Goal: Task Accomplishment & Management: Use online tool/utility

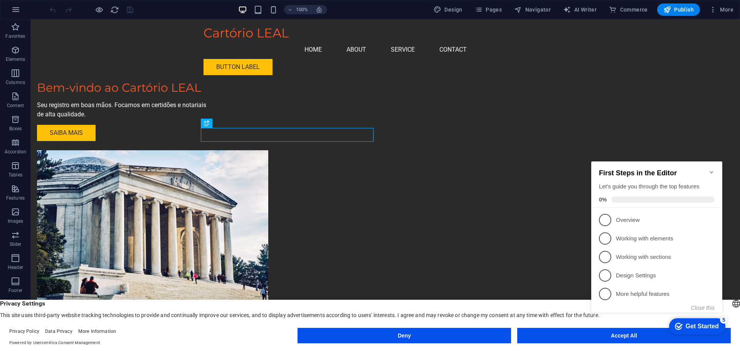
click at [711, 169] on icon "Minimize checklist" at bounding box center [712, 172] width 6 height 6
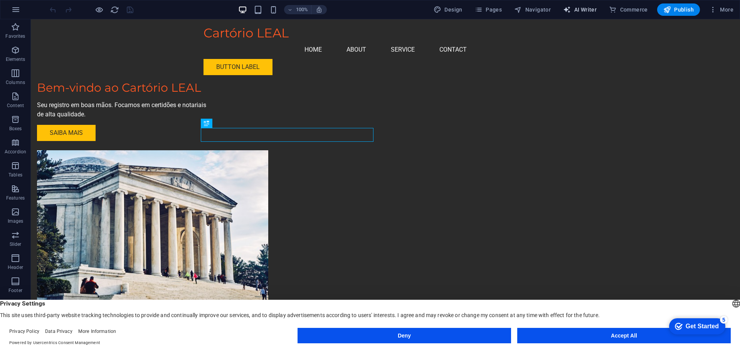
select select "English"
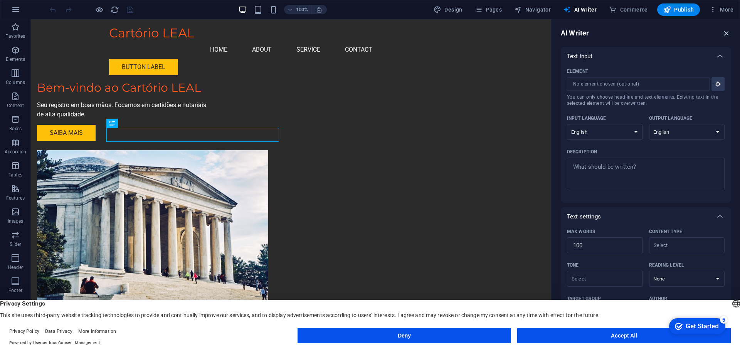
click at [726, 31] on icon "button" at bounding box center [727, 33] width 8 height 8
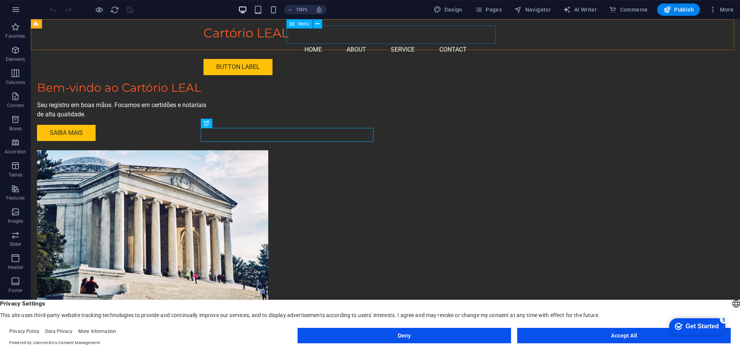
click at [460, 40] on nav "Home About Service Contact" at bounding box center [386, 49] width 364 height 19
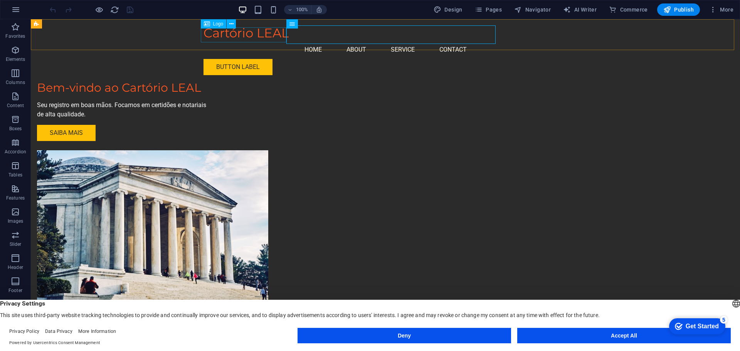
click at [253, 33] on div "Cartório LEAL" at bounding box center [386, 32] width 364 height 15
click at [231, 24] on icon at bounding box center [231, 24] width 4 height 8
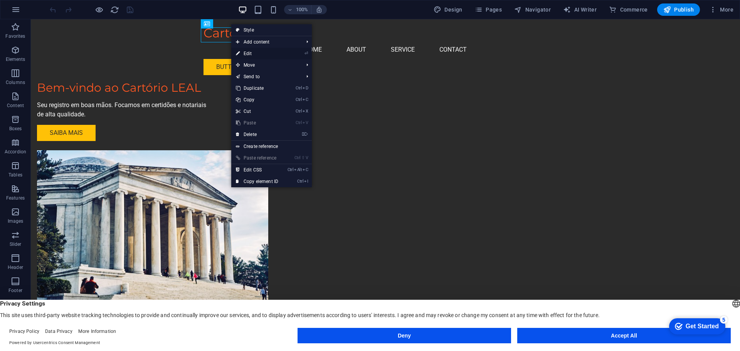
click at [272, 54] on link "⏎ Edit" at bounding box center [257, 54] width 52 height 12
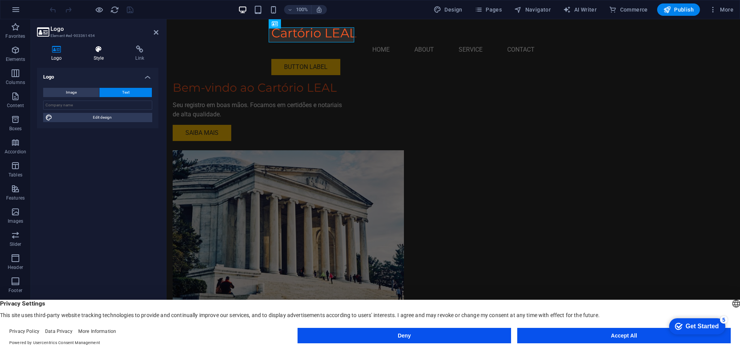
click at [107, 54] on h4 "Style" at bounding box center [100, 54] width 42 height 16
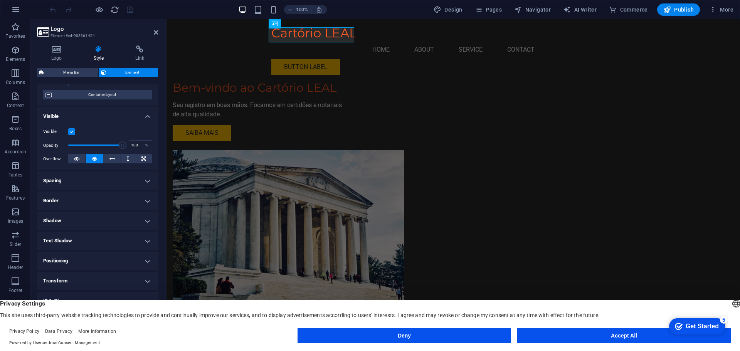
scroll to position [77, 0]
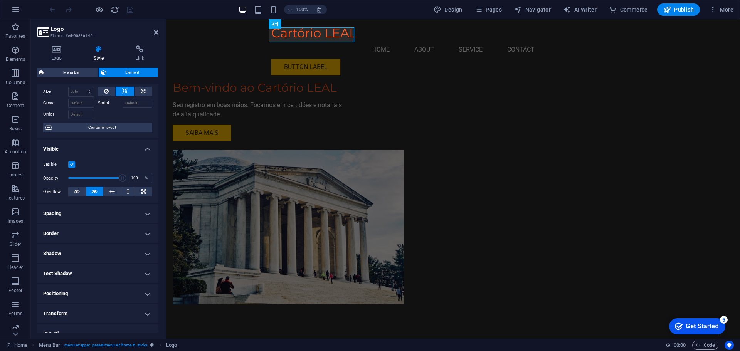
scroll to position [0, 0]
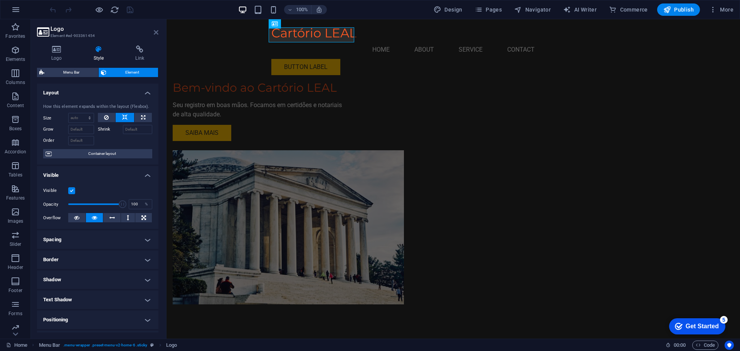
click at [157, 30] on icon at bounding box center [156, 32] width 5 height 6
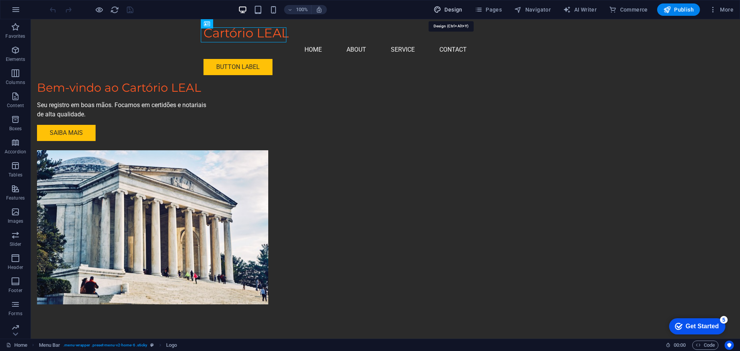
select select "px"
select select "200"
select select "px"
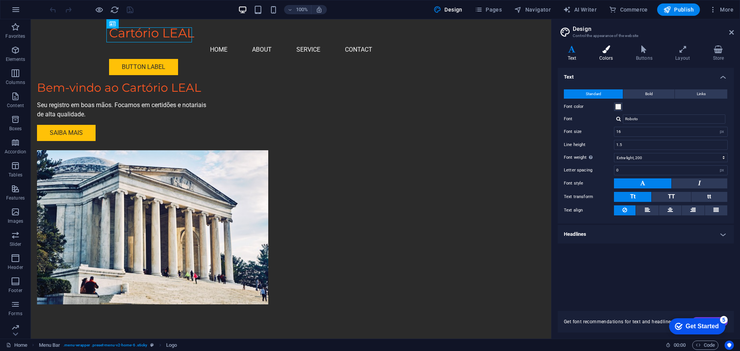
click at [605, 54] on h4 "Colors" at bounding box center [608, 54] width 37 height 16
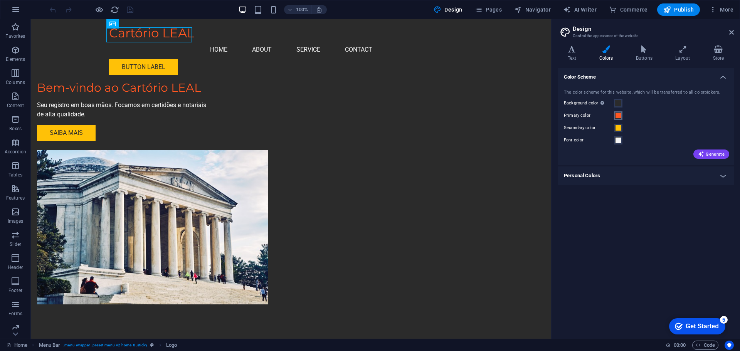
click at [619, 113] on span at bounding box center [618, 116] width 6 height 6
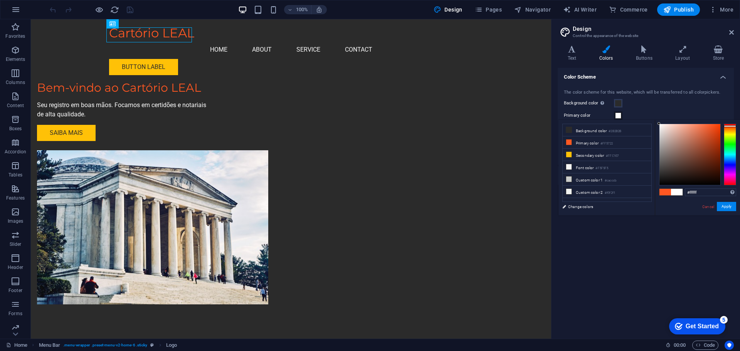
drag, startPoint x: 696, startPoint y: 135, endPoint x: 624, endPoint y: 100, distance: 80.2
click at [624, 100] on body "Cartório LEAL Home Favorites Elements Columns Content Boxes Accordion Tables Fe…" at bounding box center [370, 175] width 740 height 351
click at [728, 206] on button "Apply" at bounding box center [726, 206] width 19 height 9
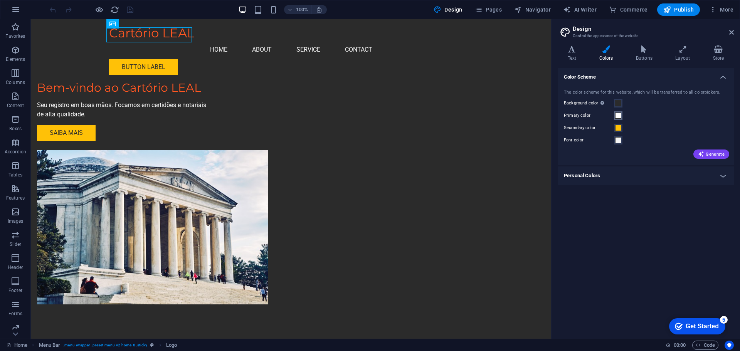
click at [620, 115] on span at bounding box center [618, 116] width 6 height 6
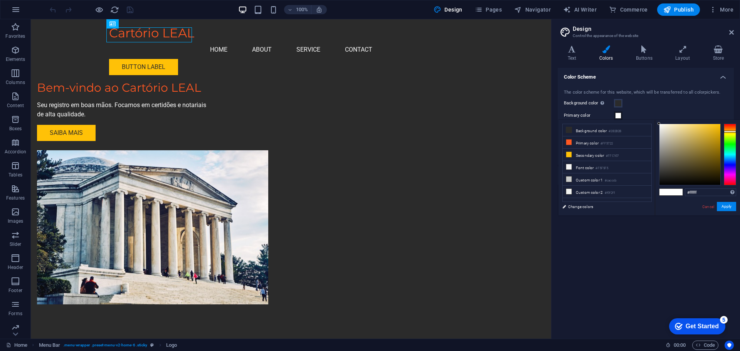
click at [732, 131] on div at bounding box center [730, 155] width 12 height 62
click at [731, 130] on div at bounding box center [730, 131] width 12 height 2
type input "#dc9518"
click at [714, 132] on div at bounding box center [690, 154] width 61 height 61
click at [724, 207] on button "Apply" at bounding box center [726, 206] width 19 height 9
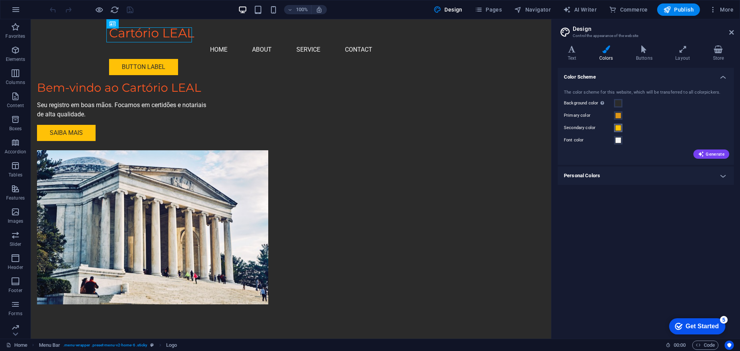
click at [620, 129] on span at bounding box center [618, 128] width 6 height 6
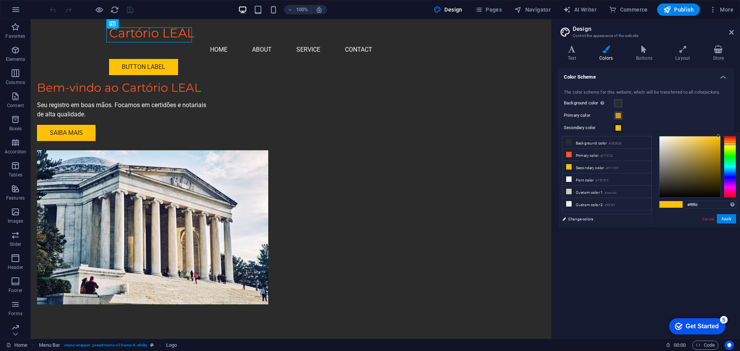
type input "#ffffff"
drag, startPoint x: 672, startPoint y: 150, endPoint x: 645, endPoint y: 121, distance: 39.6
click at [645, 121] on body "Cartório LEAL Home Favorites Elements Columns Content Boxes Accordion Tables Fe…" at bounding box center [370, 175] width 740 height 351
click at [729, 218] on button "Apply" at bounding box center [726, 218] width 19 height 9
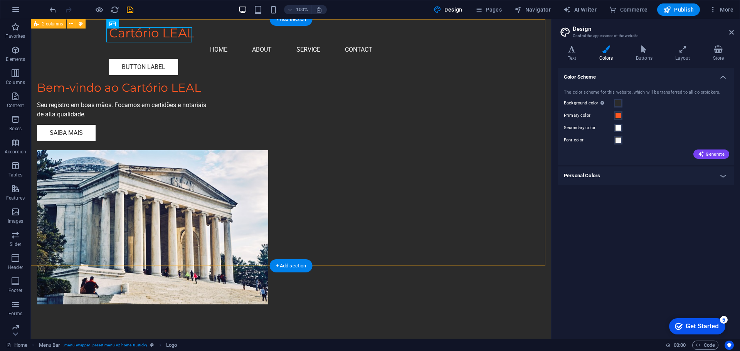
click at [523, 222] on div "Bem-vindo ao Cartório LEAL Seu registro em boas mãos. Focamos em certidões e no…" at bounding box center [291, 177] width 521 height 316
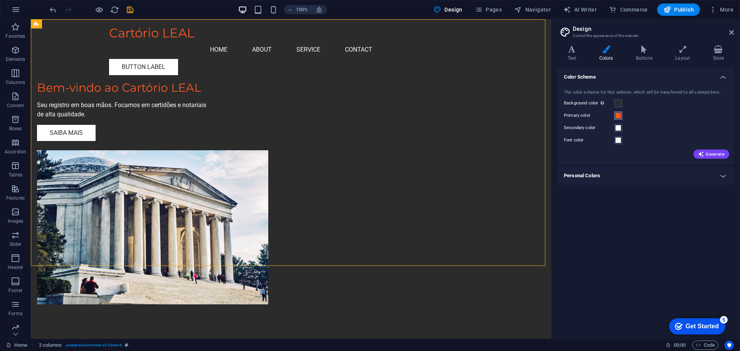
click at [619, 116] on span at bounding box center [618, 116] width 6 height 6
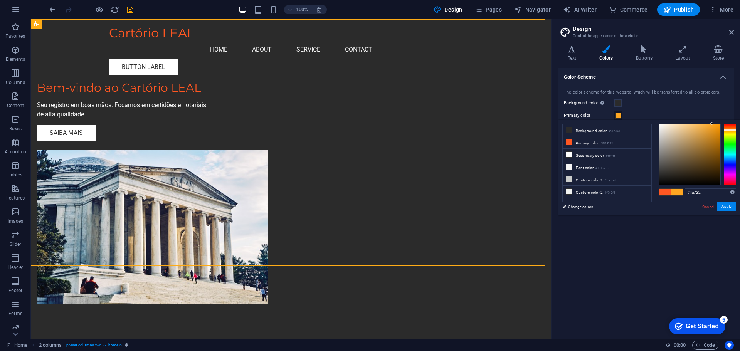
click at [731, 130] on div at bounding box center [730, 155] width 12 height 62
type input "#e59417"
click at [714, 130] on div at bounding box center [690, 154] width 61 height 61
click at [726, 203] on button "Apply" at bounding box center [726, 206] width 19 height 9
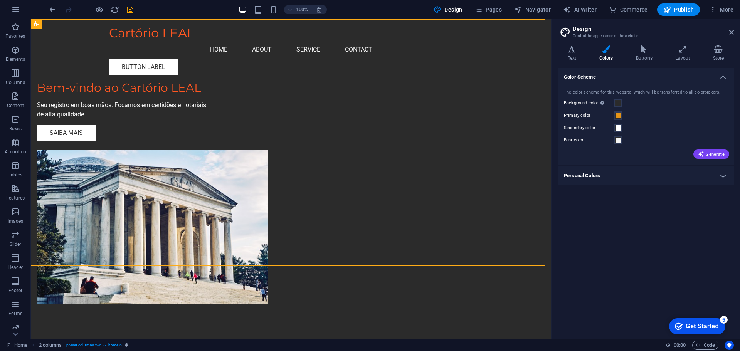
click at [718, 80] on h4 "Color Scheme" at bounding box center [646, 75] width 176 height 14
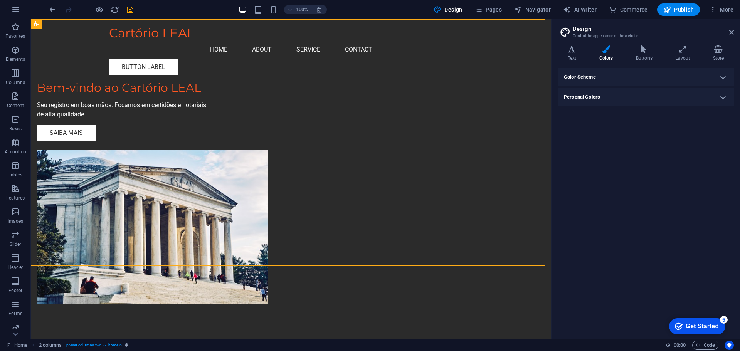
click at [718, 80] on h4 "Color Scheme" at bounding box center [646, 77] width 176 height 19
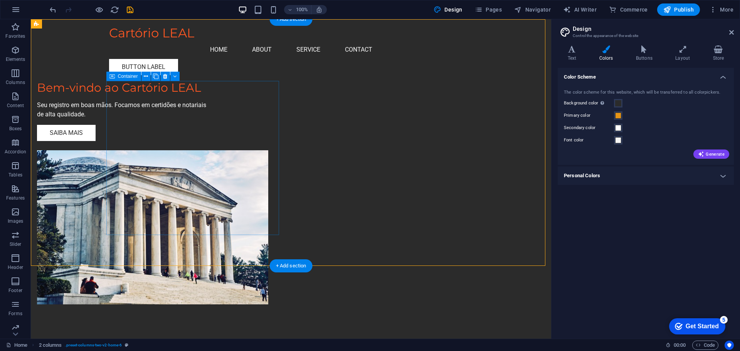
click at [210, 108] on div "Bem-vindo ao Cartório LEAL Seu registro em boas mãos. Focamos em certidões e no…" at bounding box center [123, 111] width 173 height 60
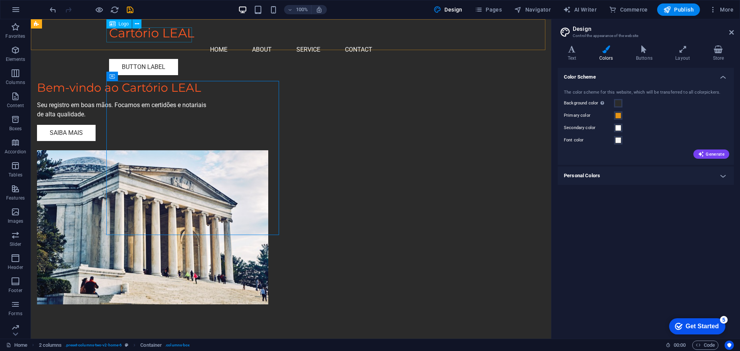
click at [173, 37] on div "Cartório LEAL" at bounding box center [291, 32] width 364 height 15
click at [662, 259] on div "Color Scheme The color scheme for this website, which will be transferred to al…" at bounding box center [646, 200] width 176 height 265
click at [652, 178] on h4 "Personal Colors" at bounding box center [646, 176] width 176 height 19
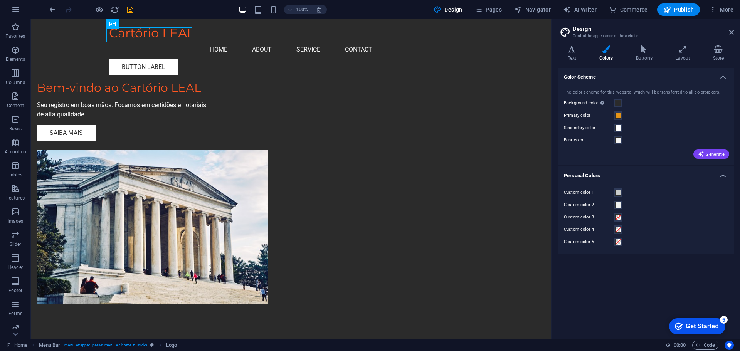
click at [654, 176] on h4 "Personal Colors" at bounding box center [646, 174] width 176 height 14
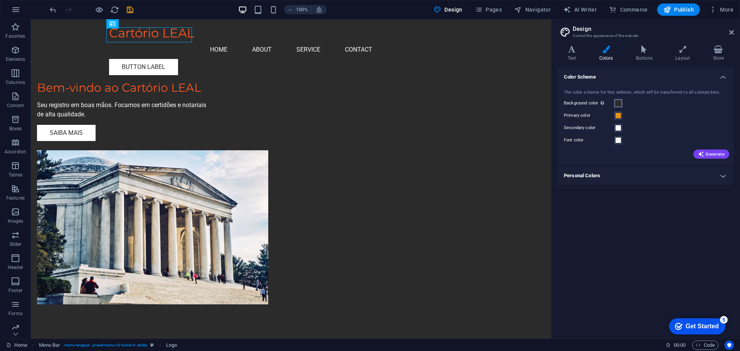
click at [618, 104] on span at bounding box center [618, 103] width 6 height 6
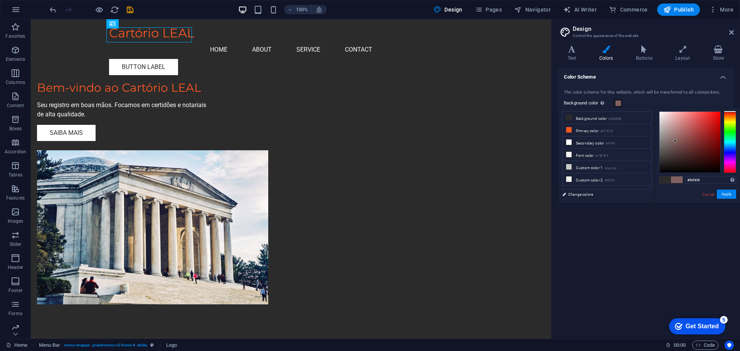
type input "#ffffff"
drag, startPoint x: 668, startPoint y: 123, endPoint x: 638, endPoint y: 91, distance: 44.2
click at [638, 91] on body "Cartório LEAL Home Favorites Elements Columns Content Boxes Accordion Tables Fe…" at bounding box center [370, 175] width 740 height 351
click at [730, 195] on button "Apply" at bounding box center [726, 194] width 19 height 9
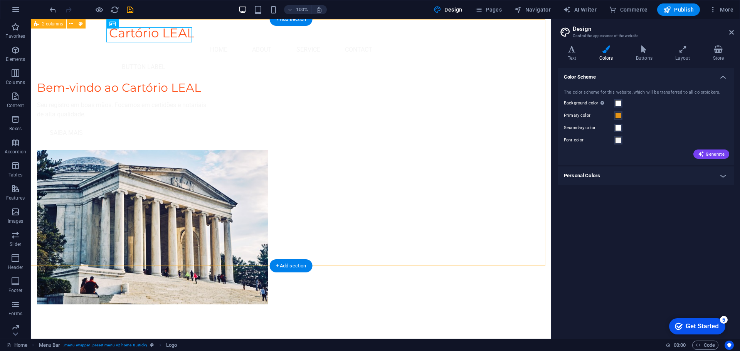
click at [503, 128] on div "Bem-vindo ao Cartório LEAL Seu registro em boas mãos. Focamos em certidões e no…" at bounding box center [291, 177] width 521 height 316
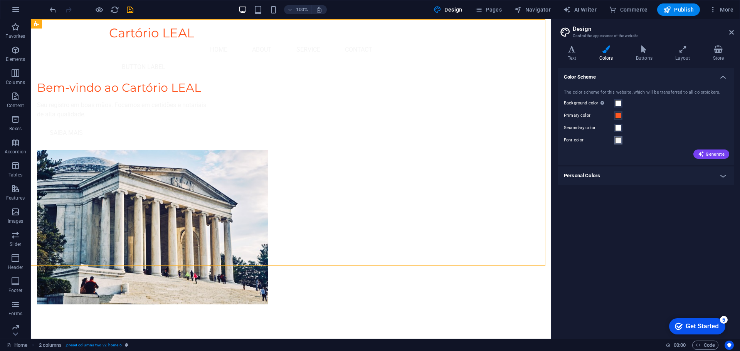
click at [619, 142] on span at bounding box center [618, 140] width 6 height 6
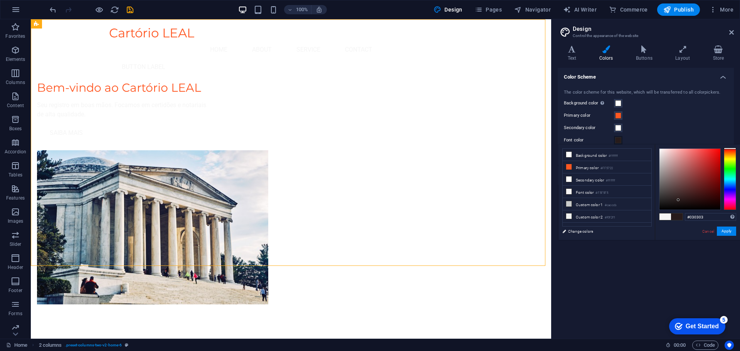
type input "#000000"
drag, startPoint x: 679, startPoint y: 200, endPoint x: 728, endPoint y: 229, distance: 57.1
click at [659, 214] on div "#000000 Supported formats #0852ed rgb(8, 82, 237) rgba(8, 82, 237, 90%) hsv(221…" at bounding box center [697, 248] width 85 height 207
click at [732, 229] on button "Apply" at bounding box center [726, 231] width 19 height 9
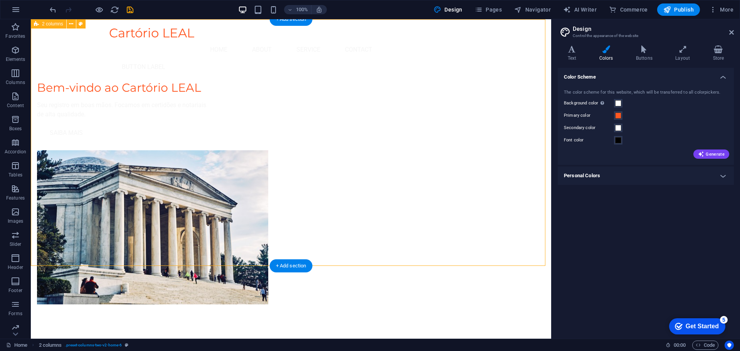
click at [514, 145] on div "Bem-vindo ao Cartório LEAL Seu registro em boas mãos. Focamos em certidões e no…" at bounding box center [291, 177] width 521 height 316
click at [210, 125] on div at bounding box center [123, 122] width 173 height 6
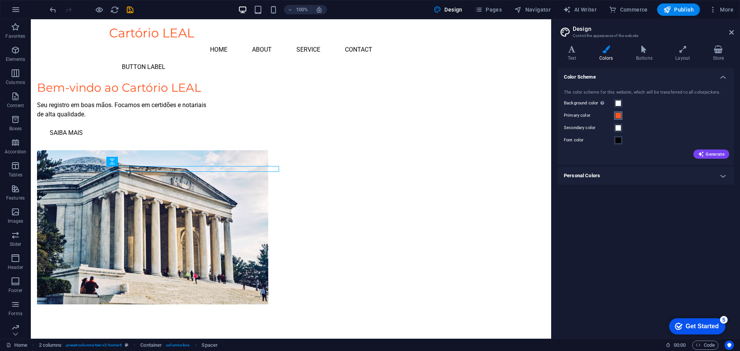
click at [619, 114] on span at bounding box center [618, 116] width 6 height 6
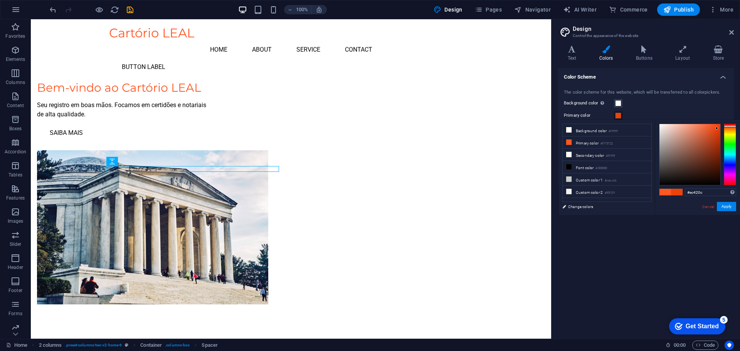
click at [717, 128] on div at bounding box center [690, 154] width 61 height 61
click at [726, 130] on div at bounding box center [730, 155] width 12 height 62
type input "#e2960e"
click at [716, 131] on div at bounding box center [690, 154] width 61 height 61
click at [728, 207] on button "Apply" at bounding box center [726, 206] width 19 height 9
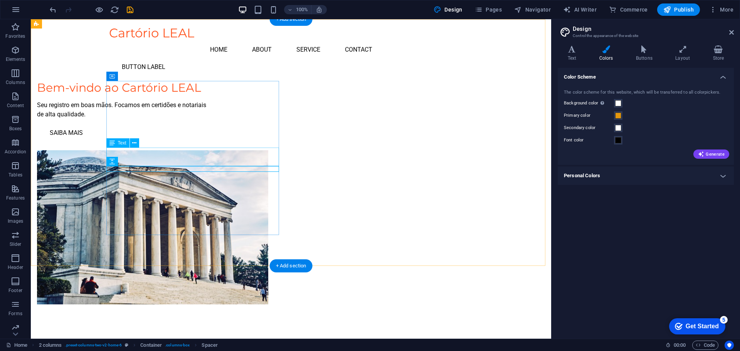
click at [193, 119] on div "Seu registro em boas mãos. Focamos em certidões e notariais de alta qualidade." at bounding box center [123, 110] width 173 height 19
click at [196, 95] on div "Bem-vindo ao Cartório LEAL" at bounding box center [123, 88] width 173 height 14
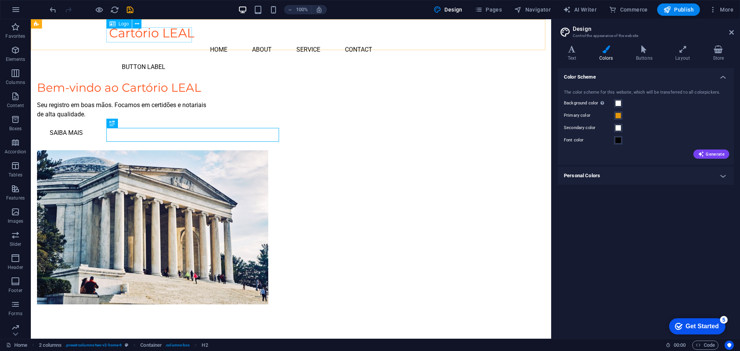
click at [170, 36] on div "Cartório LEAL" at bounding box center [291, 32] width 364 height 15
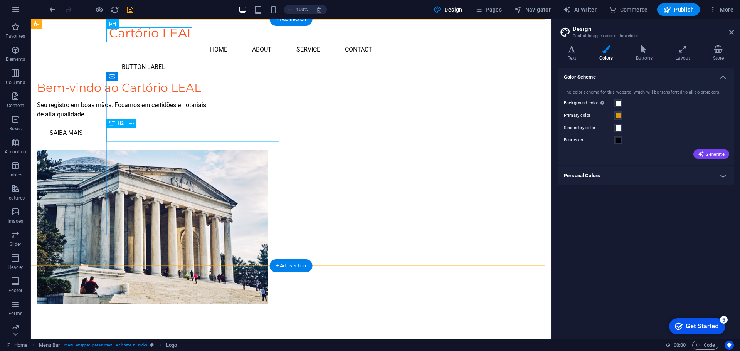
click at [210, 95] on div "Bem-vindo ao Cartório LEAL" at bounding box center [123, 88] width 173 height 14
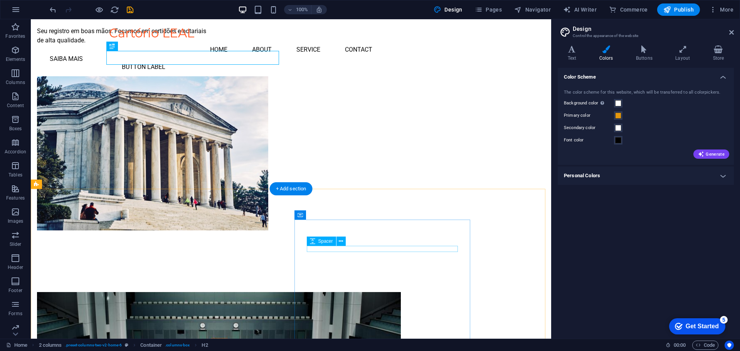
scroll to position [77, 0]
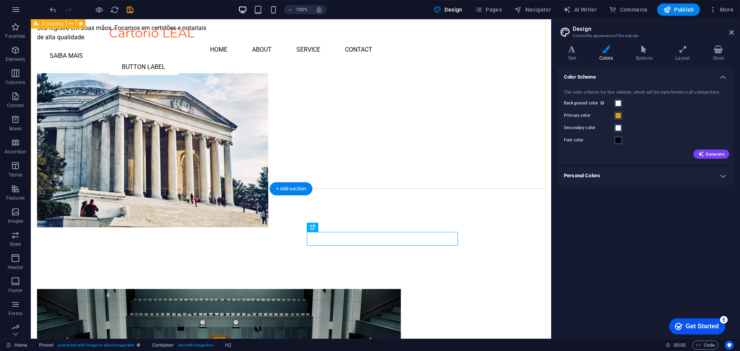
click at [536, 182] on div "Bem-vindo ao Cartório LEAL Seu registro em boas mãos. Focamos em certidões e no…" at bounding box center [291, 100] width 521 height 316
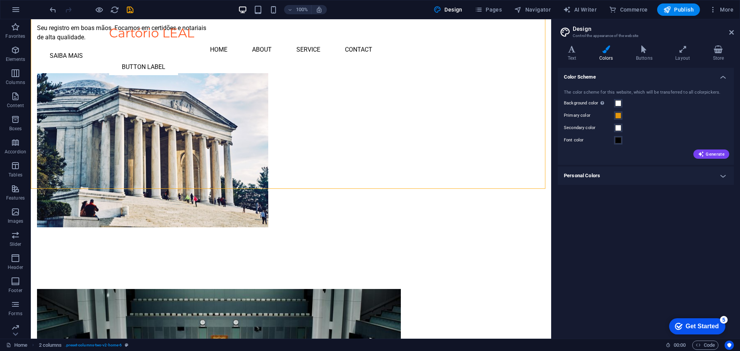
click at [728, 78] on h4 "Color Scheme" at bounding box center [646, 75] width 176 height 14
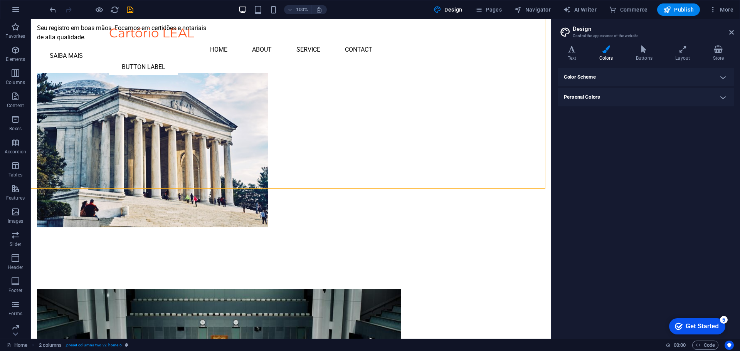
click at [726, 78] on h4 "Color Scheme" at bounding box center [646, 77] width 176 height 19
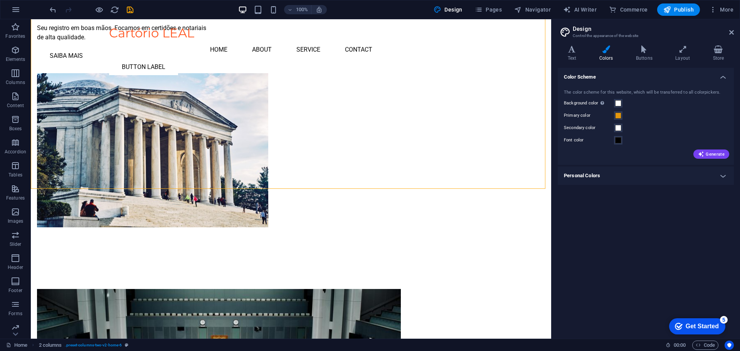
click at [646, 120] on div "Primary color" at bounding box center [646, 115] width 164 height 9
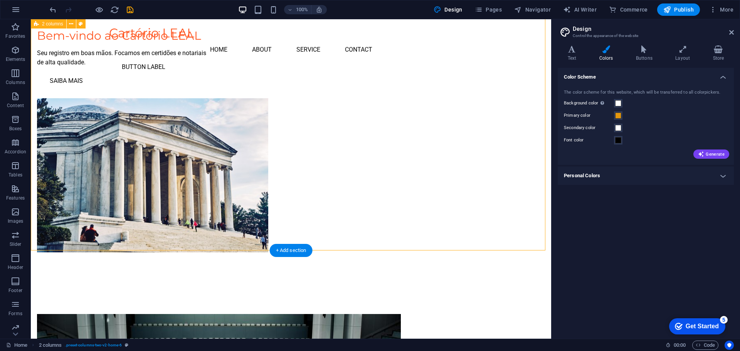
scroll to position [0, 0]
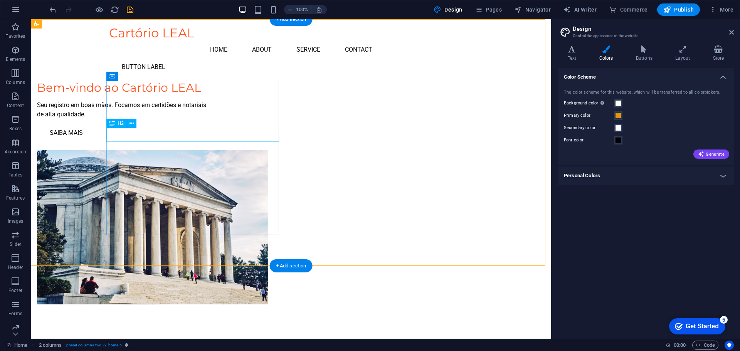
click at [210, 95] on div "Bem-vindo ao Cartório LEAL" at bounding box center [123, 88] width 173 height 14
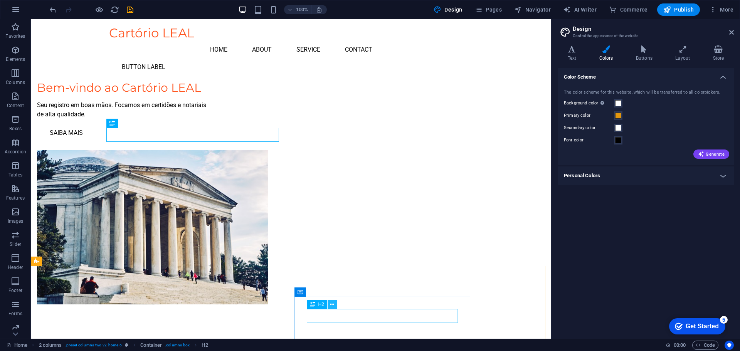
click at [332, 305] on icon at bounding box center [332, 305] width 4 height 8
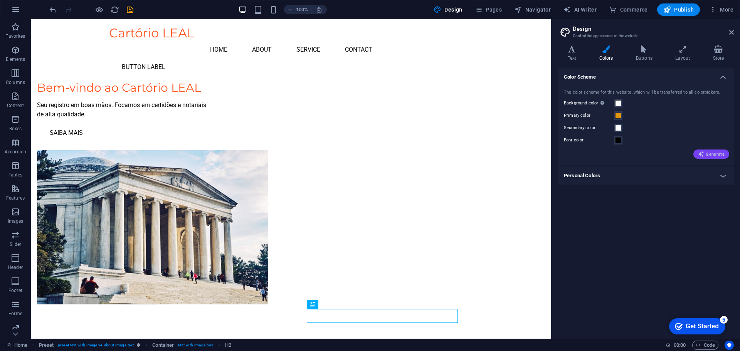
click at [713, 152] on span "Generate" at bounding box center [711, 154] width 27 height 6
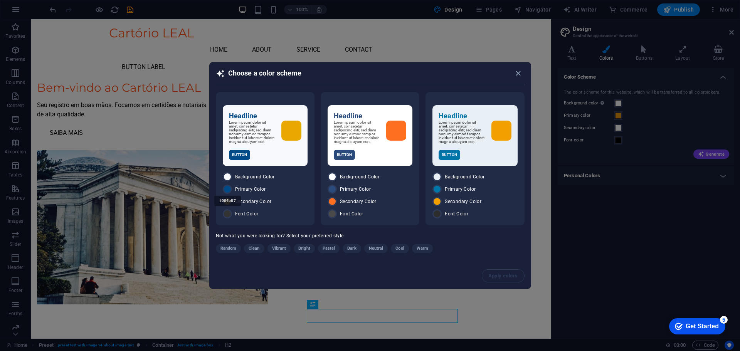
click at [229, 191] on div "#004b87" at bounding box center [227, 200] width 27 height 21
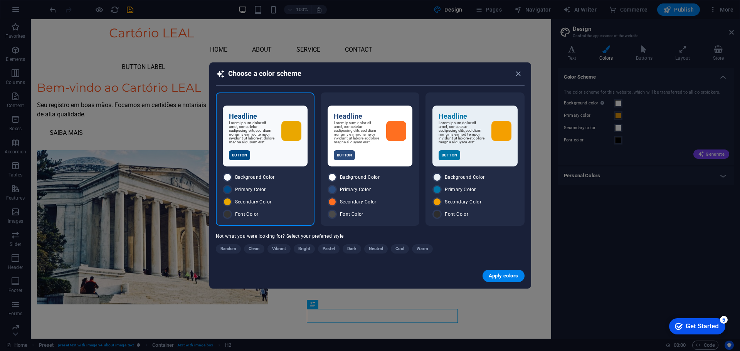
click at [353, 253] on span "Dark" at bounding box center [351, 248] width 9 height 9
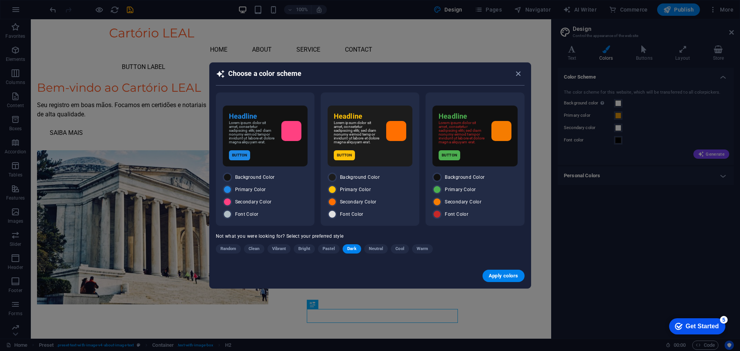
click at [366, 251] on button "Neutral" at bounding box center [376, 248] width 24 height 9
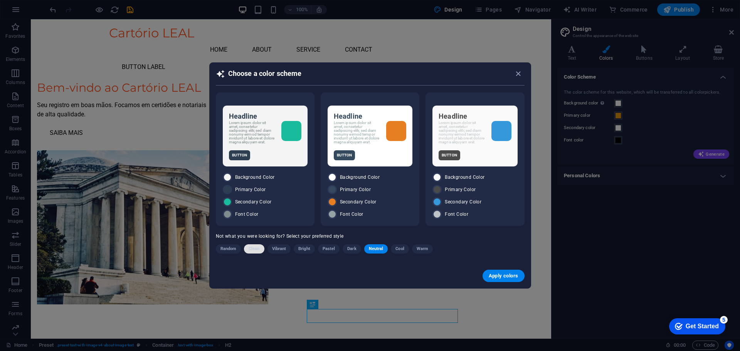
click at [263, 251] on button "Clean" at bounding box center [254, 248] width 20 height 9
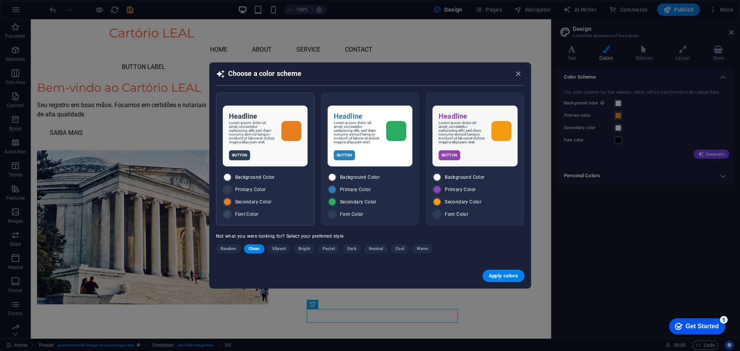
click at [284, 180] on div "Background Color" at bounding box center [265, 177] width 85 height 9
click at [497, 279] on span "Apply colors" at bounding box center [504, 276] width 30 height 6
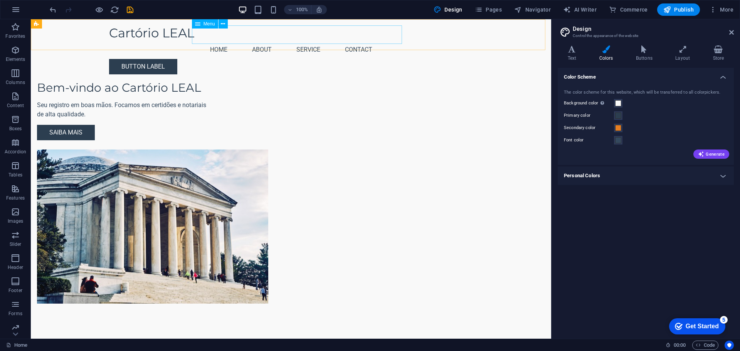
click at [226, 40] on nav "Home About Service Contact" at bounding box center [291, 49] width 364 height 19
select select
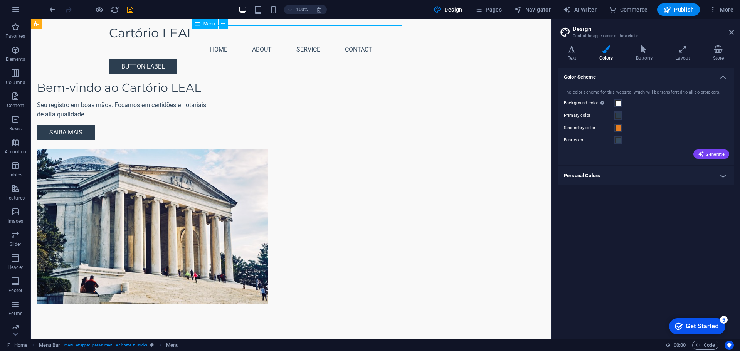
select select
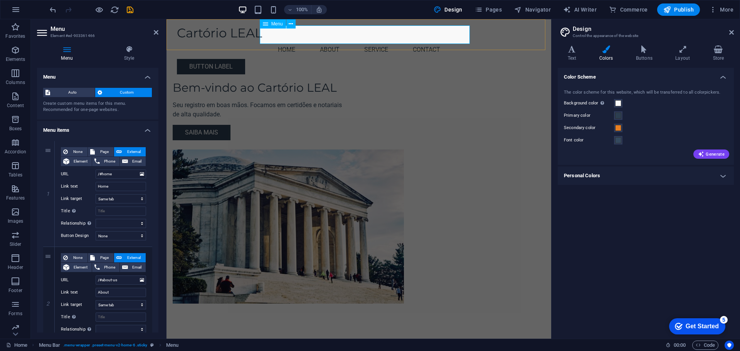
click at [291, 40] on nav "Home About Service Contact" at bounding box center [359, 49] width 364 height 19
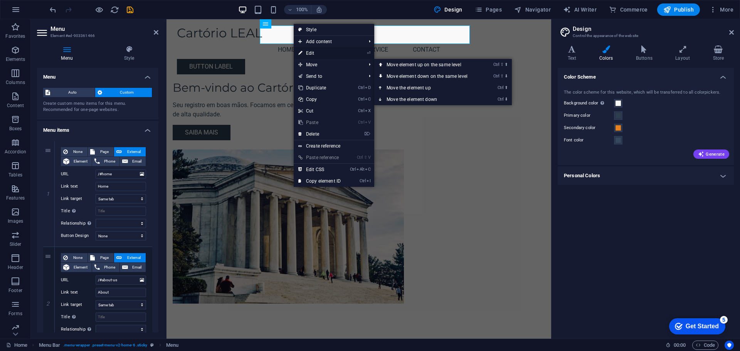
click at [346, 50] on link "⏎ Edit" at bounding box center [320, 53] width 52 height 12
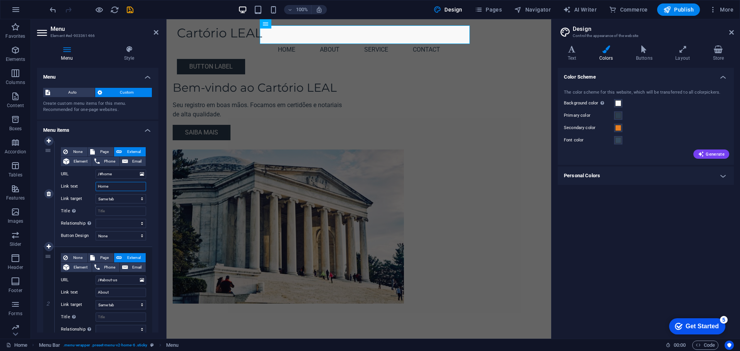
drag, startPoint x: 118, startPoint y: 186, endPoint x: 86, endPoint y: 183, distance: 32.2
click at [86, 183] on div "Link text Home" at bounding box center [103, 186] width 85 height 9
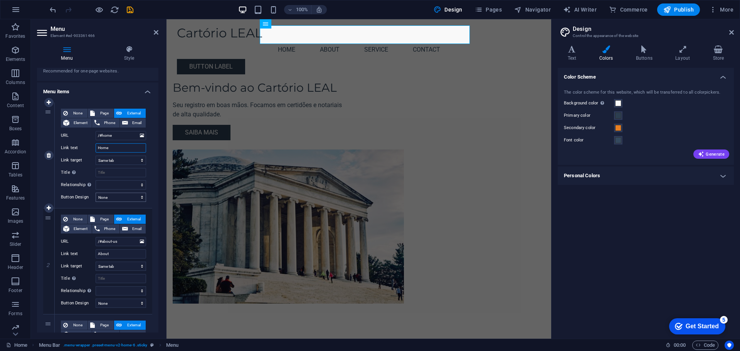
scroll to position [77, 0]
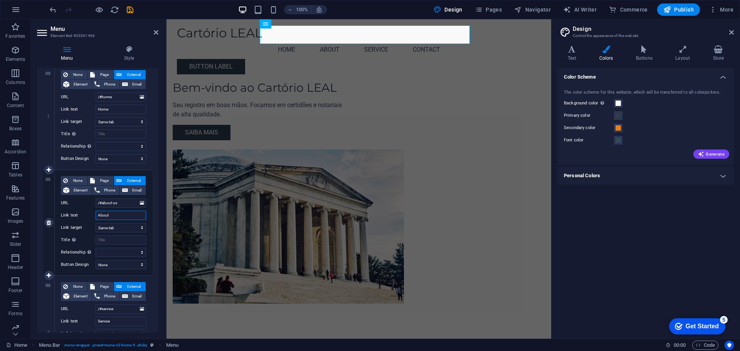
drag, startPoint x: 116, startPoint y: 216, endPoint x: 91, endPoint y: 216, distance: 25.1
click at [93, 216] on div "Link text About" at bounding box center [103, 215] width 85 height 9
type input "So"
select select
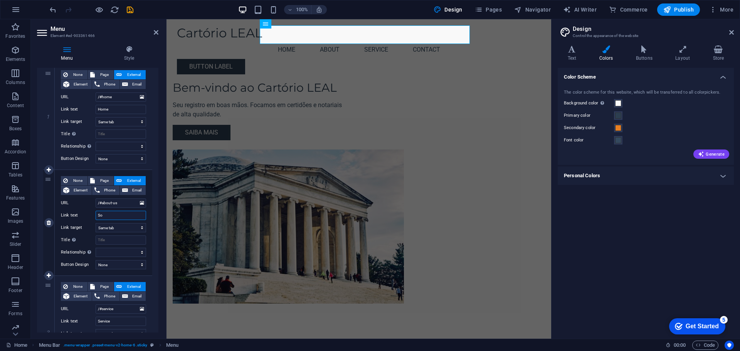
select select
type input "SoBRE"
select select
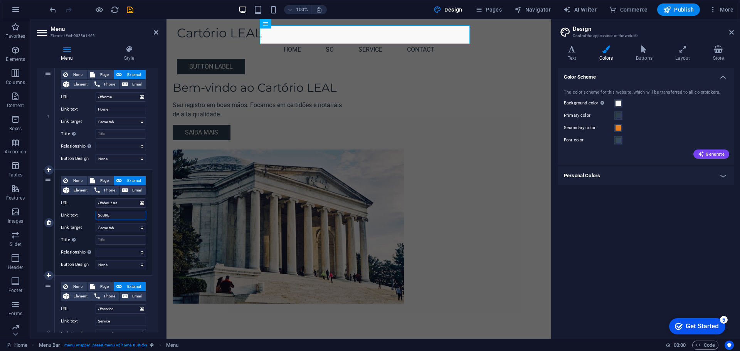
select select
type input "Sobre"
select select
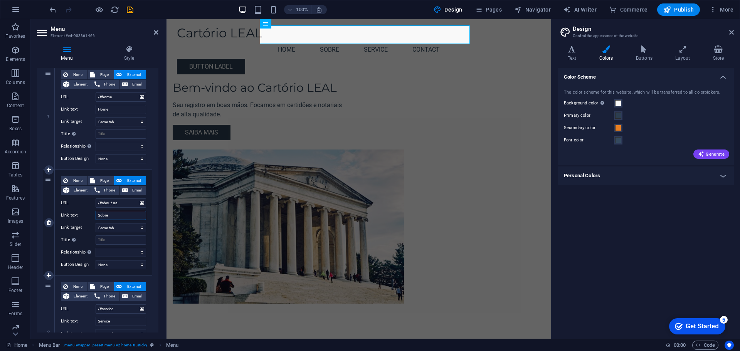
select select
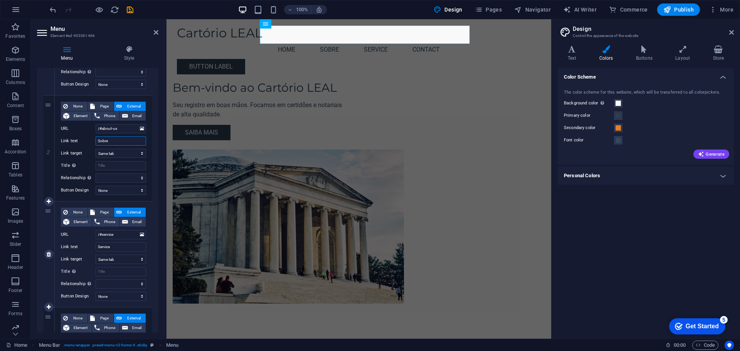
scroll to position [154, 0]
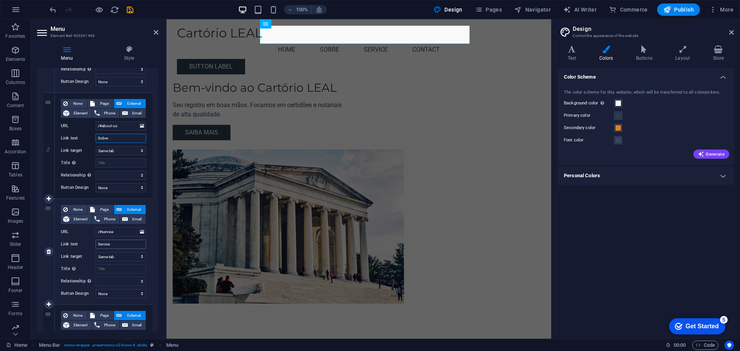
type input "Sobre"
drag, startPoint x: 107, startPoint y: 245, endPoint x: 87, endPoint y: 245, distance: 20.4
click at [87, 245] on div "Link text Service" at bounding box center [103, 244] width 85 height 9
type input "Serviç"
select select
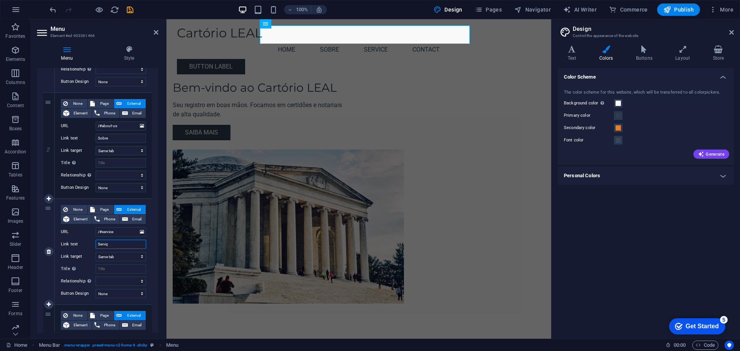
select select
type input "Serviços"
select select
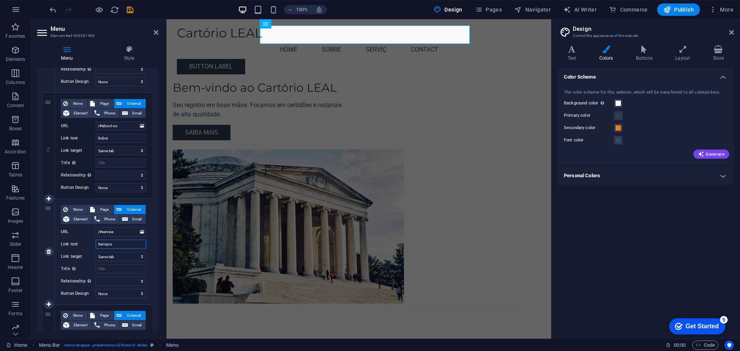
select select
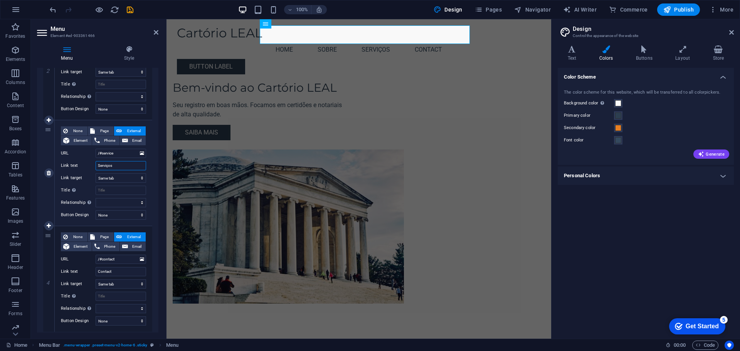
scroll to position [254, 0]
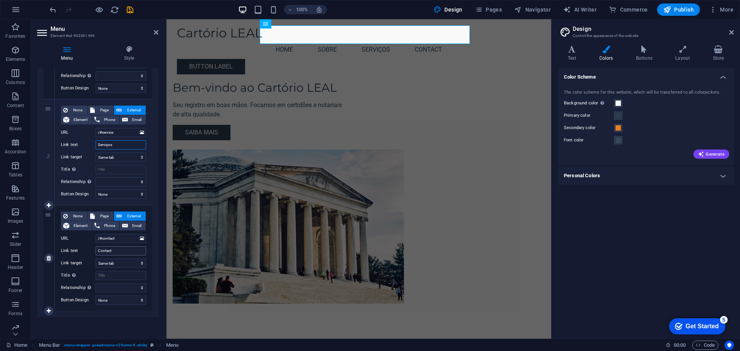
type input "Serviços"
drag, startPoint x: 119, startPoint y: 248, endPoint x: 94, endPoint y: 250, distance: 25.2
click at [94, 250] on div "Link text Contact" at bounding box center [103, 250] width 85 height 9
click at [116, 250] on input "Contact" at bounding box center [121, 250] width 51 height 9
type input "Conta"
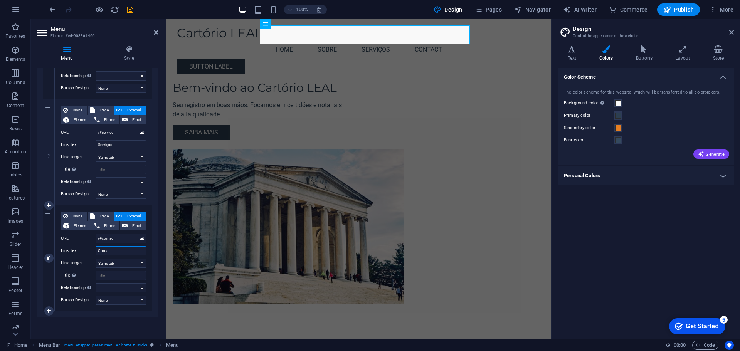
select select
type input "Contato"
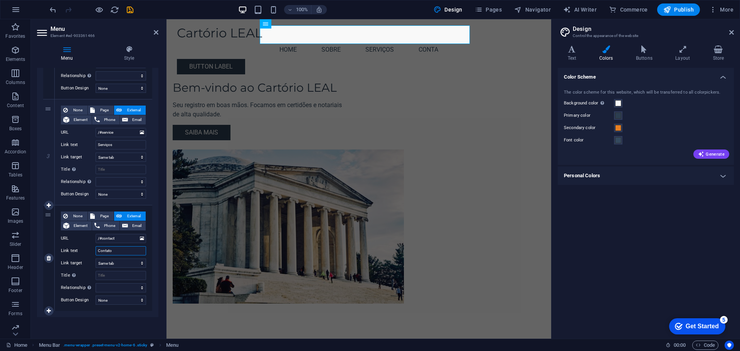
select select
type input "Contato"
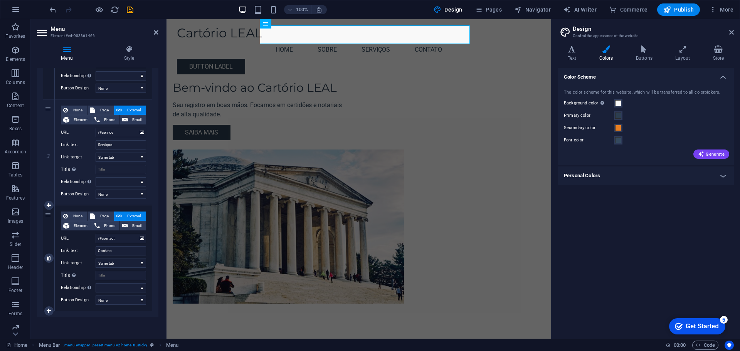
click at [76, 248] on label "Link text" at bounding box center [78, 250] width 35 height 9
click at [96, 248] on input "Contato" at bounding box center [121, 250] width 51 height 9
click at [314, 96] on div "Bem-vindo ao Cartório LEAL Seu registro em boas mãos. Focamos em certidões e no…" at bounding box center [259, 110] width 173 height 59
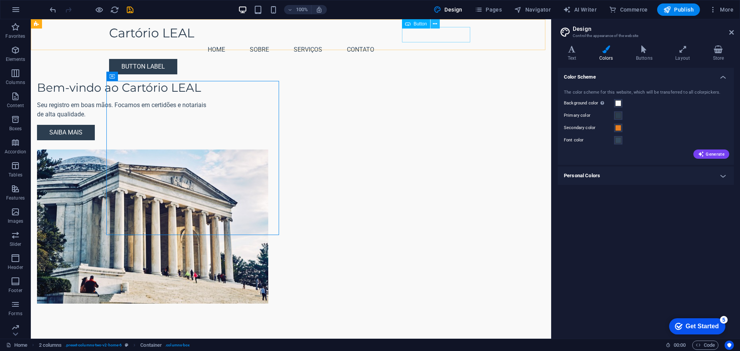
click at [434, 25] on icon at bounding box center [435, 24] width 4 height 8
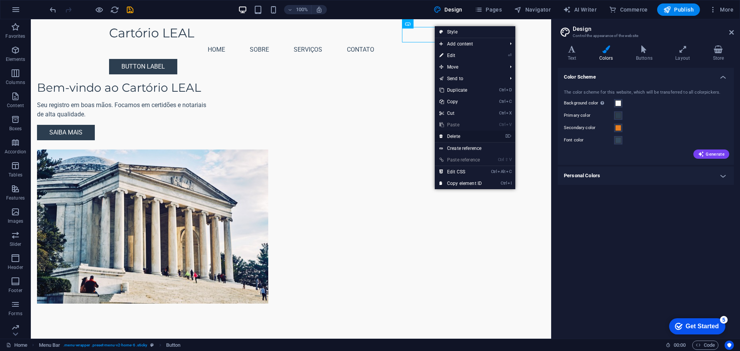
click at [474, 136] on link "⌦ Delete" at bounding box center [461, 137] width 52 height 12
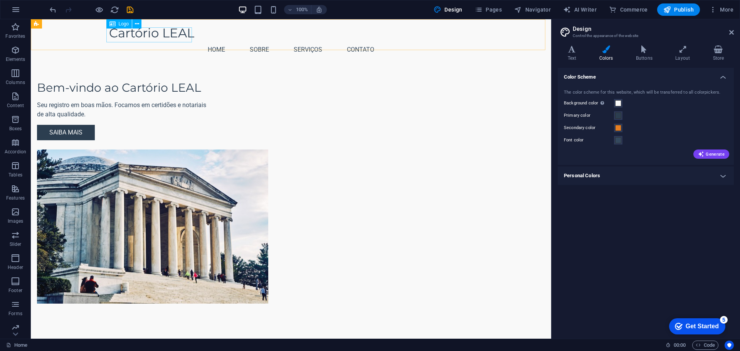
click at [170, 32] on div "Cartório LEAL" at bounding box center [291, 32] width 364 height 15
click at [139, 25] on icon at bounding box center [137, 24] width 4 height 8
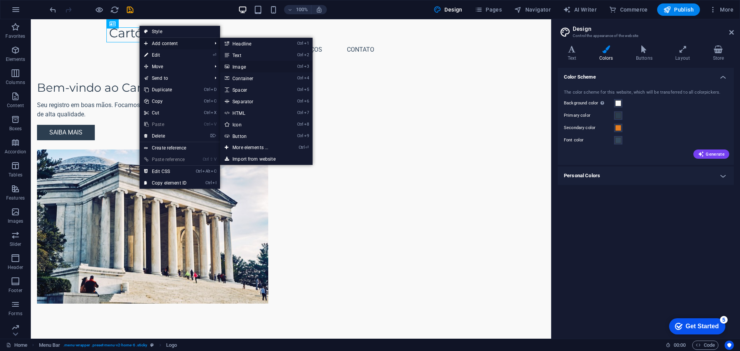
click at [256, 67] on link "Ctrl 3 Image" at bounding box center [252, 67] width 64 height 12
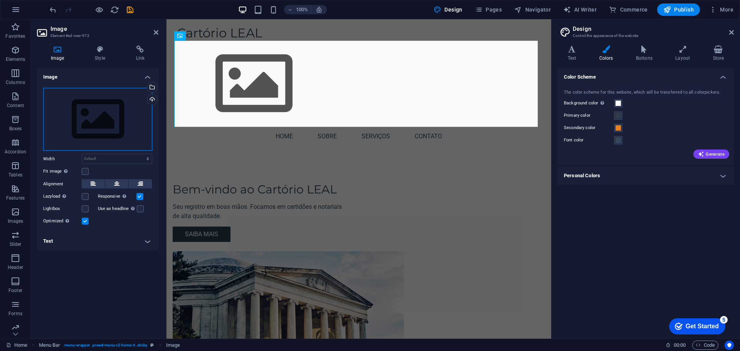
click at [130, 111] on div "Drag files here, click to choose files or select files from Files or our free s…" at bounding box center [97, 119] width 109 height 63
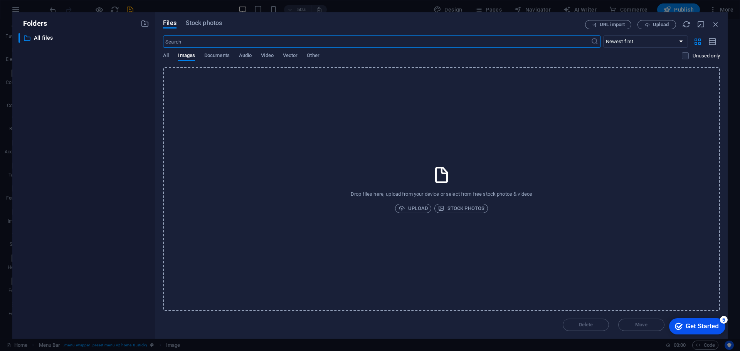
click at [320, 123] on div "Drop files here, upload from your device or select from free stock photos & vid…" at bounding box center [441, 189] width 557 height 244
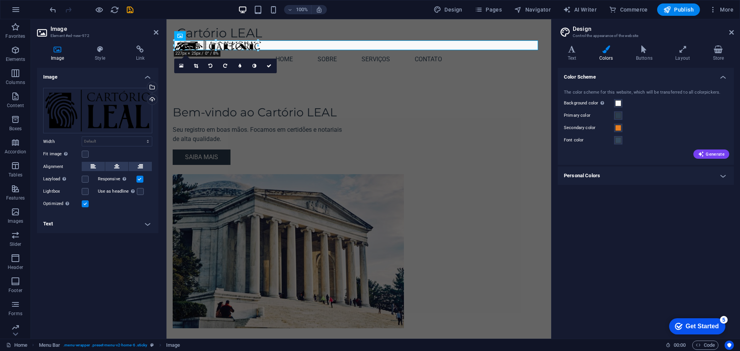
drag, startPoint x: 178, startPoint y: 43, endPoint x: 324, endPoint y: 97, distance: 154.9
type input "218"
select select "px"
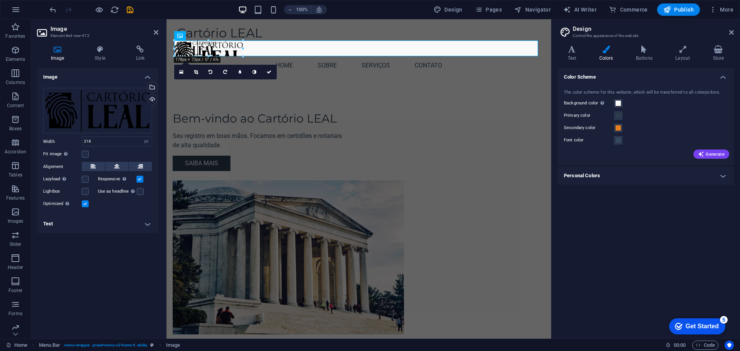
drag, startPoint x: 258, startPoint y: 74, endPoint x: 214, endPoint y: 47, distance: 52.0
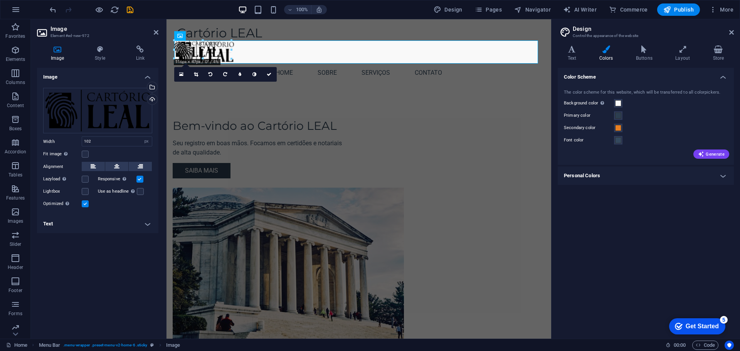
drag, startPoint x: 213, startPoint y: 57, endPoint x: 228, endPoint y: 64, distance: 16.4
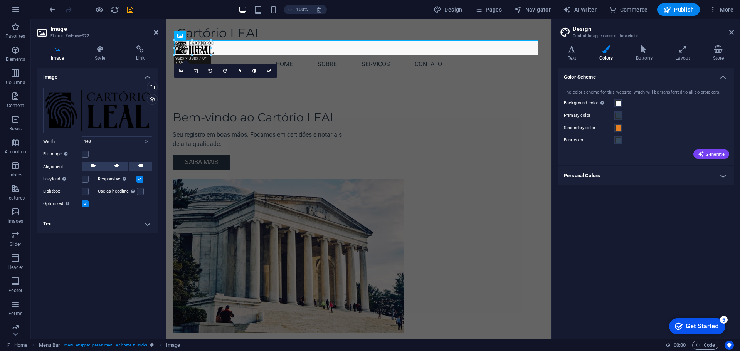
drag, startPoint x: 232, startPoint y: 63, endPoint x: 212, endPoint y: 51, distance: 23.1
type input "96"
click at [292, 114] on div "Bem-vindo ao Cartório LEAL Seu registro em boas mãos. Focamos em certidões e no…" at bounding box center [259, 140] width 173 height 59
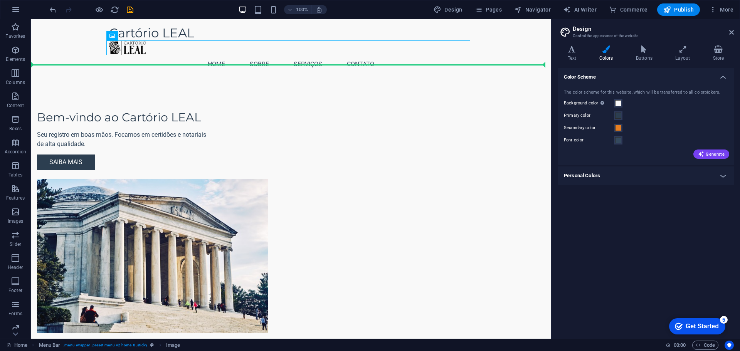
drag, startPoint x: 133, startPoint y: 47, endPoint x: 137, endPoint y: 64, distance: 17.2
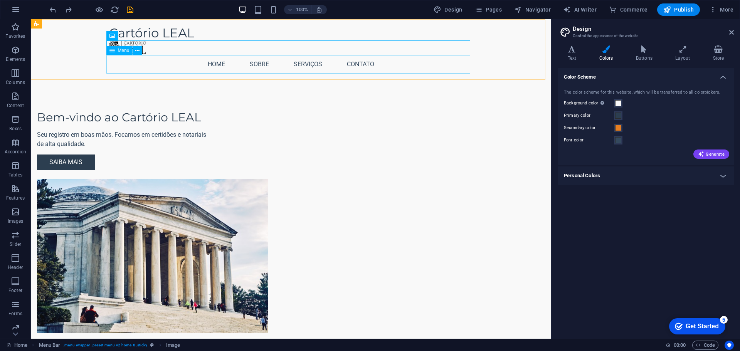
click at [177, 64] on nav "Home Sobre Serviços Contato" at bounding box center [291, 64] width 364 height 19
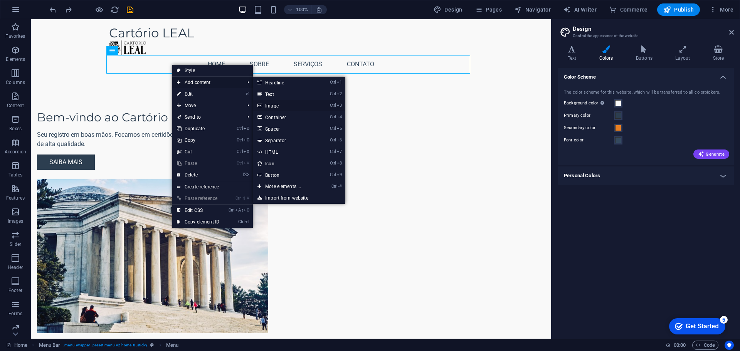
click at [281, 107] on link "Ctrl 3 Image" at bounding box center [285, 106] width 64 height 12
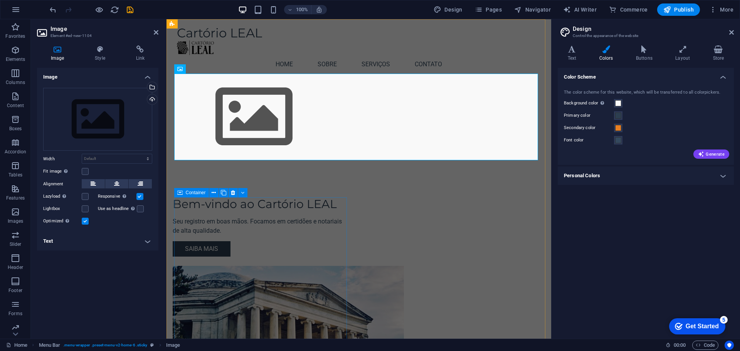
click at [274, 229] on div "Bem-vindo ao Cartório LEAL Seu registro em boas mãos. Focamos em certidões e no…" at bounding box center [259, 226] width 173 height 59
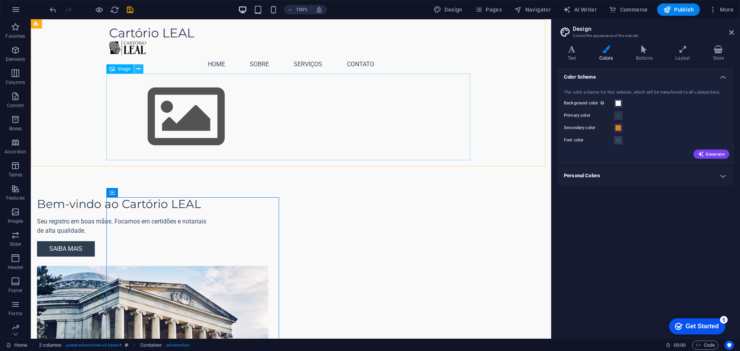
click at [139, 71] on icon at bounding box center [139, 69] width 4 height 8
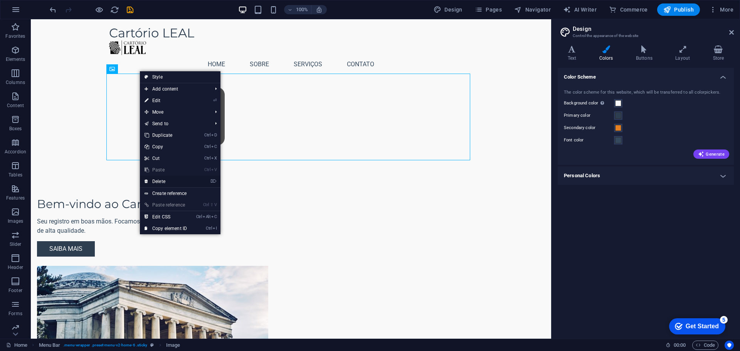
click at [177, 182] on link "⌦ Delete" at bounding box center [166, 182] width 52 height 12
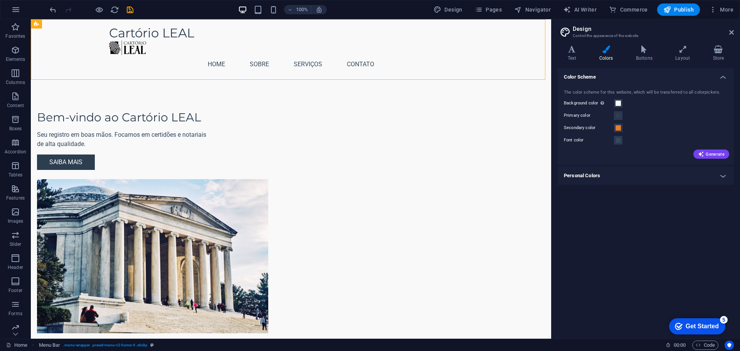
drag, startPoint x: 130, startPoint y: 46, endPoint x: 115, endPoint y: 66, distance: 24.8
click at [109, 67] on header "Cartório LEAL Menu Home Sobre Serviços Contato" at bounding box center [291, 49] width 376 height 61
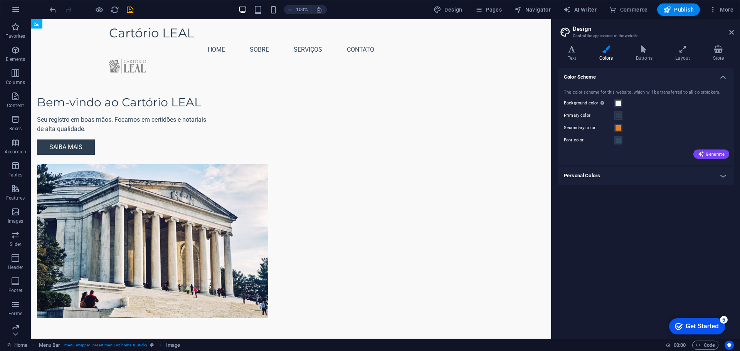
drag, startPoint x: 133, startPoint y: 47, endPoint x: 126, endPoint y: 54, distance: 9.3
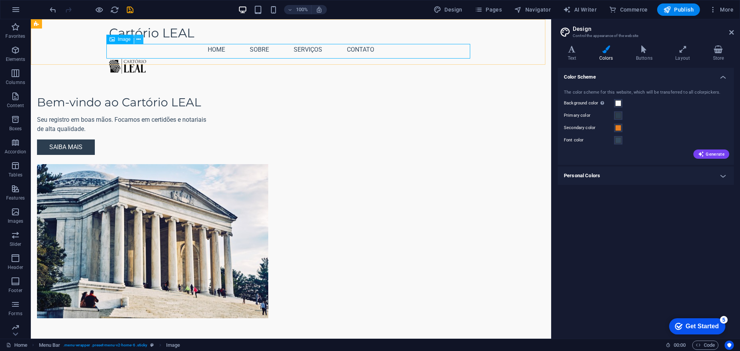
click at [139, 40] on icon at bounding box center [139, 39] width 4 height 8
click at [443, 59] on figure at bounding box center [291, 66] width 364 height 15
click at [462, 59] on figure at bounding box center [291, 66] width 364 height 15
select select "px"
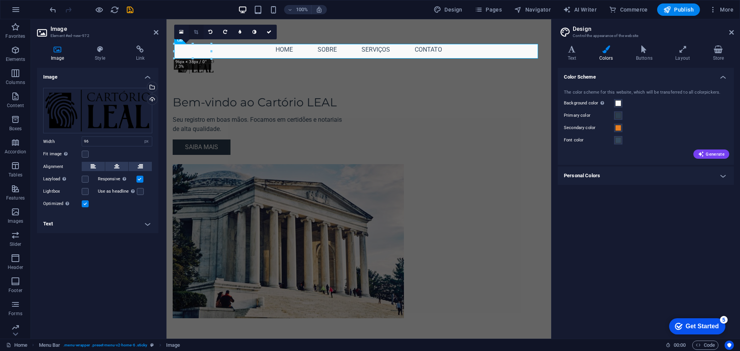
click at [197, 35] on link at bounding box center [196, 32] width 15 height 15
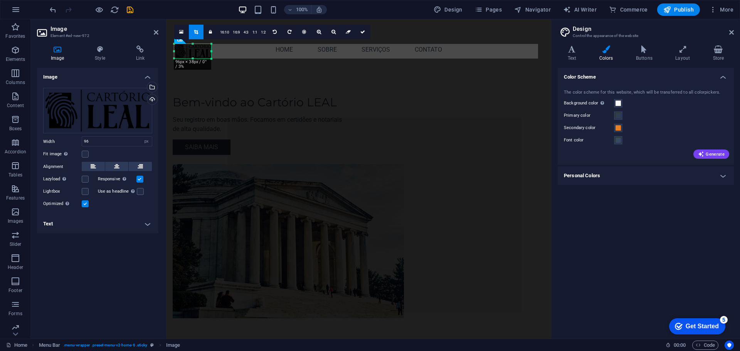
click at [197, 35] on link at bounding box center [196, 32] width 15 height 15
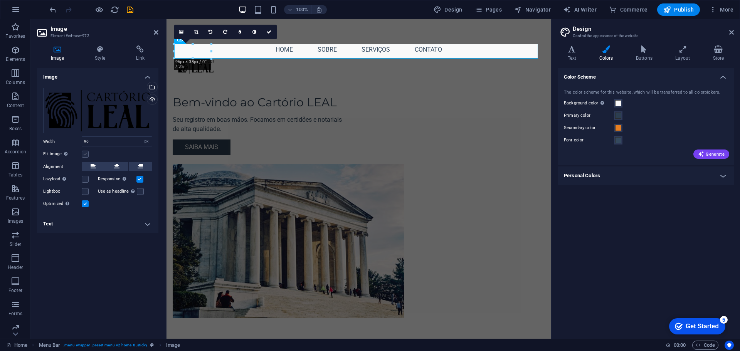
click at [86, 156] on label at bounding box center [85, 154] width 7 height 7
click at [0, 0] on input "Fit image Automatically fit image to a fixed width and height" at bounding box center [0, 0] width 0 height 0
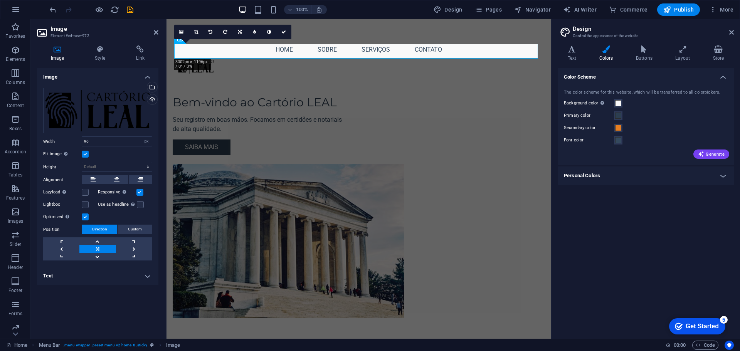
click at [86, 156] on label at bounding box center [85, 154] width 7 height 7
click at [0, 0] on input "Fit image Automatically fit image to a fixed width and height" at bounding box center [0, 0] width 0 height 0
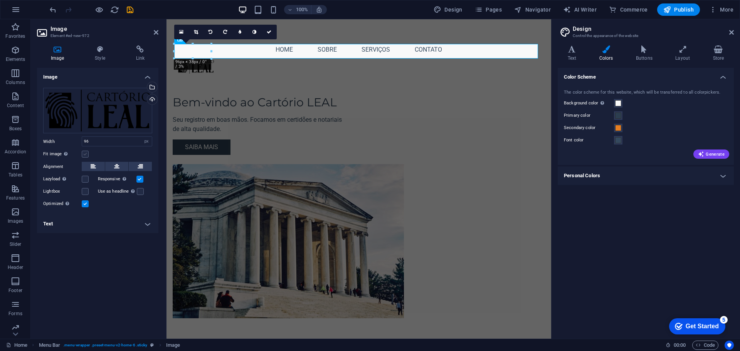
click at [86, 156] on label at bounding box center [85, 154] width 7 height 7
click at [0, 0] on input "Fit image Automatically fit image to a fixed width and height" at bounding box center [0, 0] width 0 height 0
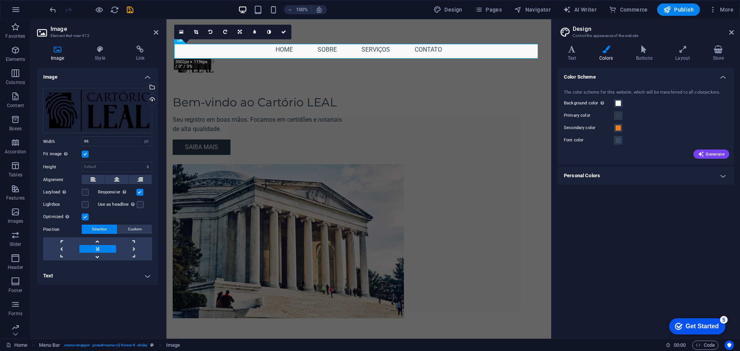
click at [86, 156] on label at bounding box center [85, 154] width 7 height 7
click at [0, 0] on input "Fit image Automatically fit image to a fixed width and height" at bounding box center [0, 0] width 0 height 0
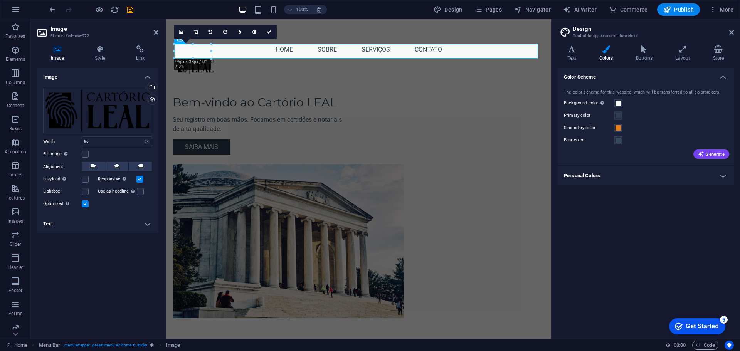
click at [140, 220] on h4 "Text" at bounding box center [97, 224] width 121 height 19
click at [144, 222] on h4 "Text" at bounding box center [97, 222] width 121 height 14
click at [88, 165] on button at bounding box center [93, 166] width 23 height 9
click at [148, 76] on h4 "Image" at bounding box center [97, 75] width 121 height 14
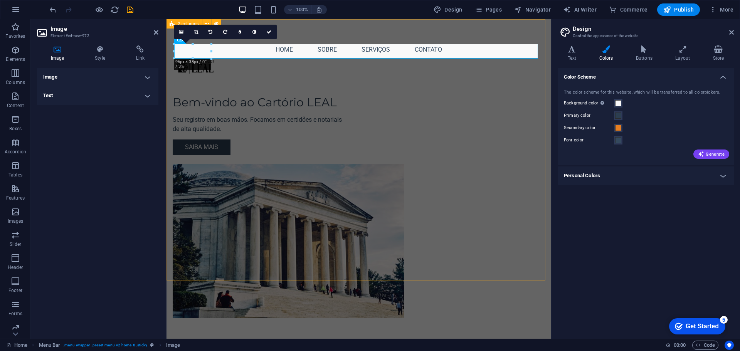
click at [278, 94] on div "Bem-vindo ao Cartório LEAL Seu registro em boas mãos. Focamos em certidões e no…" at bounding box center [359, 184] width 385 height 330
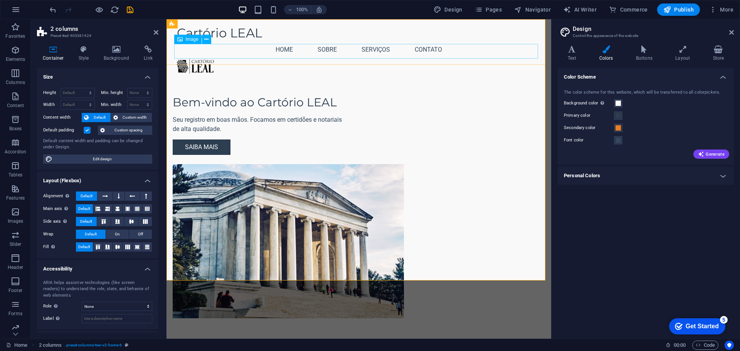
click at [238, 59] on figure at bounding box center [359, 66] width 364 height 15
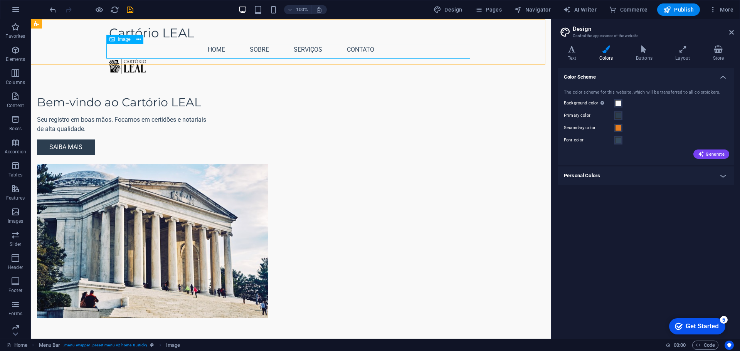
click at [151, 59] on figure at bounding box center [291, 66] width 364 height 15
click at [731, 32] on icon at bounding box center [732, 32] width 5 height 6
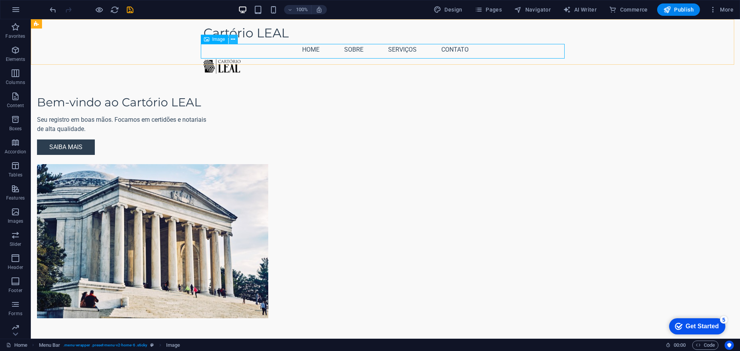
click at [236, 38] on button at bounding box center [233, 39] width 9 height 9
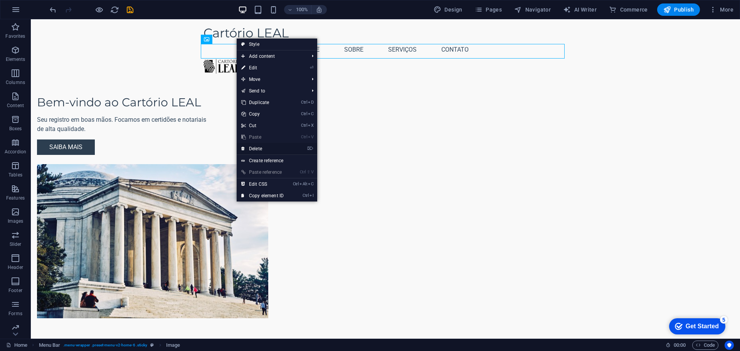
click at [278, 145] on link "⌦ Delete" at bounding box center [263, 149] width 52 height 12
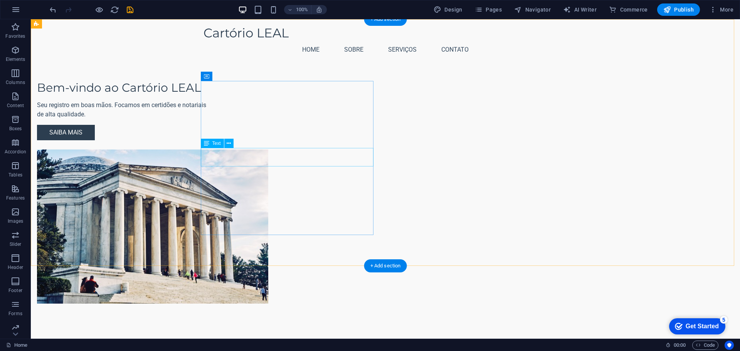
click at [210, 119] on div "Seu registro em boas mãos. Focamos em certidões e notariais de alta qualidade." at bounding box center [123, 110] width 173 height 19
click at [114, 155] on div "Bem-vindo ao Cartório LEAL Seu registro em boas mãos. Focamos em certidões e no…" at bounding box center [386, 176] width 710 height 315
click at [210, 119] on div "Seu registro em boas mãos. Focamos em certidões e notariais de alta qualidade." at bounding box center [123, 110] width 173 height 19
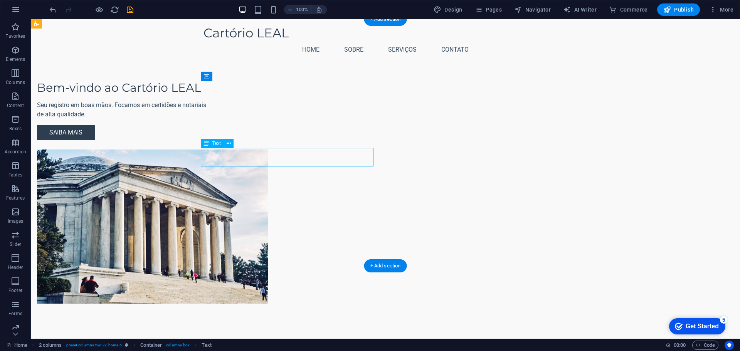
click at [210, 119] on div "Seu registro em boas mãos. Focamos em certidões e notariais de alta qualidade." at bounding box center [123, 110] width 173 height 19
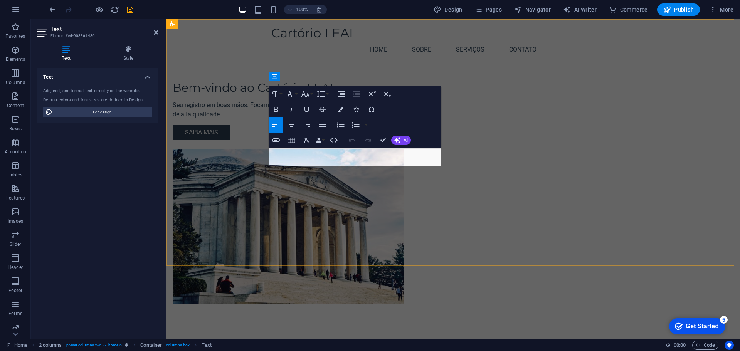
click at [320, 119] on p "Seu registro em boas mãos. Focamos em certidões e notariais de alta qualidade." at bounding box center [259, 110] width 173 height 19
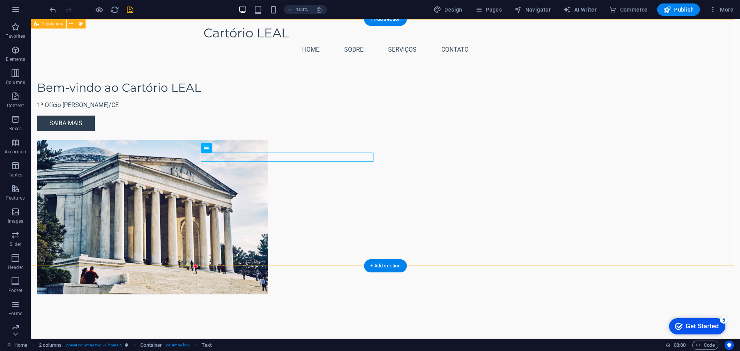
click at [151, 196] on div "Bem-vindo ao Cartório LEAL 1º Ofício de [PERSON_NAME]/CE Saiba mais" at bounding box center [386, 172] width 710 height 306
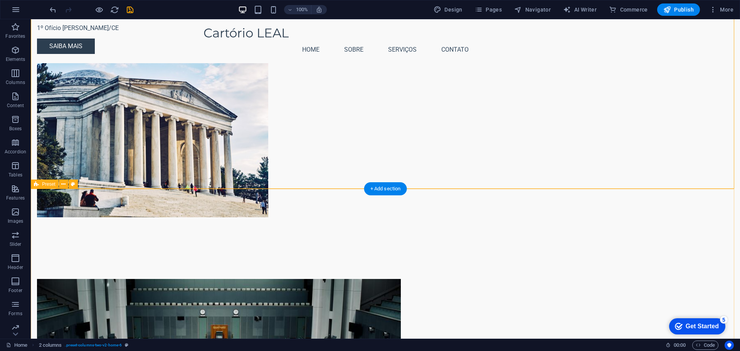
scroll to position [116, 0]
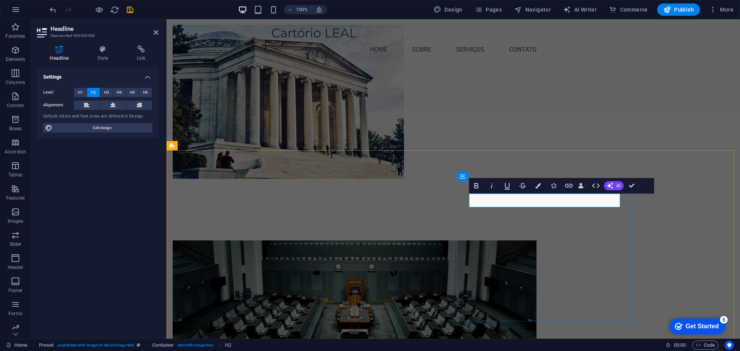
drag, startPoint x: 588, startPoint y: 200, endPoint x: 471, endPoint y: 200, distance: 116.5
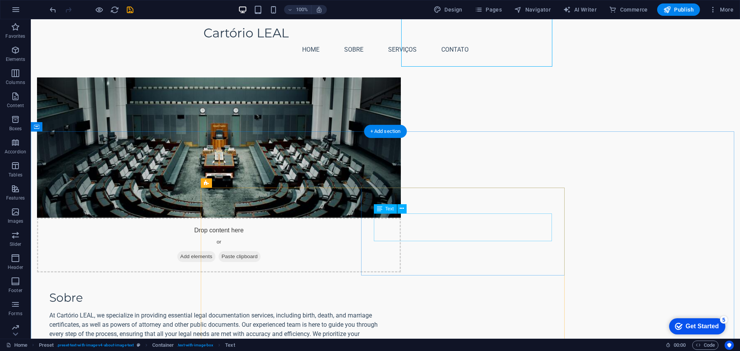
scroll to position [347, 0]
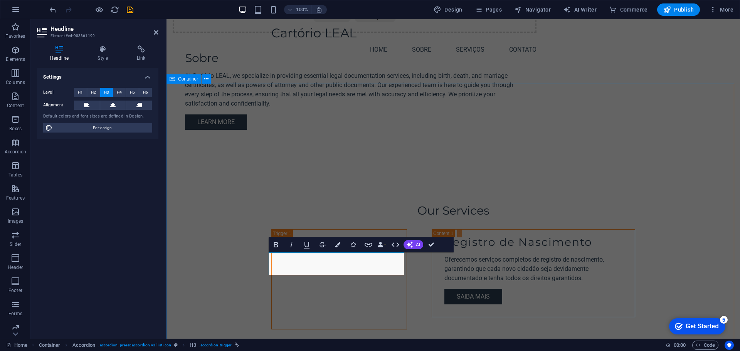
scroll to position [540, 0]
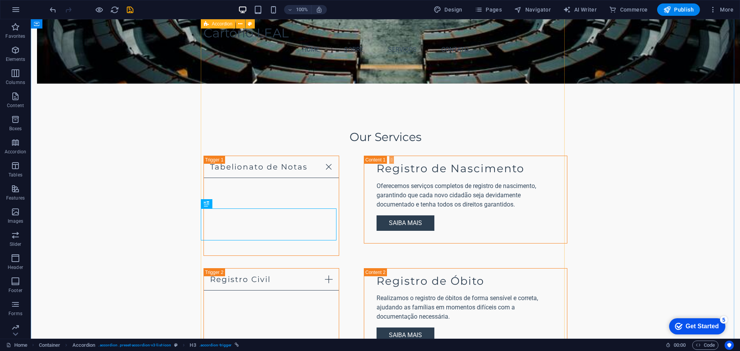
scroll to position [656, 0]
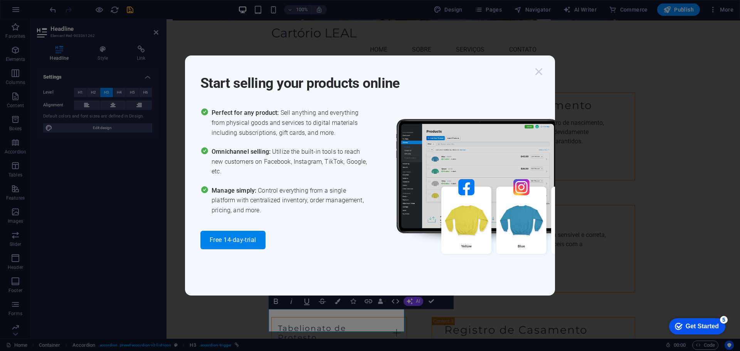
click at [538, 74] on icon "button" at bounding box center [539, 72] width 14 height 14
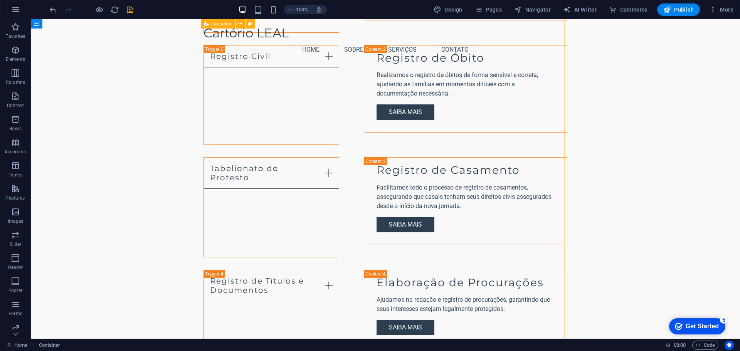
scroll to position [887, 0]
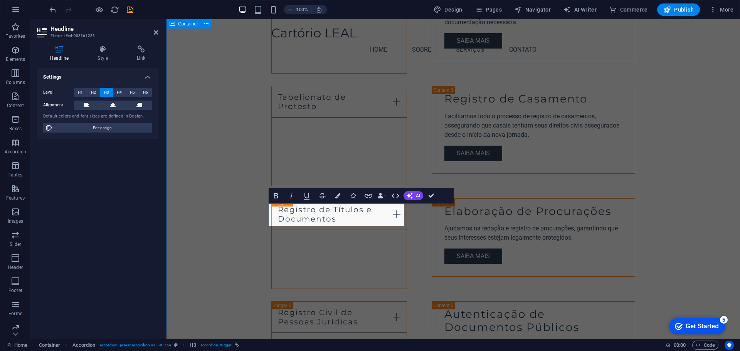
click at [252, 215] on div "Our Services Tabelionato de Notas Registro de Nascimento Oferecemos serviços co…" at bounding box center [454, 181] width 574 height 753
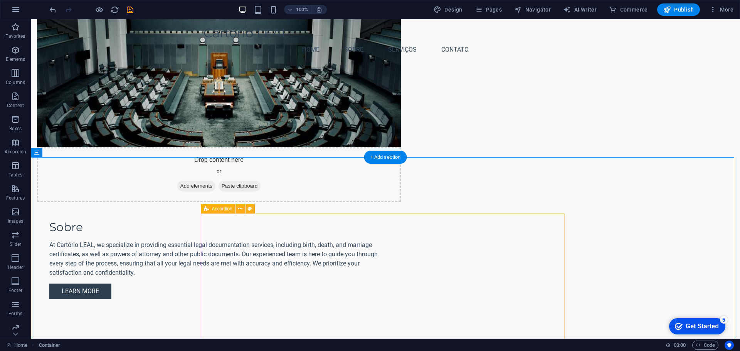
scroll to position [386, 0]
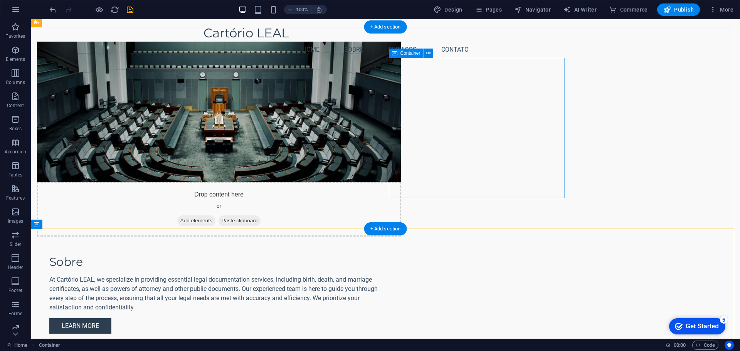
scroll to position [424, 0]
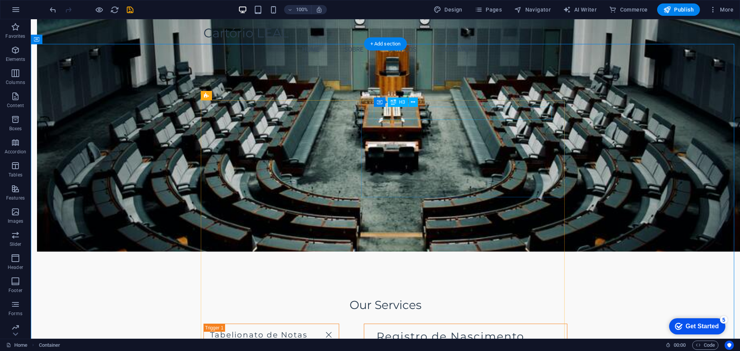
click at [439, 330] on div "Registro de Nascimento" at bounding box center [466, 336] width 178 height 13
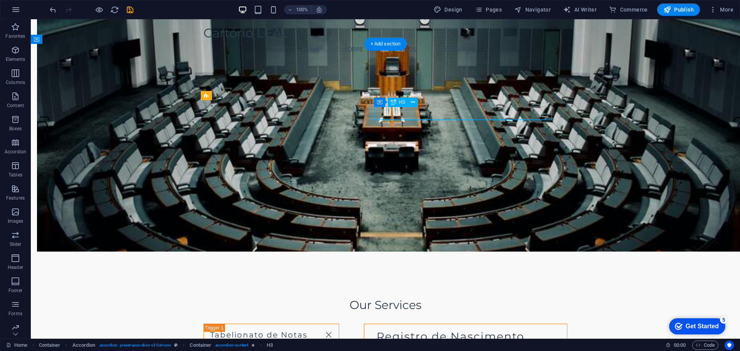
click at [439, 330] on div "Registro de Nascimento" at bounding box center [466, 336] width 178 height 13
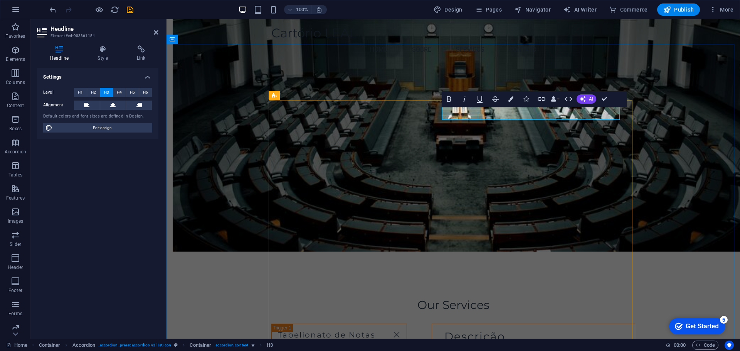
click at [491, 330] on h3 "Descrição" at bounding box center [534, 336] width 178 height 13
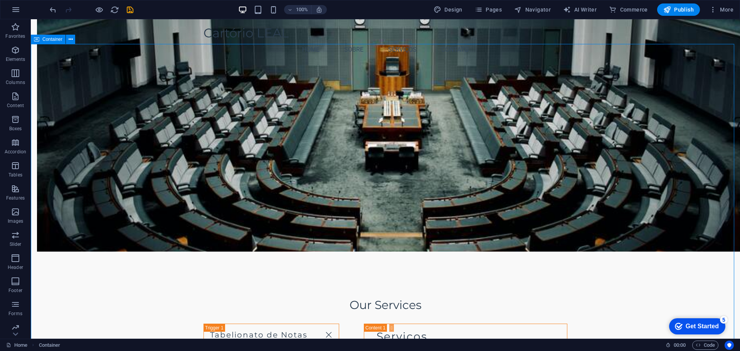
scroll to position [578, 0]
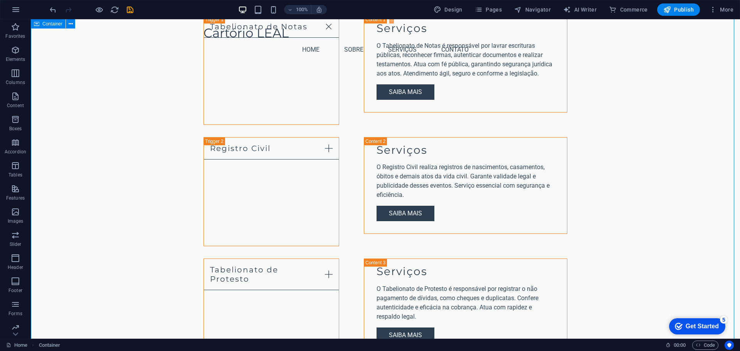
scroll to position [771, 0]
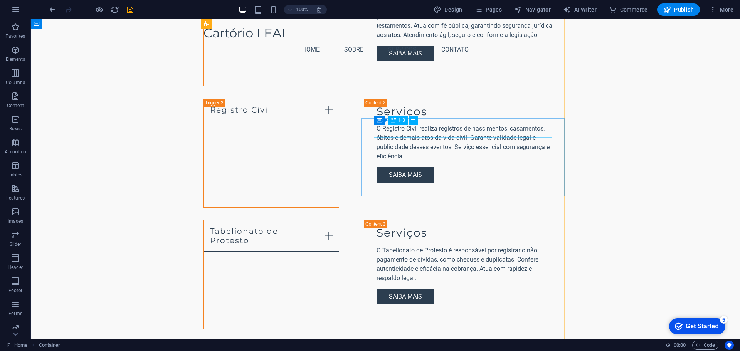
click at [427, 349] on div "Elaboração de Procurações" at bounding box center [466, 355] width 178 height 13
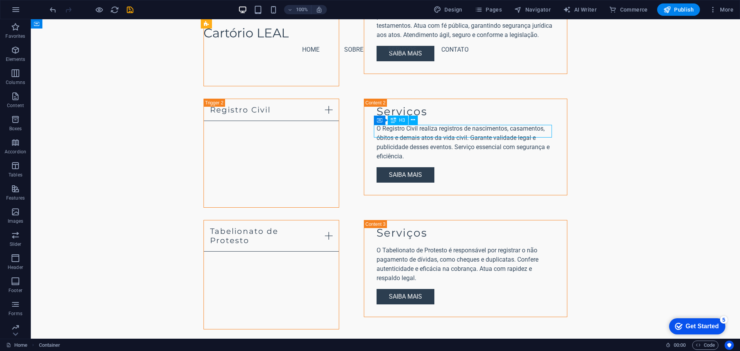
click at [427, 349] on div "Elaboração de Procurações" at bounding box center [466, 355] width 178 height 13
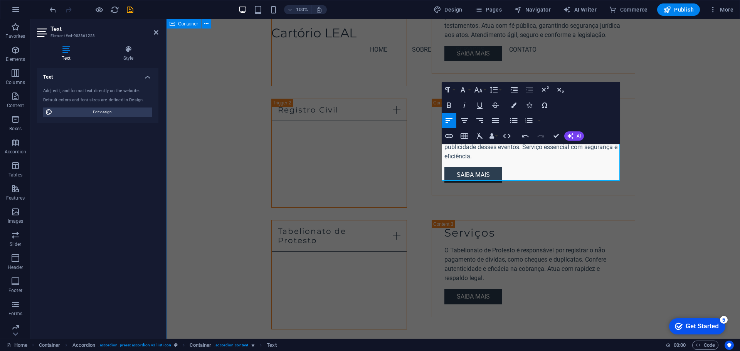
click at [694, 133] on div "Our Services Tabelionato de Notas Serviços O Tabelionato de Notas é responsável…" at bounding box center [454, 320] width 574 height 799
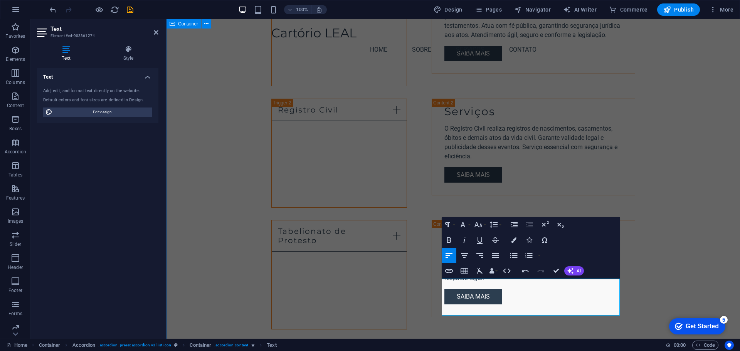
click at [678, 210] on div "Our Services Tabelionato de Notas Serviços O Tabelionato de Notas é responsável…" at bounding box center [454, 325] width 574 height 809
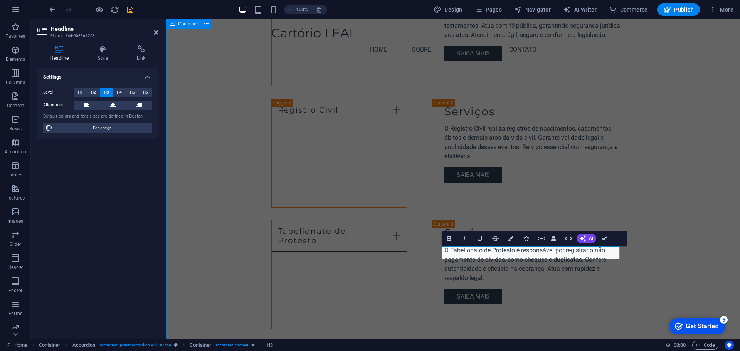
click at [674, 192] on div "Our Services Tabelionato de Notas Serviços O Tabelionato de Notas é responsável…" at bounding box center [454, 319] width 574 height 796
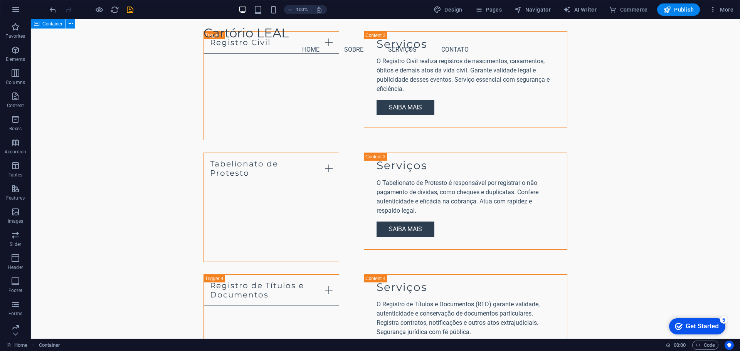
scroll to position [964, 0]
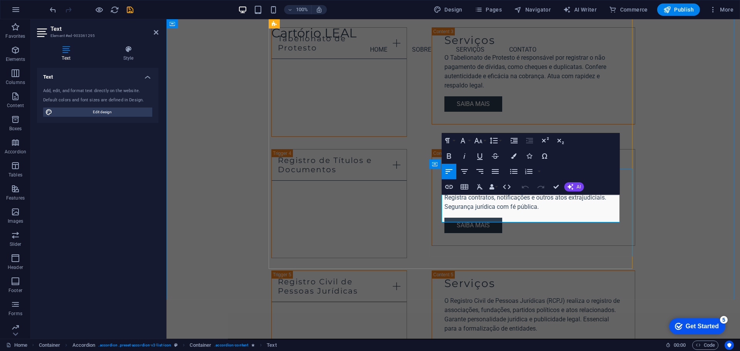
drag, startPoint x: 515, startPoint y: 199, endPoint x: 564, endPoint y: 208, distance: 49.9
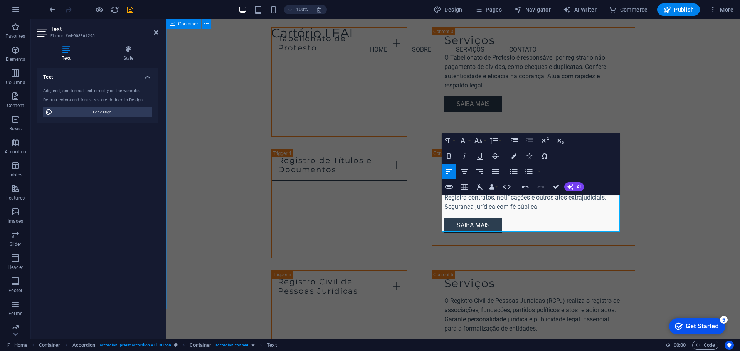
click at [678, 179] on div "Our Services Tabelionato de Notas Serviços O Tabelionato de Notas é responsável…" at bounding box center [454, 130] width 574 height 805
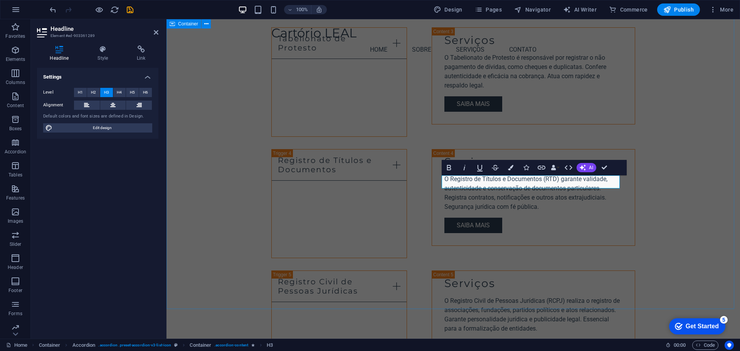
click at [678, 150] on div "Our Services Tabelionato de Notas Serviços O Tabelionato de Notas é responsável…" at bounding box center [454, 130] width 574 height 805
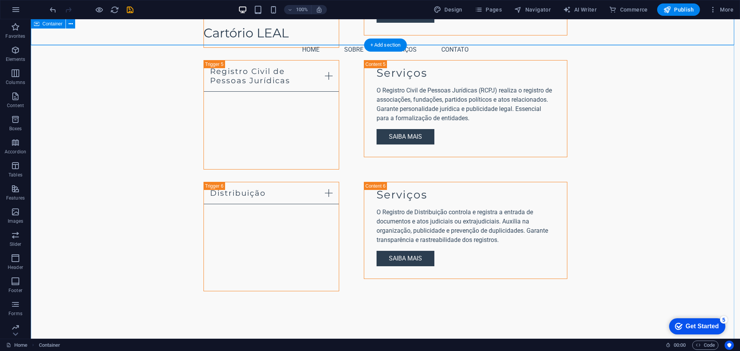
scroll to position [1157, 0]
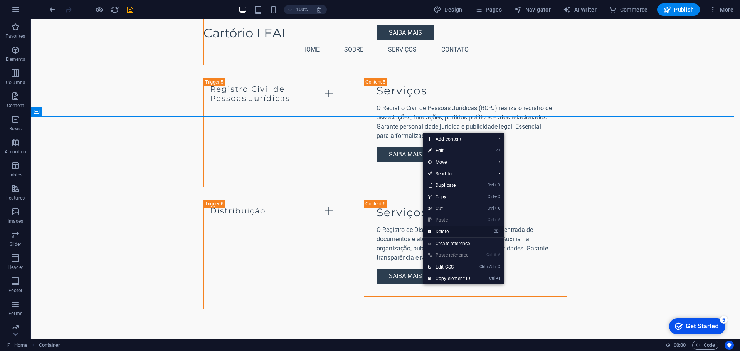
click at [461, 231] on link "⌦ Delete" at bounding box center [449, 232] width 52 height 12
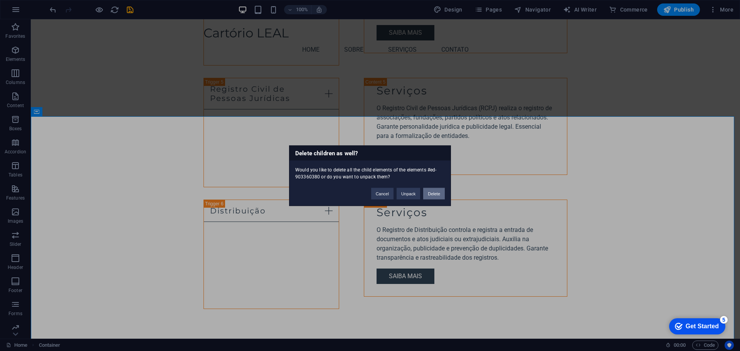
click at [426, 194] on button "Delete" at bounding box center [434, 194] width 22 height 12
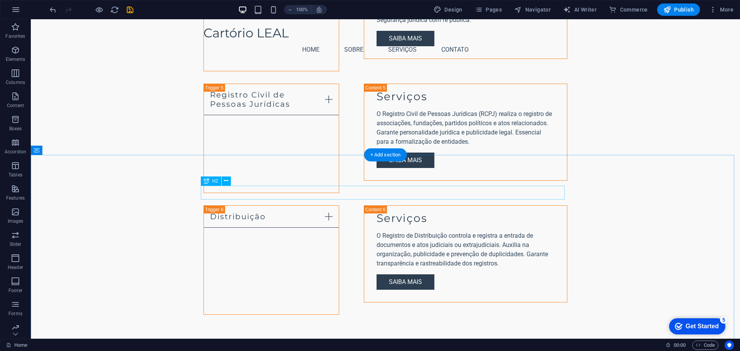
scroll to position [1118, 0]
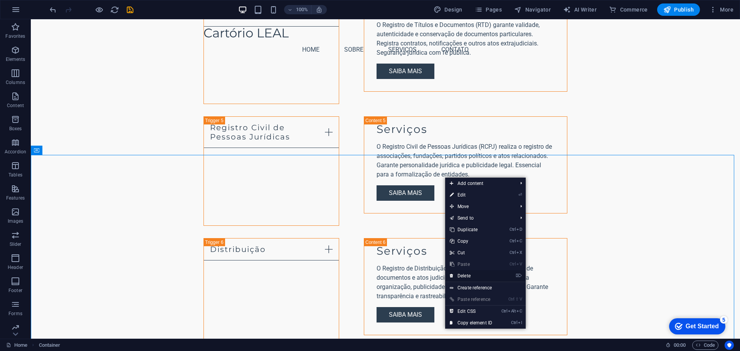
click at [483, 274] on link "⌦ Delete" at bounding box center [471, 276] width 52 height 12
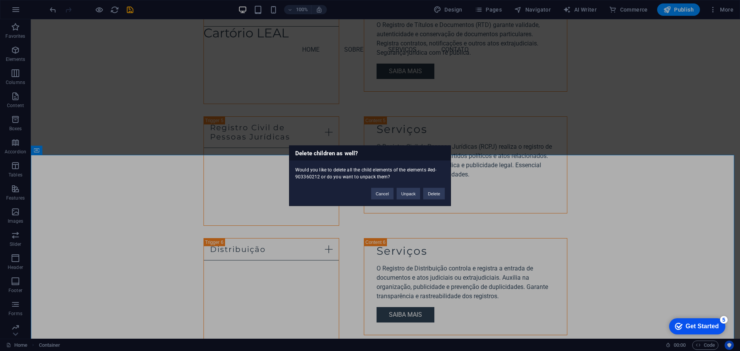
click at [445, 195] on div "Cancel Unpack Delete" at bounding box center [408, 190] width 85 height 20
click at [443, 194] on button "Delete" at bounding box center [434, 194] width 22 height 12
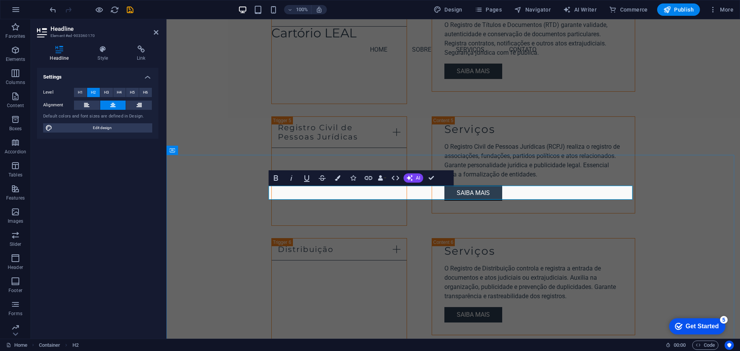
drag, startPoint x: 499, startPoint y: 191, endPoint x: 421, endPoint y: 194, distance: 78.7
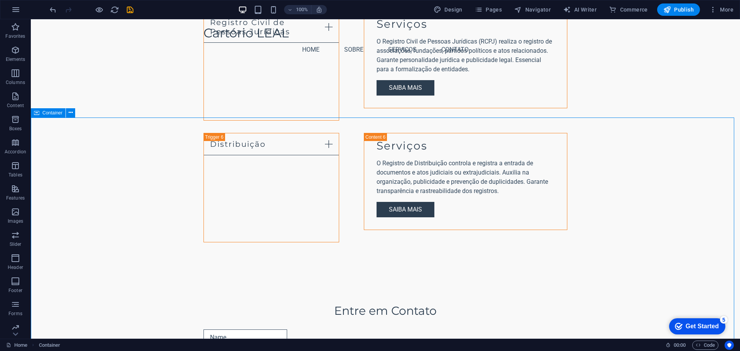
scroll to position [1234, 0]
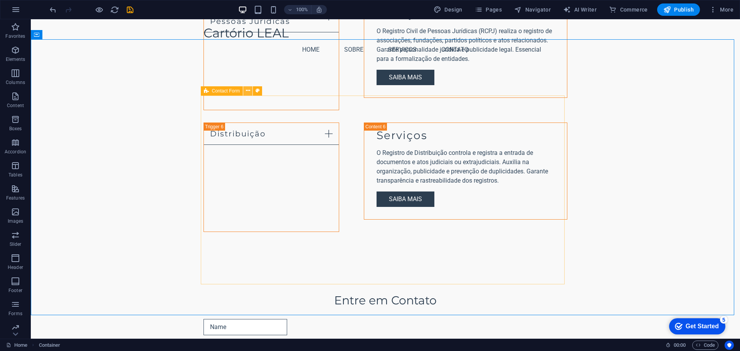
click at [247, 92] on icon at bounding box center [248, 91] width 4 height 8
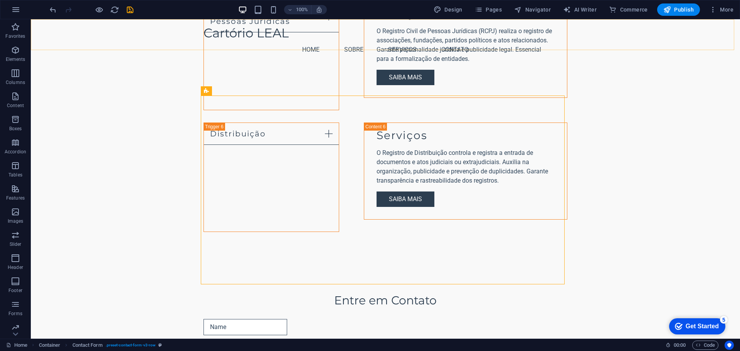
click at [626, 45] on div "Cartório LEAL Menu Home Sobre Serviços Contato" at bounding box center [386, 42] width 710 height 46
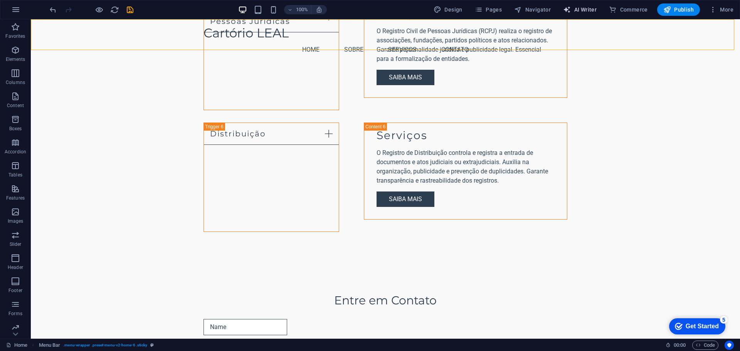
click at [256, 345] on span "AI Writer" at bounding box center [215, 353] width 84 height 16
select select "English"
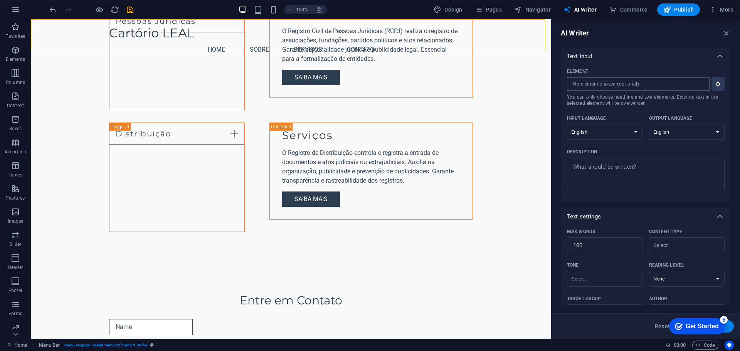
click at [611, 88] on input "Element ​ You can only choose headline and text elements. Existing text in the …" at bounding box center [636, 84] width 138 height 14
click at [624, 165] on textarea "Description x ​" at bounding box center [646, 174] width 150 height 25
click at [633, 133] on select "Albanian Arabic Armenian Awadhi Azerbaijani Bashkir Basque Belarusian Bengali B…" at bounding box center [605, 132] width 76 height 16
type textarea "x"
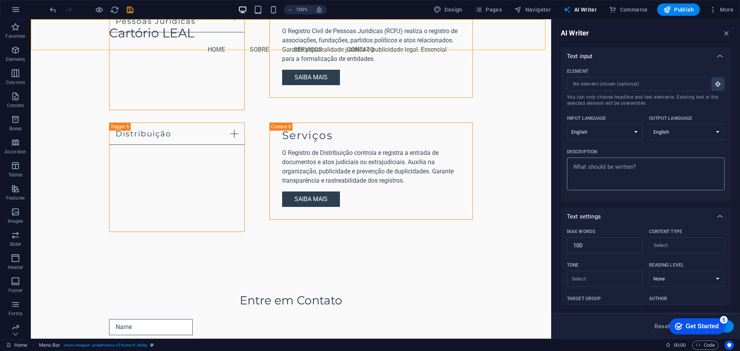
click at [633, 172] on textarea "Description x ​" at bounding box center [646, 174] width 150 height 25
type textarea "t"
type textarea "x"
type textarea "tr"
type textarea "x"
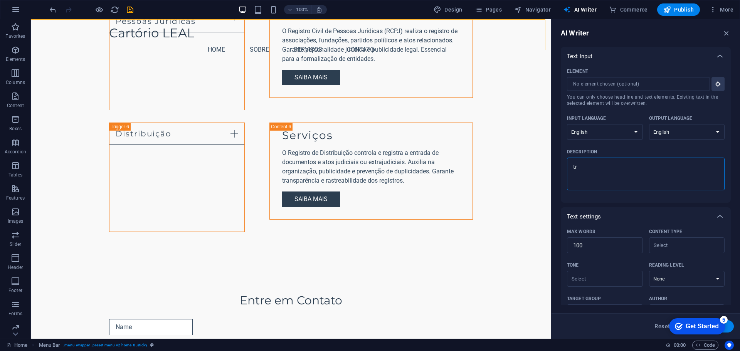
type textarea "tra"
type textarea "x"
type textarea "tran"
type textarea "x"
type textarea "trans"
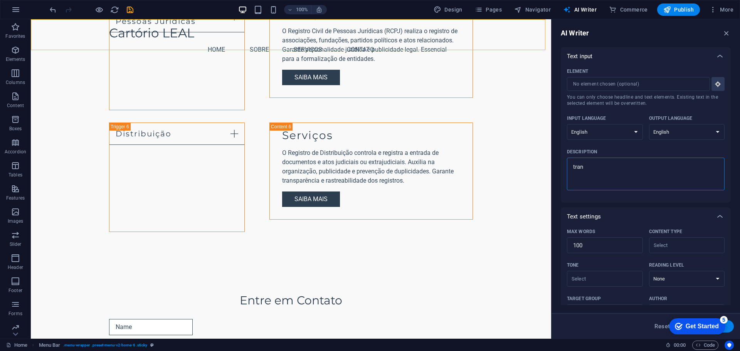
type textarea "x"
type textarea "transl"
type textarea "x"
type textarea "transla"
type textarea "x"
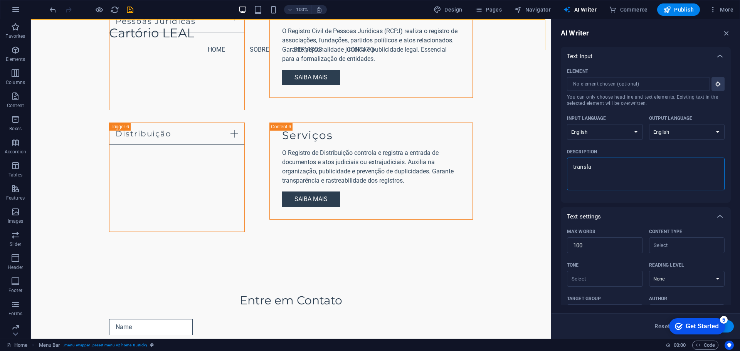
type textarea "translat"
type textarea "x"
type textarea "translate"
type textarea "x"
type textarea "translate"
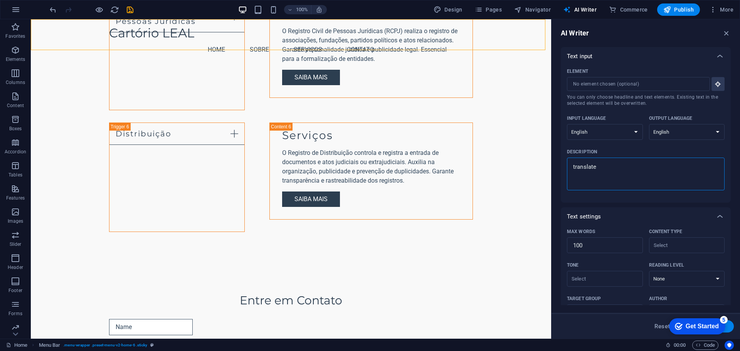
type textarea "x"
type textarea "translate t"
type textarea "x"
type textarea "translate th"
type textarea "x"
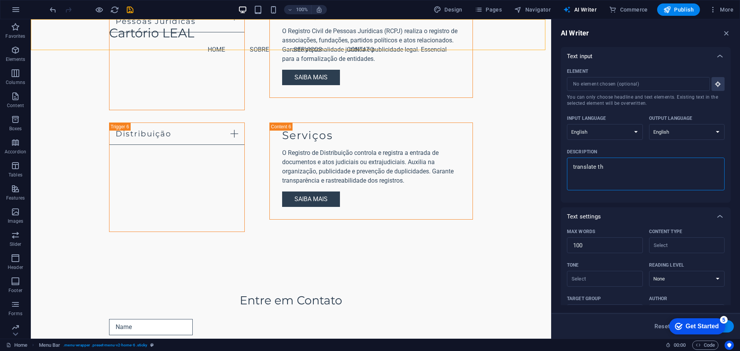
type textarea "translate the"
type textarea "x"
type textarea "translate the"
type textarea "x"
type textarea "translate the e"
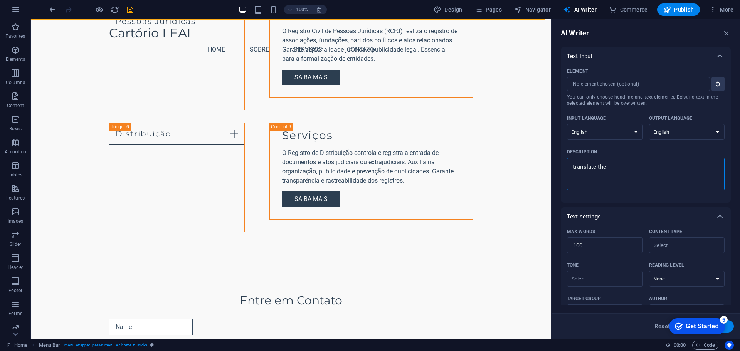
type textarea "x"
type textarea "translate the en"
type textarea "x"
type textarea "translate the ent"
type textarea "x"
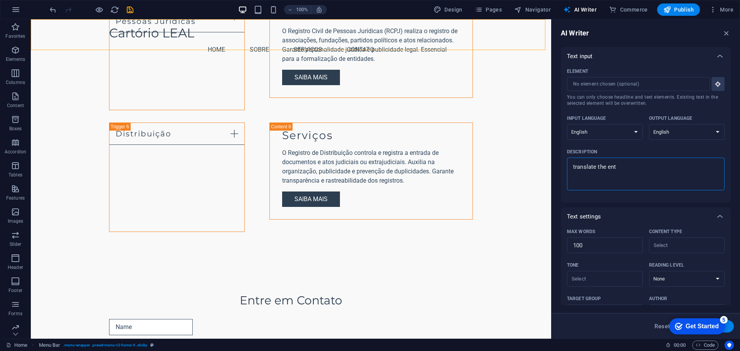
type textarea "translate the enti"
type textarea "x"
type textarea "translate the entir"
type textarea "x"
type textarea "translate the entire"
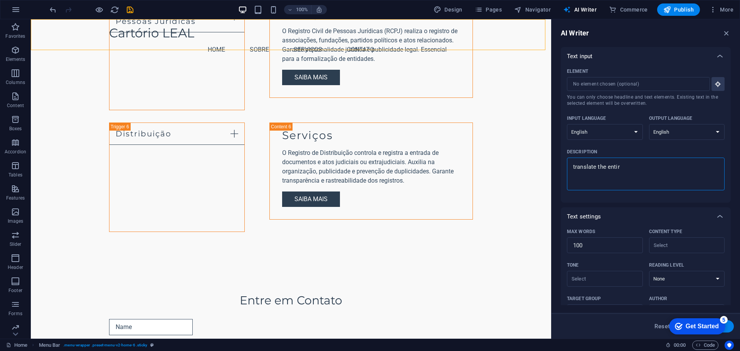
type textarea "x"
type textarea "translate the entire"
type textarea "x"
type textarea "translate the entire w"
type textarea "x"
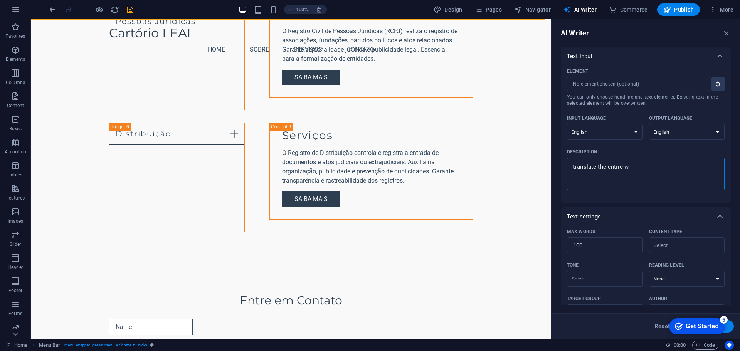
type textarea "translate the entire we"
type textarea "x"
type textarea "translate the entire web"
type textarea "x"
type textarea "translate the entire webs"
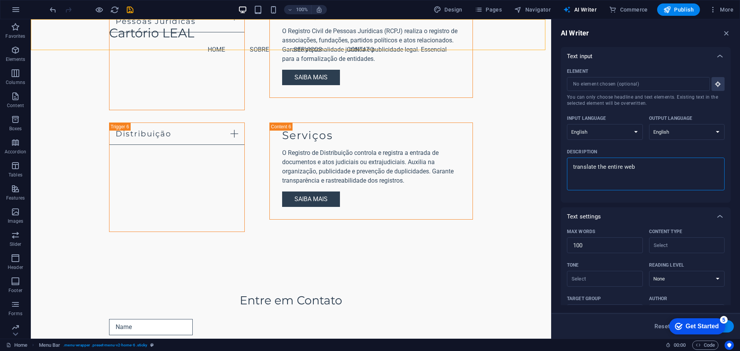
type textarea "x"
type textarea "translate the entire websi"
type textarea "x"
type textarea "translate the entire websit"
type textarea "x"
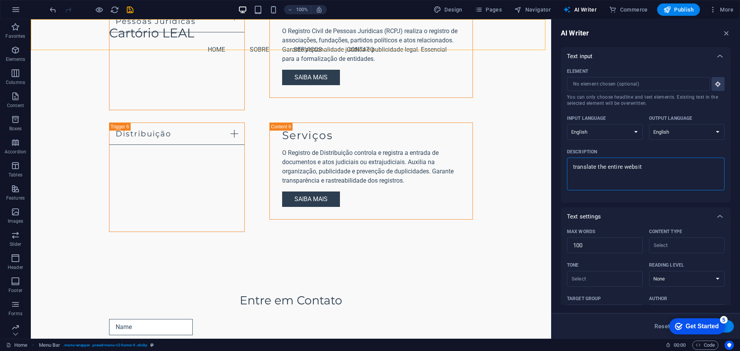
type textarea "translate the entire website"
type textarea "x"
type textarea "translate the entire website"
type textarea "x"
type textarea "translate the entire website t"
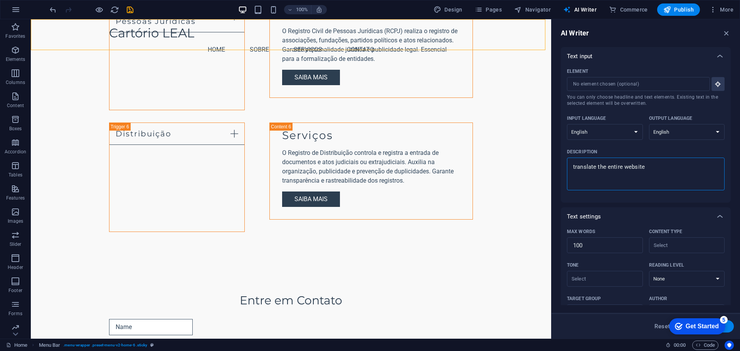
type textarea "x"
type textarea "translate the entire website to"
type textarea "x"
type textarea "translate the entire website to"
type textarea "x"
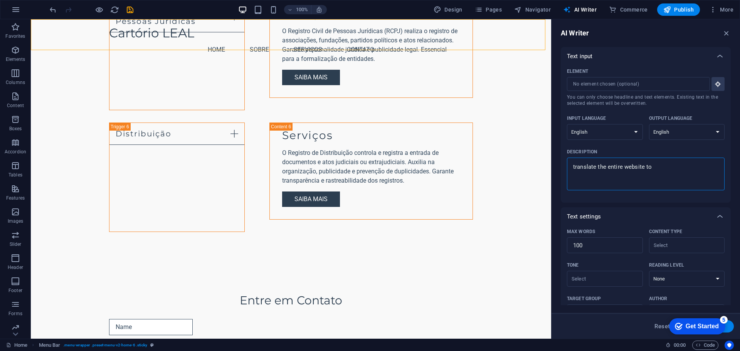
type textarea "translate the entire website to p"
type textarea "x"
type textarea "translate the entire website to po"
type textarea "x"
type textarea "translate the entire website to por"
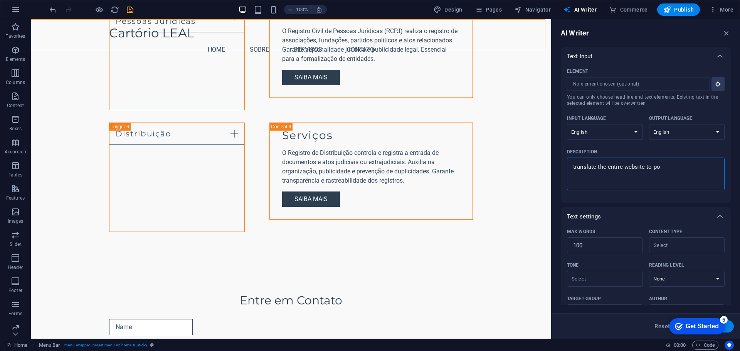
type textarea "x"
type textarea "translate the entire website to port"
type textarea "x"
type textarea "translate the entire website to portu"
type textarea "x"
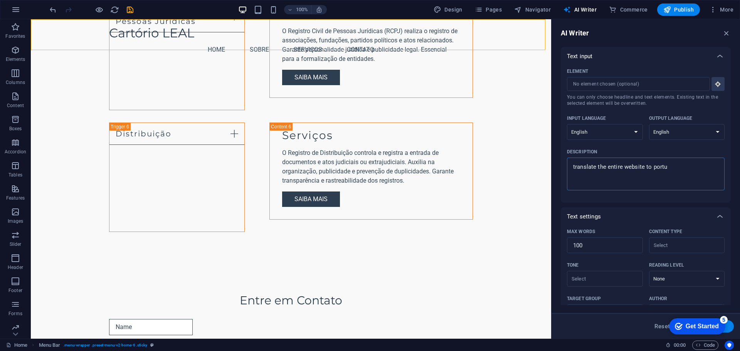
type textarea "translate the entire website to portug"
type textarea "x"
type textarea "translate the entire website to portugu"
type textarea "x"
type textarea "translate the entire website to portugue"
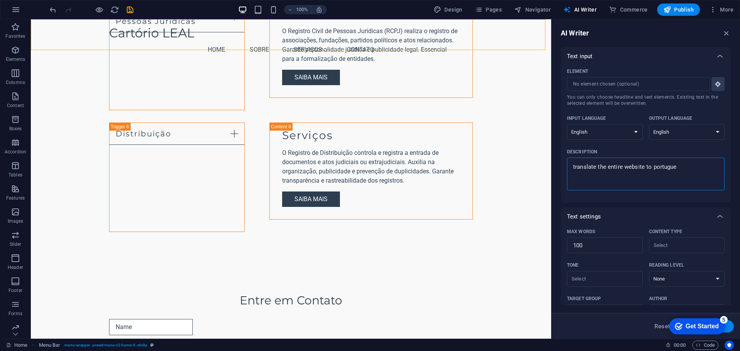
type textarea "x"
type textarea "translate the entire website to portugues"
type textarea "x"
type textarea "translate the entire website to portuguese"
type textarea "x"
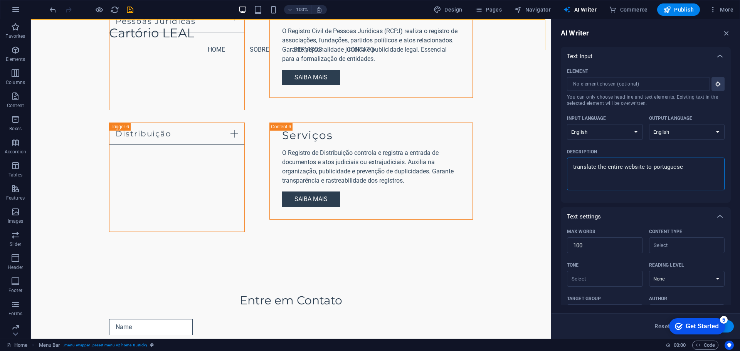
type textarea "translate the entire website to portuguese"
type textarea "x"
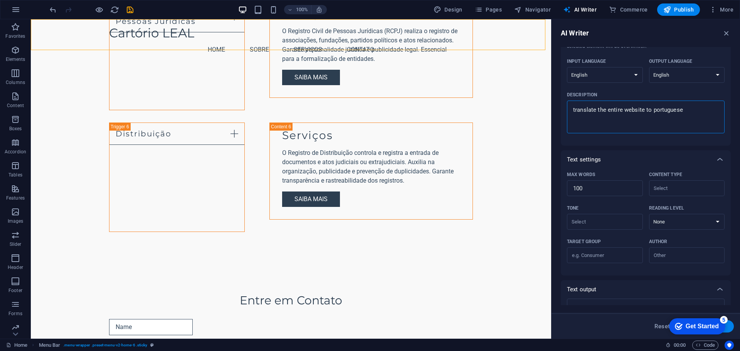
scroll to position [94, 0]
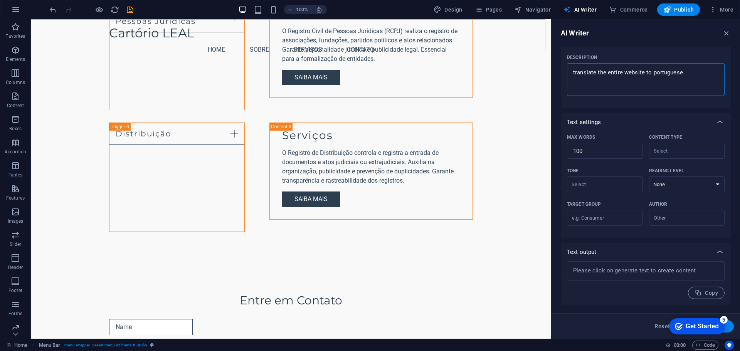
type textarea "translate the entire website to portuguese"
type textarea "x"
type textarea "translate the entire website to portuguese"
click at [730, 328] on button "Generate text" at bounding box center [708, 326] width 54 height 12
type textarea "x"
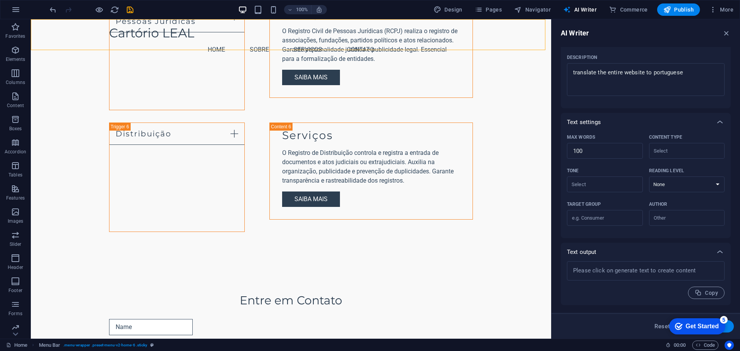
type textarea "x"
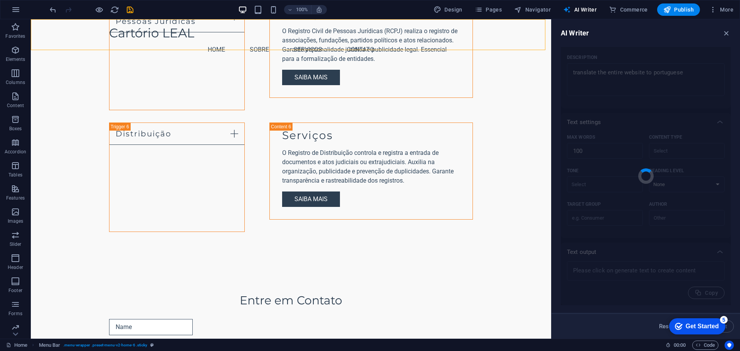
type textarea "x"
type textarea "To enhance accessibility and reach a broader audience, the entire website will …"
type textarea "x"
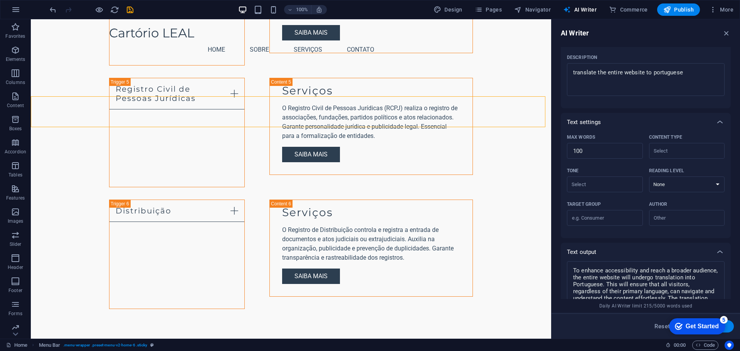
click at [651, 250] on div "Text output" at bounding box center [639, 252] width 144 height 8
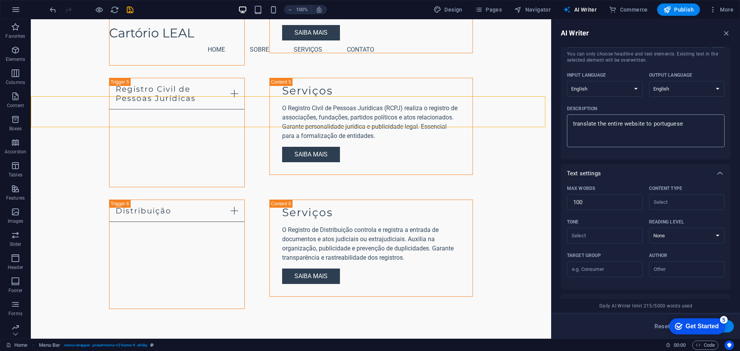
scroll to position [0, 0]
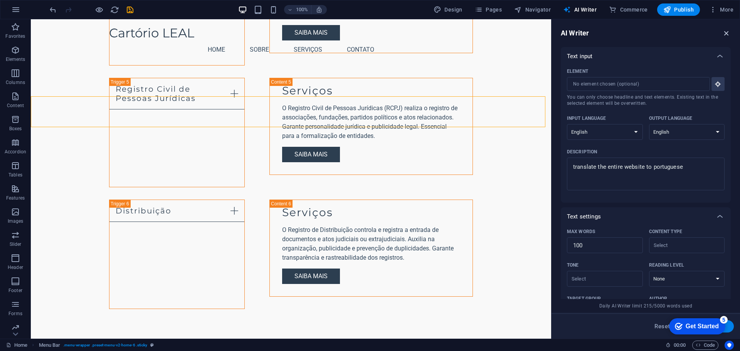
click at [728, 31] on icon "button" at bounding box center [727, 33] width 8 height 8
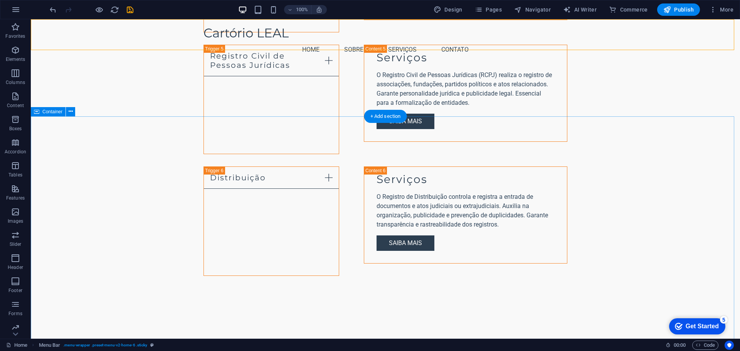
scroll to position [1234, 0]
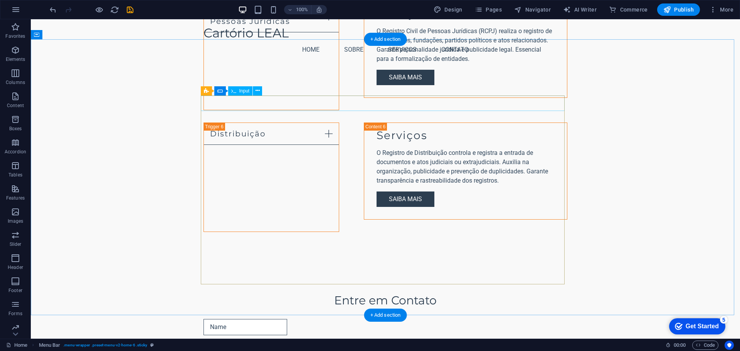
click at [218, 319] on div at bounding box center [386, 327] width 364 height 16
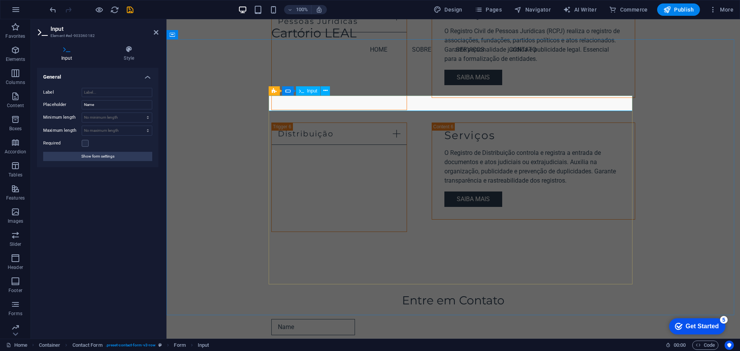
click at [295, 319] on input "text" at bounding box center [313, 327] width 84 height 16
click at [310, 342] on div at bounding box center [453, 350] width 364 height 16
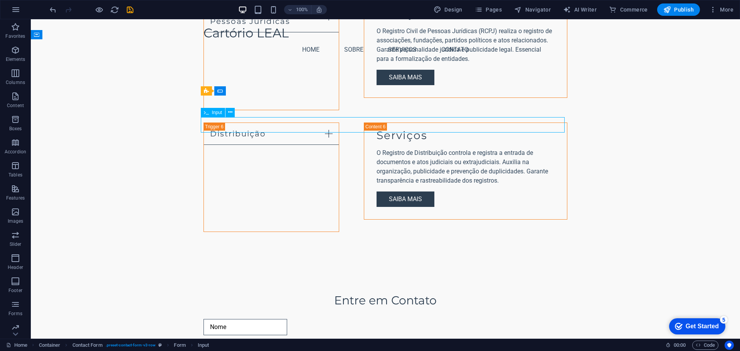
click at [233, 342] on div at bounding box center [386, 350] width 364 height 16
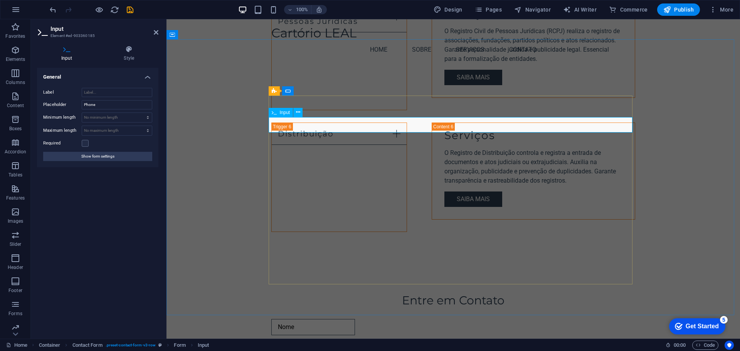
click at [287, 342] on input "text" at bounding box center [313, 350] width 84 height 16
click at [302, 342] on input "text" at bounding box center [313, 350] width 84 height 16
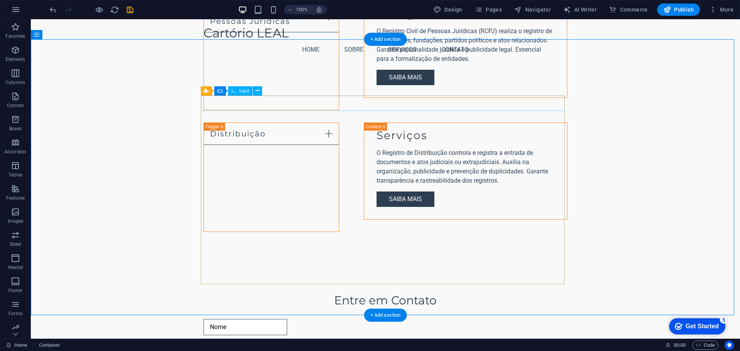
click at [224, 319] on div "Nome" at bounding box center [386, 327] width 364 height 16
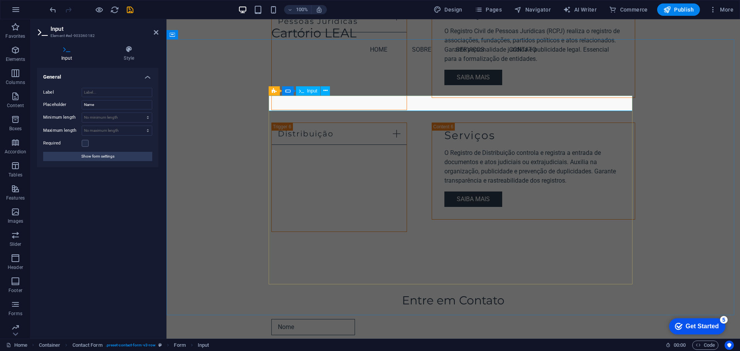
click at [290, 319] on input "Nome" at bounding box center [313, 327] width 84 height 16
click at [305, 319] on input "Nome" at bounding box center [313, 327] width 84 height 16
type input "N"
click at [100, 101] on input "Name" at bounding box center [117, 104] width 71 height 9
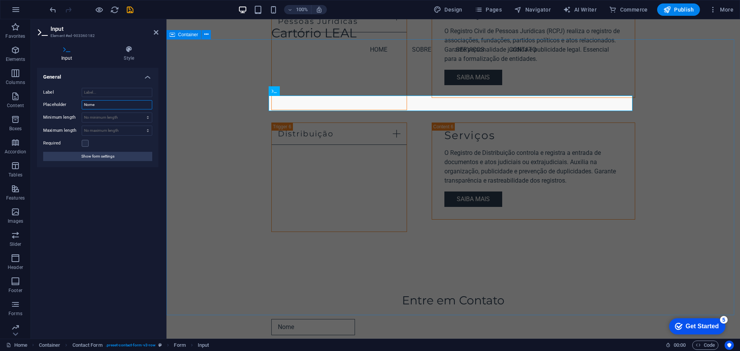
type input "Nome"
click at [278, 342] on div at bounding box center [453, 350] width 364 height 16
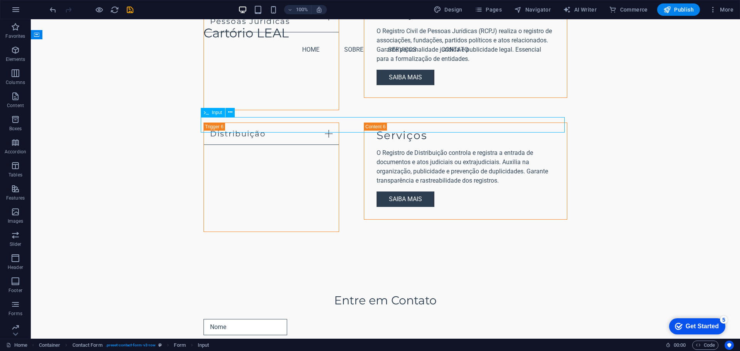
click at [263, 342] on div at bounding box center [386, 350] width 364 height 16
click at [239, 342] on div at bounding box center [386, 350] width 364 height 16
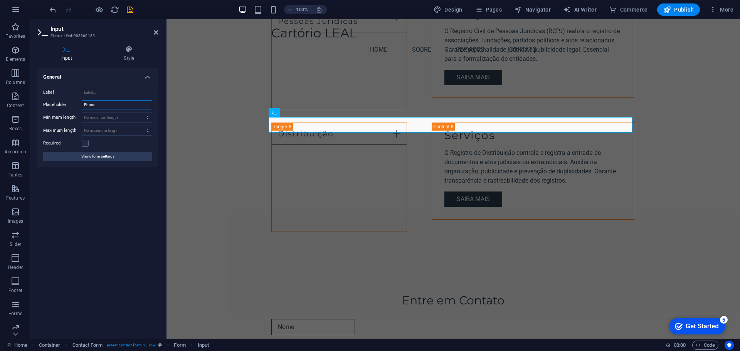
click at [103, 103] on input "Phone" at bounding box center [117, 104] width 71 height 9
type input "P"
type input "Telefone"
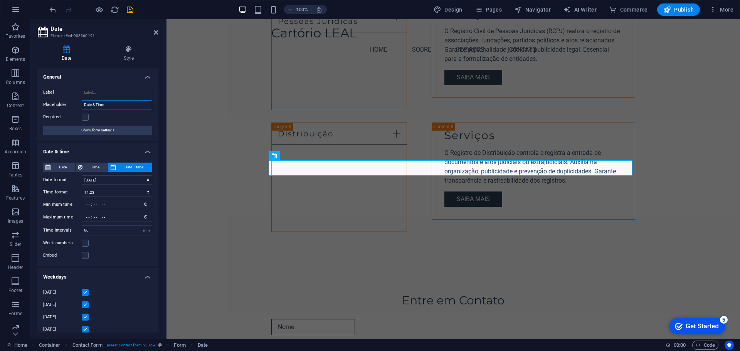
drag, startPoint x: 115, startPoint y: 106, endPoint x: 89, endPoint y: 110, distance: 25.7
click at [89, 110] on div "Label Placeholder Date & Time Required Show form settings" at bounding box center [97, 111] width 121 height 59
type input "Data"
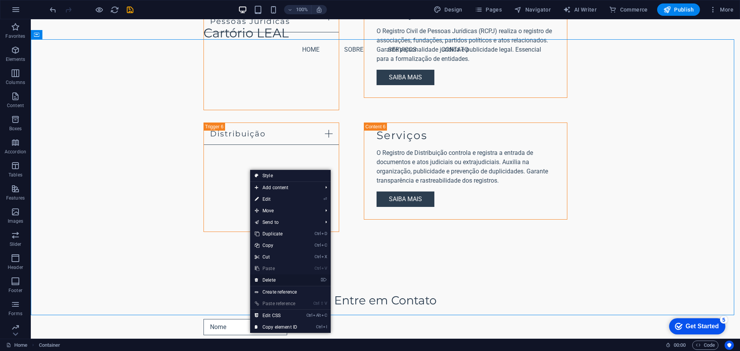
click at [285, 280] on link "⌦ Delete" at bounding box center [276, 281] width 52 height 12
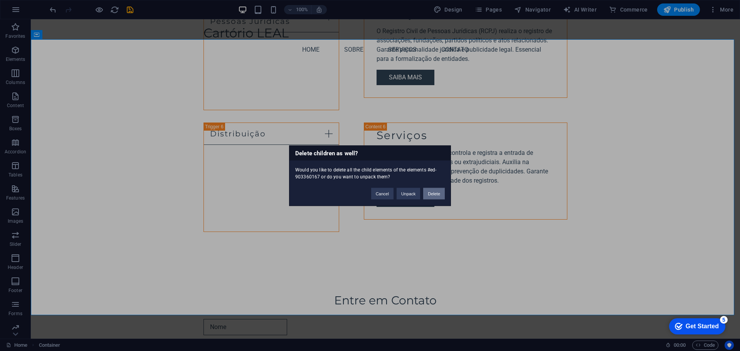
click at [433, 196] on button "Delete" at bounding box center [434, 194] width 22 height 12
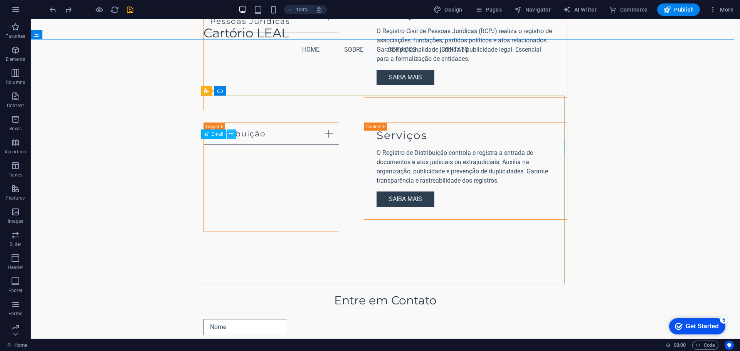
click at [231, 136] on icon at bounding box center [231, 134] width 4 height 8
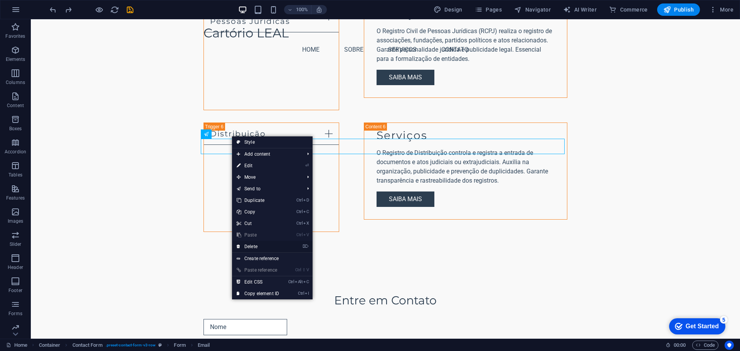
click at [280, 248] on link "⌦ Delete" at bounding box center [258, 247] width 52 height 12
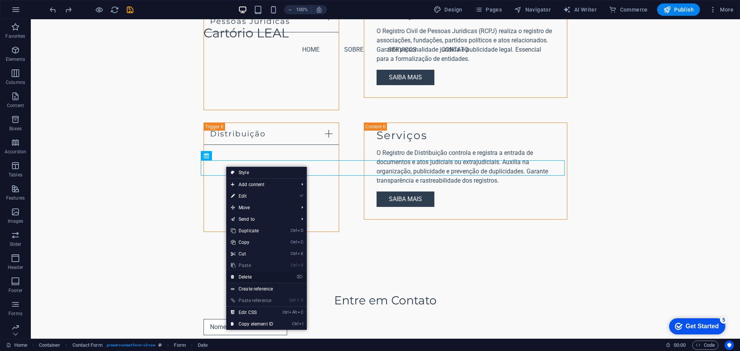
click at [266, 276] on link "⌦ Delete" at bounding box center [252, 277] width 52 height 12
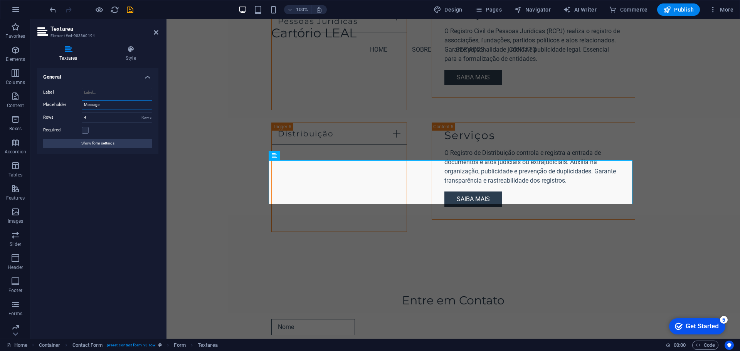
drag, startPoint x: 114, startPoint y: 106, endPoint x: 107, endPoint y: 107, distance: 7.4
click at [107, 107] on input "Message" at bounding box center [117, 104] width 71 height 9
type input "Mensagem"
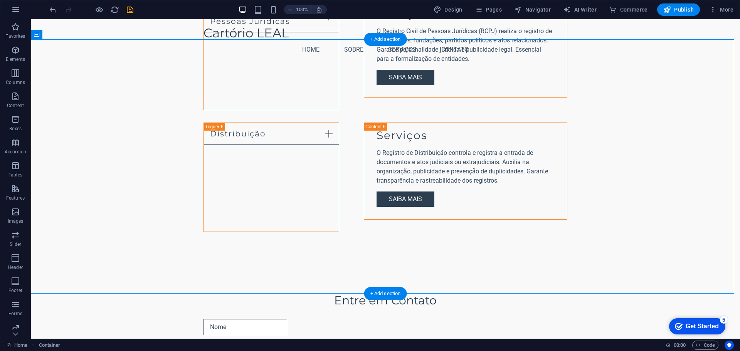
drag, startPoint x: 278, startPoint y: 228, endPoint x: 242, endPoint y: 214, distance: 38.7
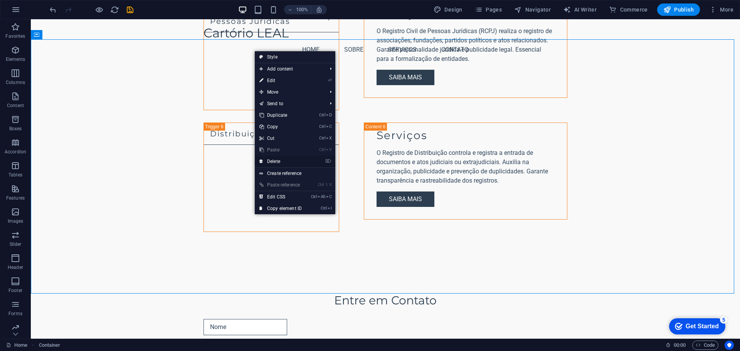
click at [287, 162] on link "⌦ Delete" at bounding box center [281, 162] width 52 height 12
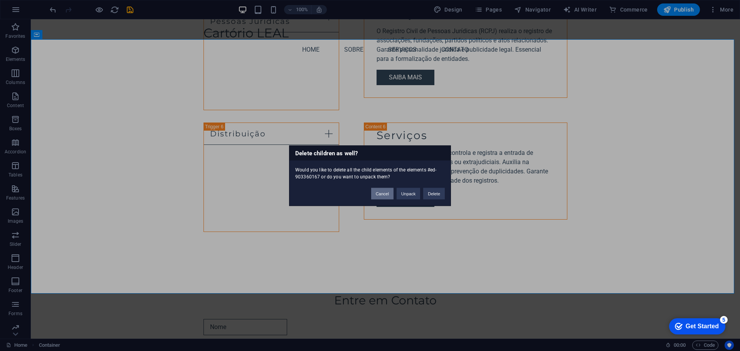
drag, startPoint x: 387, startPoint y: 194, endPoint x: 353, endPoint y: 176, distance: 38.1
click at [387, 194] on button "Cancel" at bounding box center [382, 194] width 22 height 12
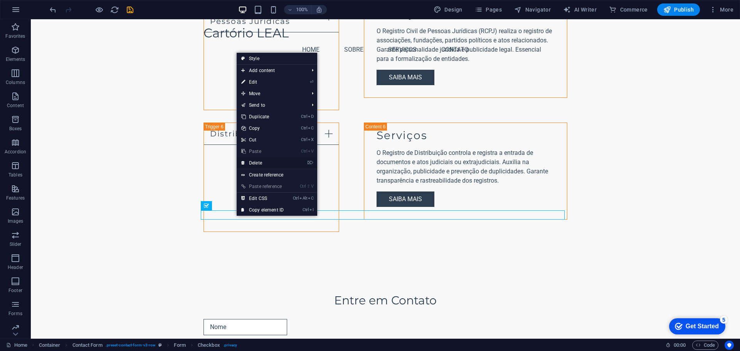
click at [263, 163] on link "⌦ Delete" at bounding box center [263, 163] width 52 height 12
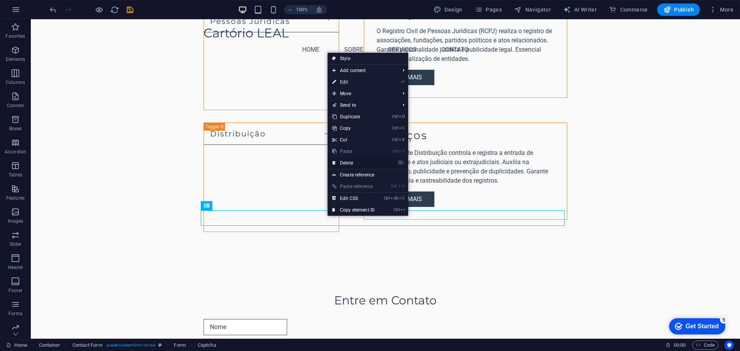
click at [350, 163] on link "⌦ Delete" at bounding box center [354, 163] width 52 height 12
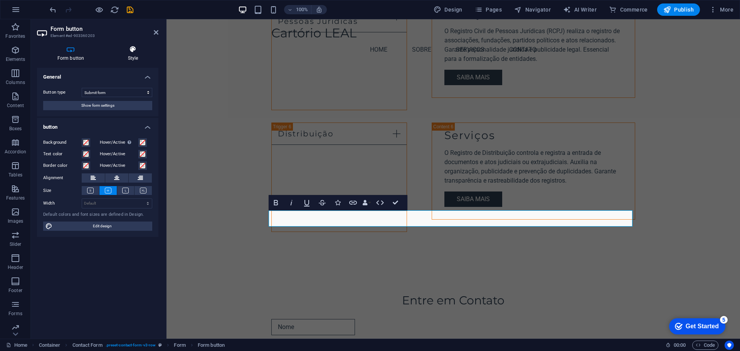
click at [137, 51] on icon at bounding box center [133, 50] width 51 height 8
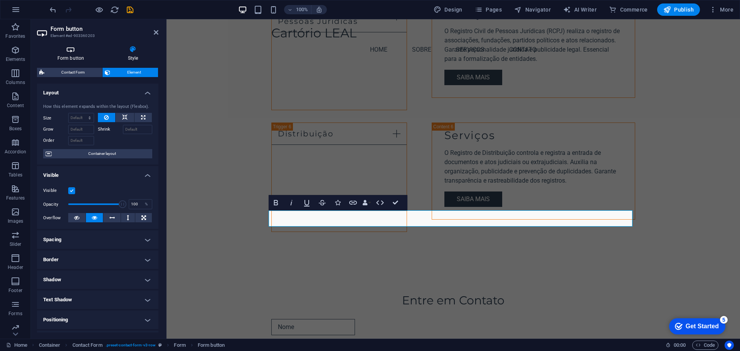
click at [71, 52] on icon at bounding box center [70, 50] width 67 height 8
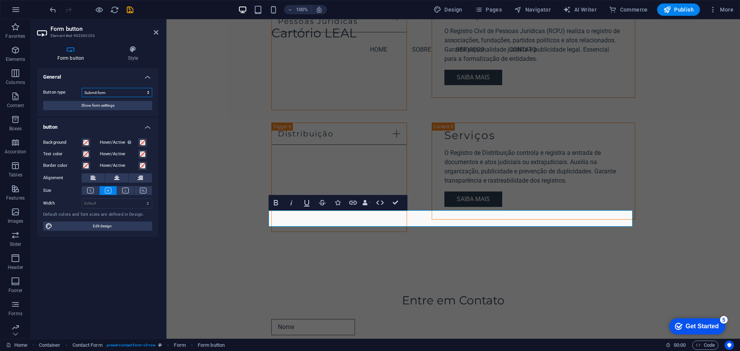
click at [147, 93] on select "Submit form Reset form No action" at bounding box center [117, 92] width 71 height 9
click at [132, 106] on button "Show form settings" at bounding box center [97, 105] width 109 height 9
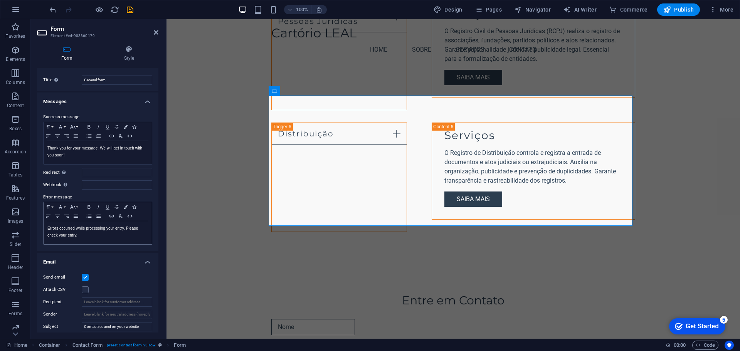
scroll to position [0, 0]
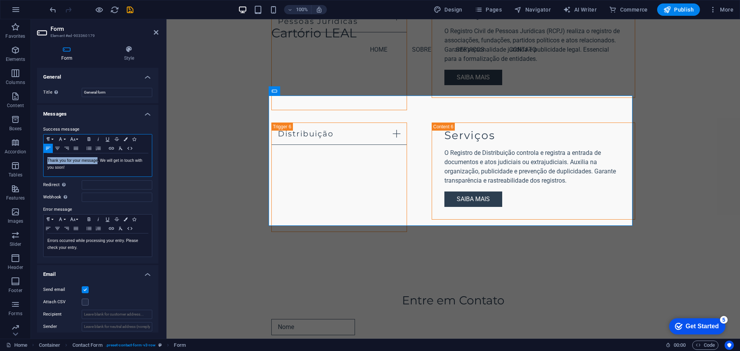
drag, startPoint x: 47, startPoint y: 159, endPoint x: 98, endPoint y: 162, distance: 50.2
click at [98, 162] on p "Thank you for your message. We will get in touch with you soon!" at bounding box center [97, 164] width 101 height 14
click at [112, 120] on div "Success message Paragraph Format Normal Heading 1 Heading 2 Heading 3 Heading 4…" at bounding box center [97, 191] width 121 height 145
click at [120, 115] on h4 "Messages" at bounding box center [97, 112] width 121 height 14
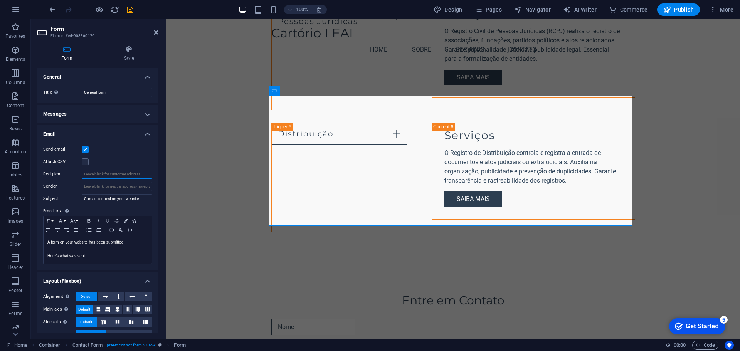
click at [100, 175] on input "Recipient" at bounding box center [117, 174] width 71 height 9
click at [114, 189] on input "Sender" at bounding box center [117, 186] width 71 height 9
click at [148, 135] on h4 "Email" at bounding box center [97, 132] width 121 height 14
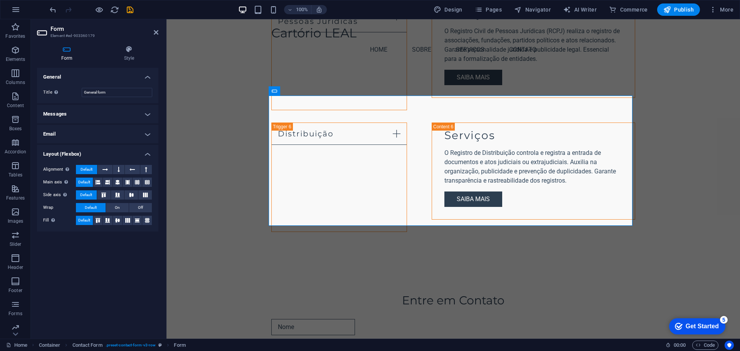
click at [145, 117] on h4 "Messages" at bounding box center [97, 114] width 121 height 19
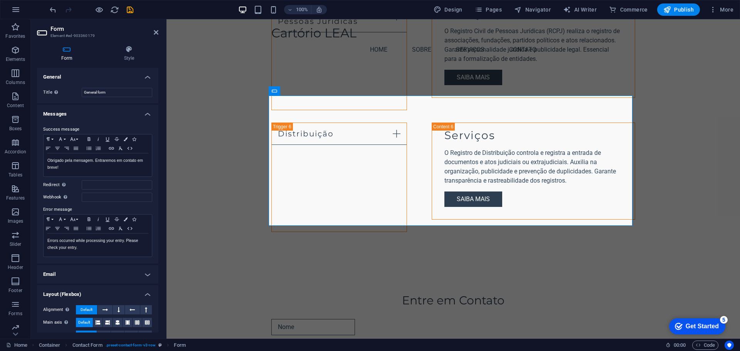
click at [142, 115] on h4 "Messages" at bounding box center [97, 112] width 121 height 14
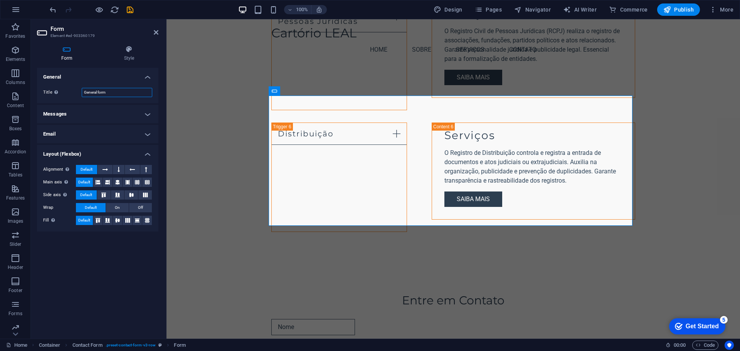
click at [128, 88] on input "General form" at bounding box center [117, 92] width 71 height 9
click at [145, 79] on h4 "General" at bounding box center [97, 75] width 121 height 14
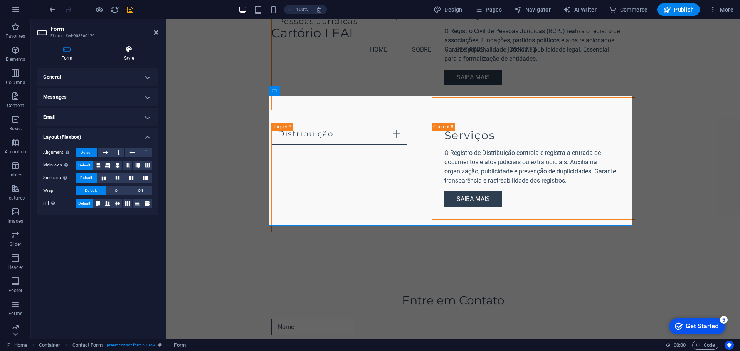
click at [135, 56] on h4 "Style" at bounding box center [129, 54] width 59 height 16
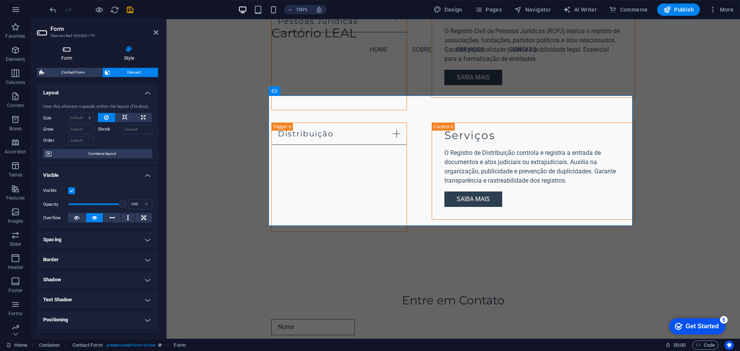
click at [67, 53] on h4 "Form" at bounding box center [68, 54] width 63 height 16
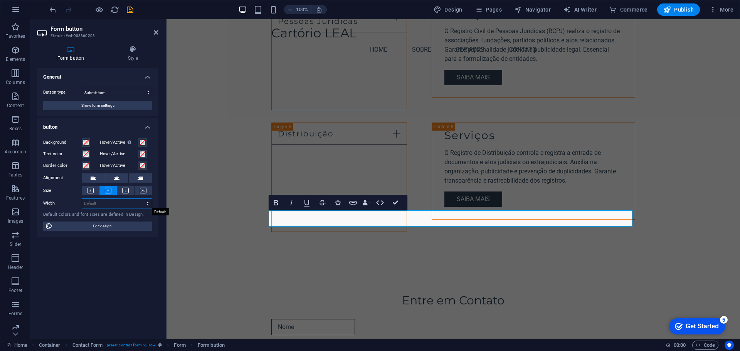
click at [94, 203] on select "Default px rem % em vh vw" at bounding box center [117, 203] width 70 height 9
click at [132, 74] on h4 "General" at bounding box center [97, 75] width 121 height 14
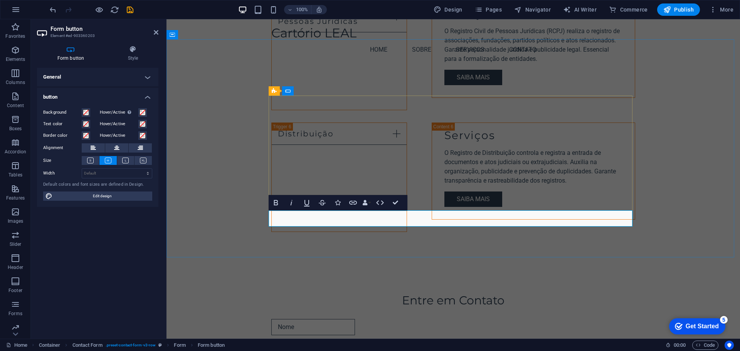
type button "Submit"
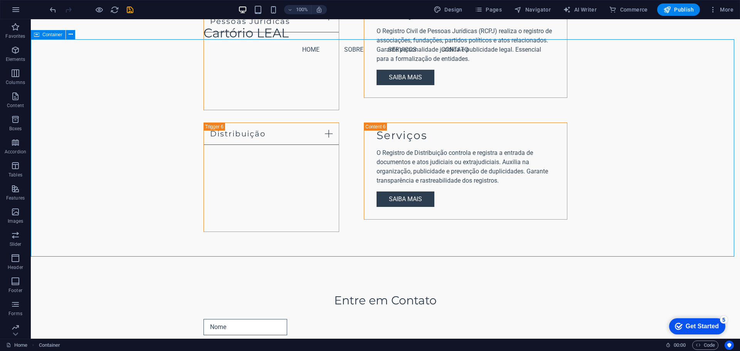
scroll to position [1297, 0]
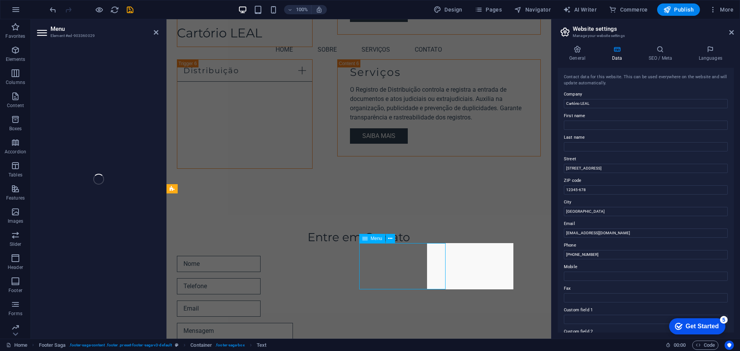
select select
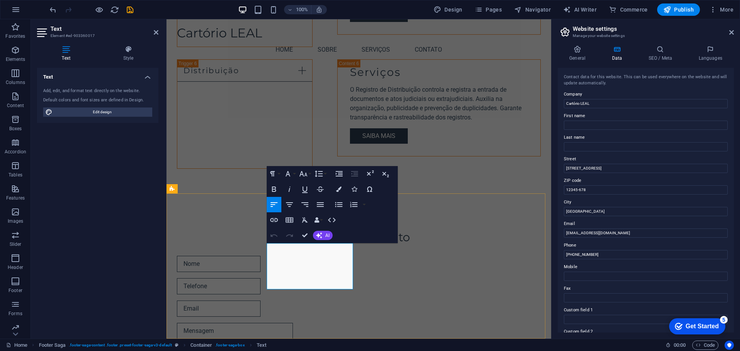
click at [320, 259] on icon "button" at bounding box center [323, 257] width 9 height 9
drag, startPoint x: 285, startPoint y: 273, endPoint x: 268, endPoint y: 274, distance: 17.0
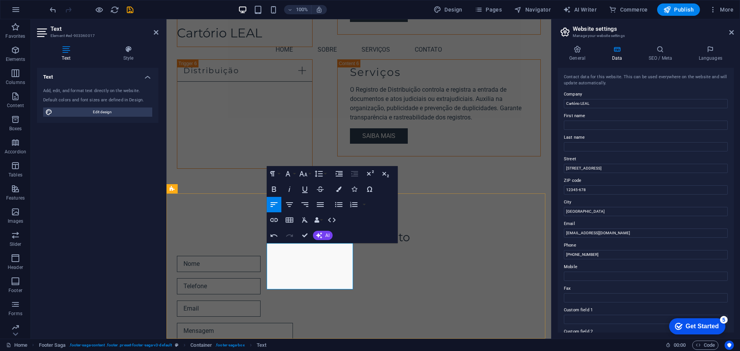
drag, startPoint x: 329, startPoint y: 256, endPoint x: 269, endPoint y: 249, distance: 60.5
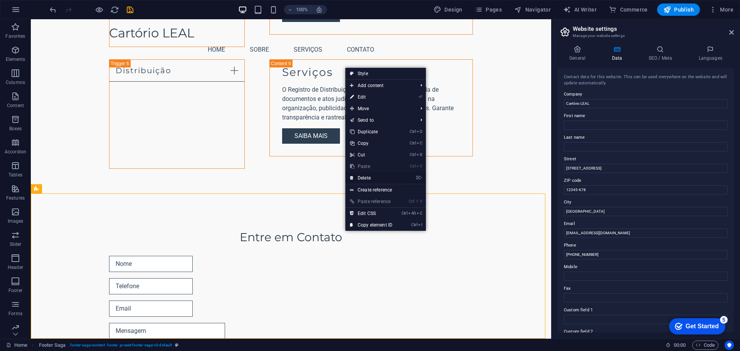
click at [379, 177] on link "⌦ Delete" at bounding box center [372, 178] width 52 height 12
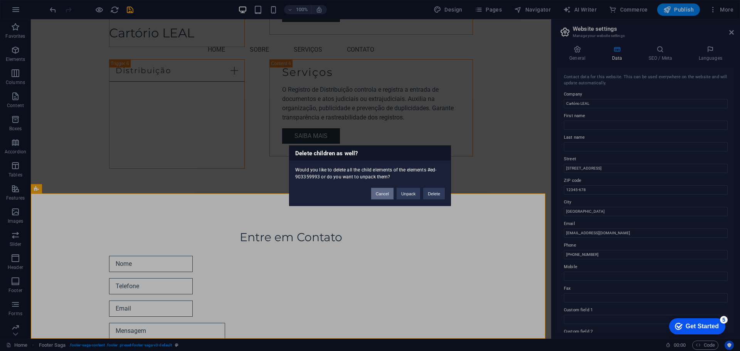
drag, startPoint x: 389, startPoint y: 195, endPoint x: 356, endPoint y: 182, distance: 35.4
click at [389, 195] on button "Cancel" at bounding box center [382, 194] width 22 height 12
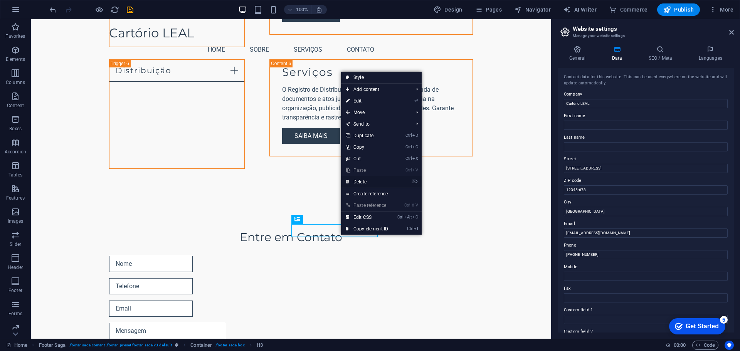
click at [368, 183] on link "⌦ Delete" at bounding box center [367, 182] width 52 height 12
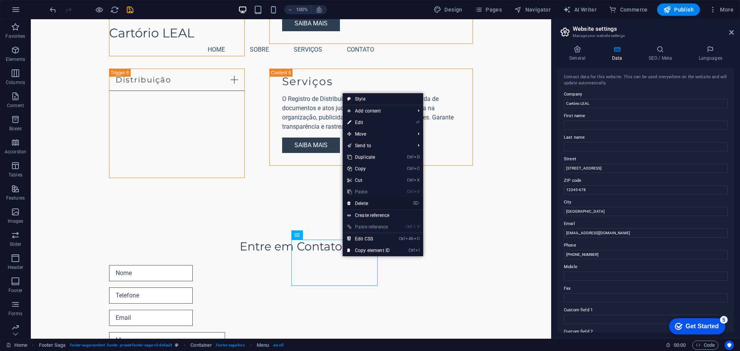
click at [368, 205] on link "⌦ Delete" at bounding box center [369, 204] width 52 height 12
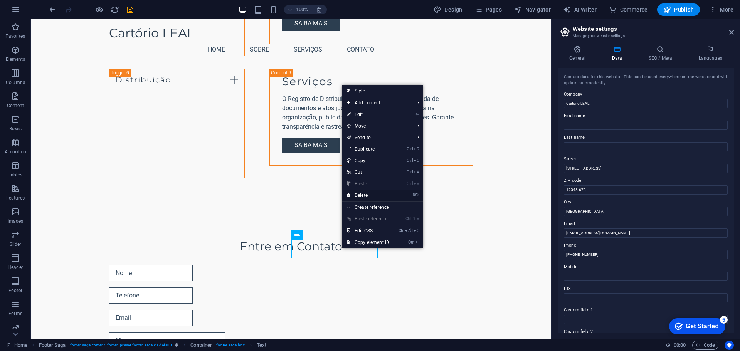
click at [381, 196] on link "⌦ Delete" at bounding box center [368, 196] width 52 height 12
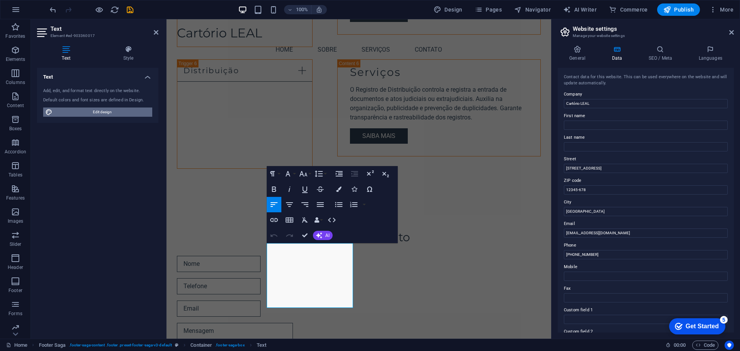
click at [140, 111] on span "Edit design" at bounding box center [102, 112] width 95 height 9
select select "px"
select select "200"
select select "px"
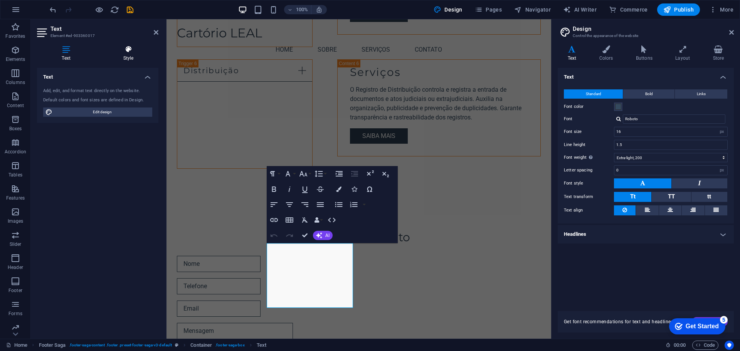
click at [134, 55] on h4 "Style" at bounding box center [128, 54] width 60 height 16
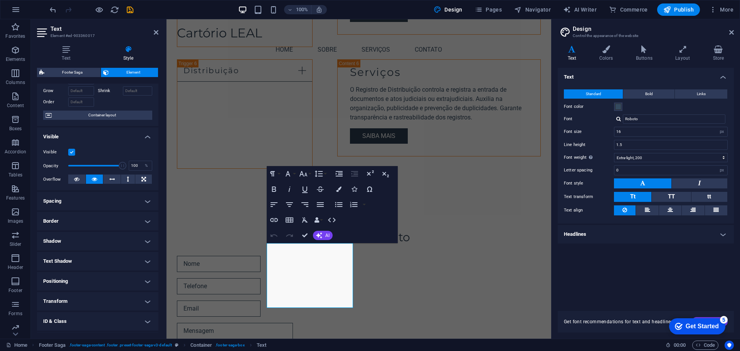
scroll to position [0, 0]
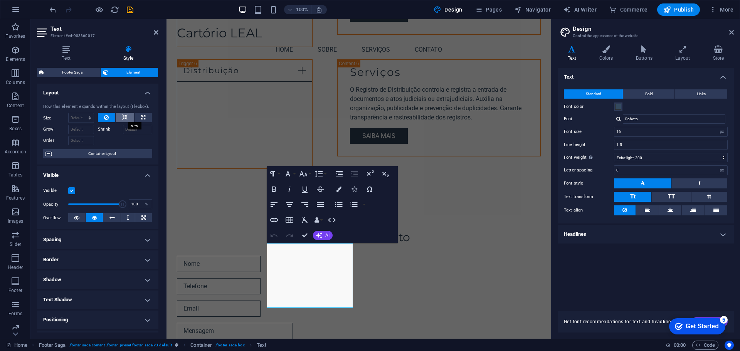
click at [123, 117] on icon at bounding box center [124, 117] width 5 height 9
click at [111, 116] on button at bounding box center [107, 117] width 18 height 9
click at [82, 117] on select "Default auto px % 1/1 1/2 1/3 1/4 1/5 1/6 1/7 1/8 1/9 1/10" at bounding box center [81, 117] width 25 height 9
click at [142, 118] on icon at bounding box center [143, 117] width 4 height 9
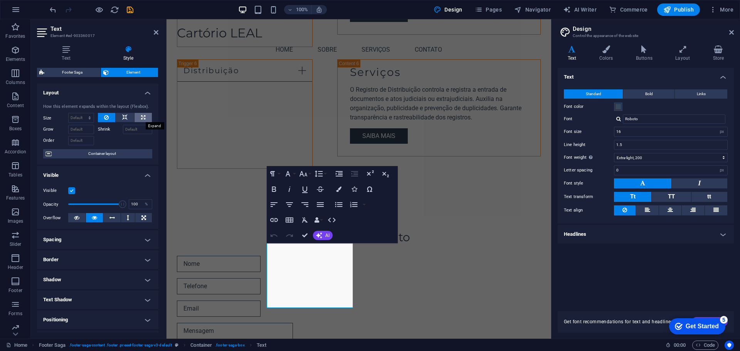
type input "100"
select select "%"
click at [124, 118] on icon at bounding box center [124, 117] width 5 height 9
select select "DISABLED_OPTION_VALUE"
click at [102, 117] on button at bounding box center [107, 117] width 18 height 9
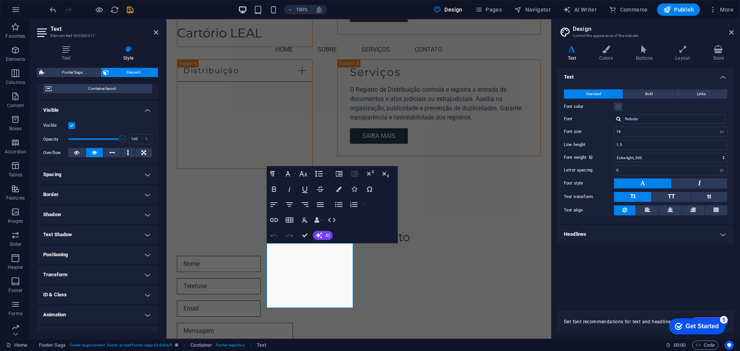
scroll to position [77, 0]
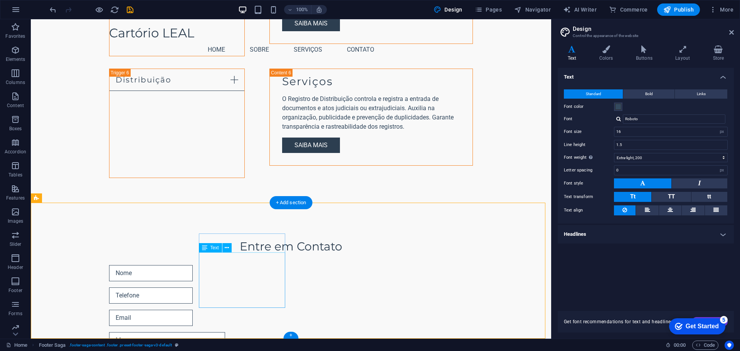
click at [226, 249] on icon at bounding box center [227, 248] width 4 height 8
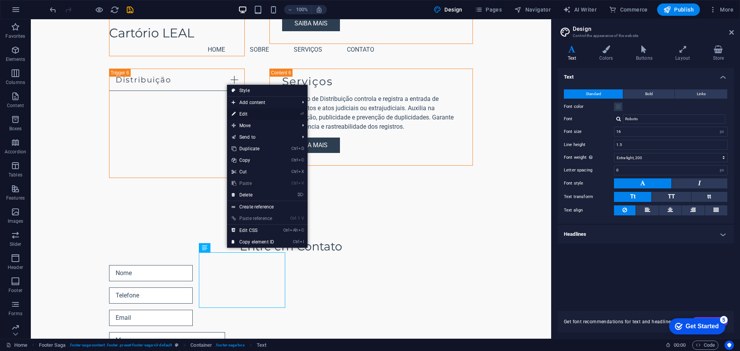
click at [272, 112] on link "⏎ Edit" at bounding box center [253, 114] width 52 height 12
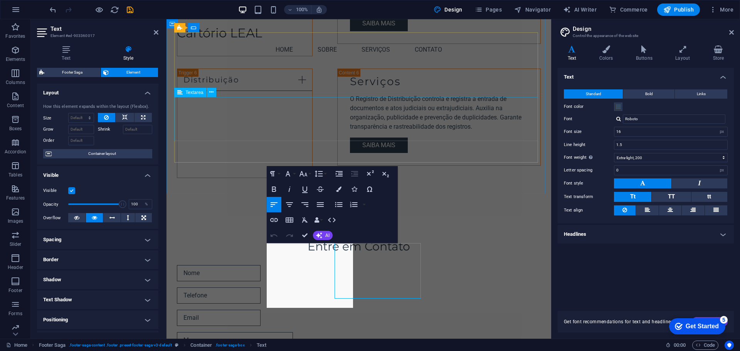
scroll to position [1297, 0]
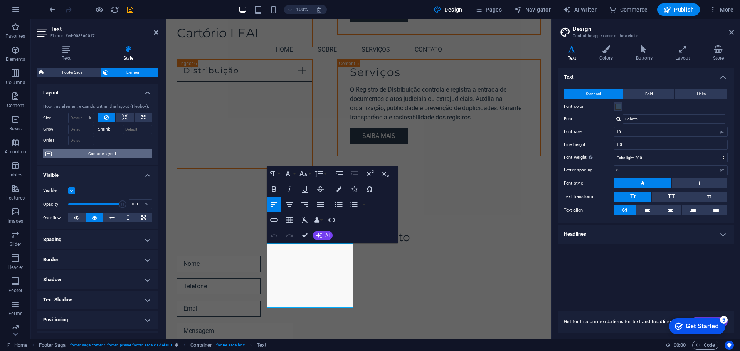
click at [128, 151] on span "Container layout" at bounding box center [102, 153] width 96 height 9
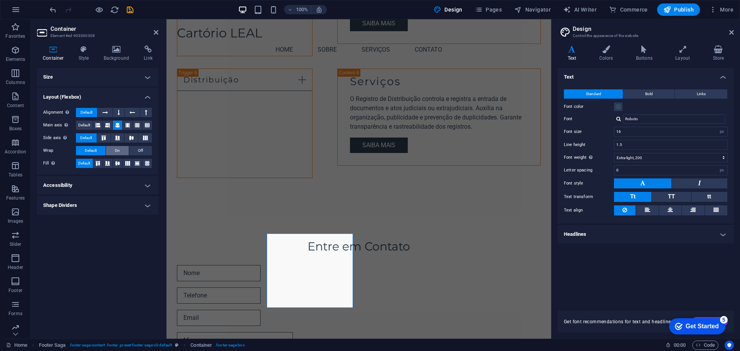
click at [118, 152] on span "On" at bounding box center [117, 150] width 5 height 9
click at [96, 150] on span "Default" at bounding box center [91, 150] width 12 height 9
click at [148, 75] on h4 "Size" at bounding box center [97, 77] width 121 height 19
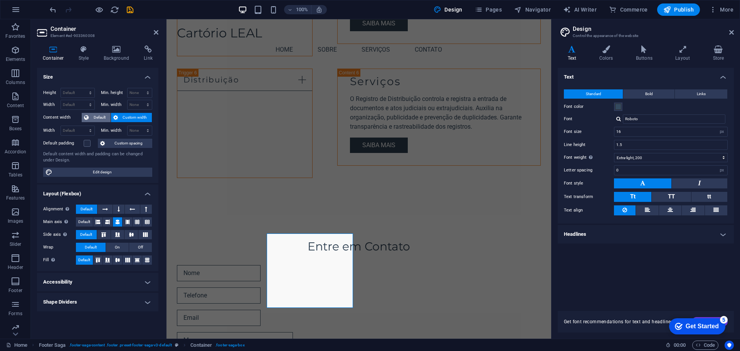
click at [101, 116] on span "Default" at bounding box center [99, 117] width 17 height 9
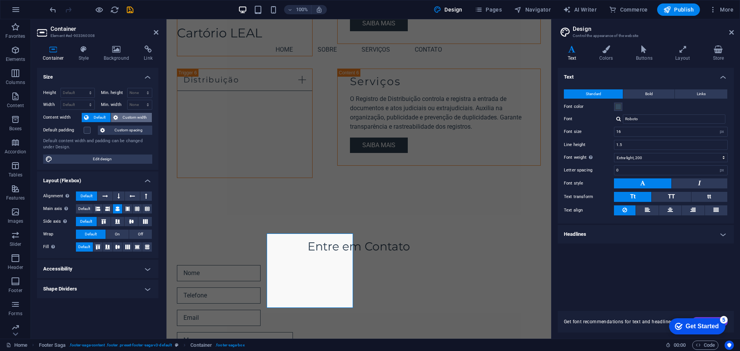
click at [126, 120] on span "Custom width" at bounding box center [135, 117] width 30 height 9
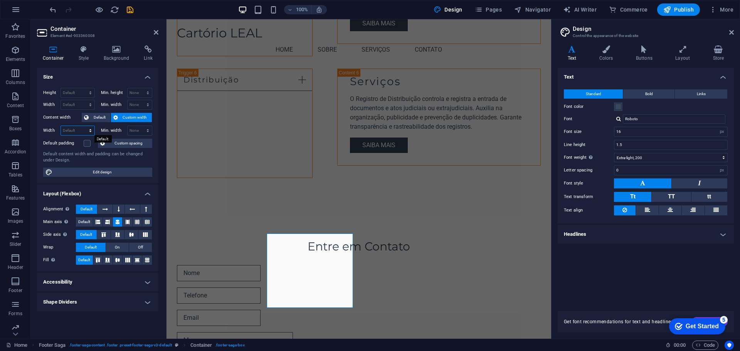
click at [91, 131] on select "Default px rem % em vh vw" at bounding box center [78, 130] width 34 height 9
click at [130, 131] on select "None px rem % vh vw" at bounding box center [140, 130] width 25 height 9
click at [96, 146] on div "Default padding" at bounding box center [69, 143] width 53 height 9
click at [83, 102] on select "Default px rem % em vh vw" at bounding box center [78, 104] width 34 height 9
select select "px"
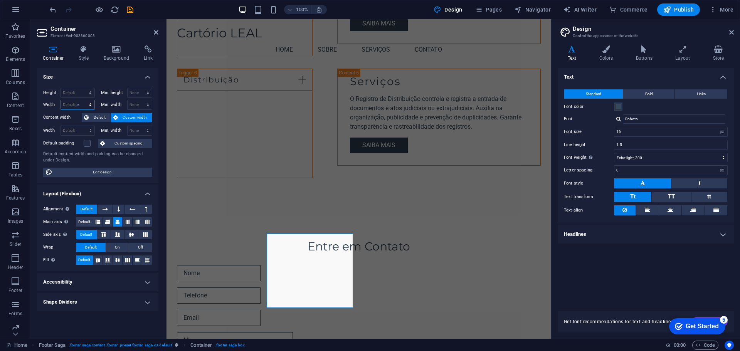
click at [83, 100] on select "Default px rem % em vh vw" at bounding box center [78, 104] width 34 height 9
click at [81, 105] on input "224" at bounding box center [78, 104] width 34 height 9
type input "250"
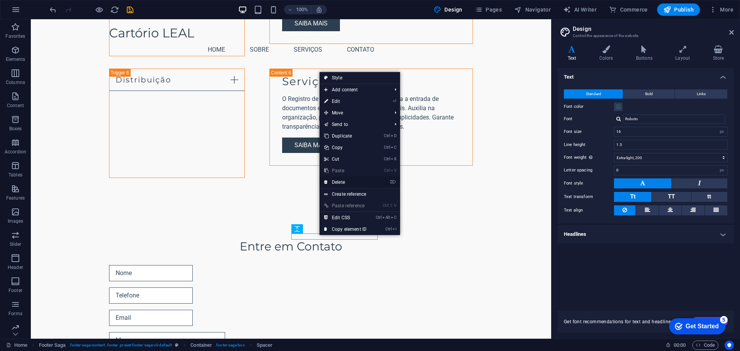
click at [350, 183] on link "⌦ Delete" at bounding box center [346, 183] width 52 height 12
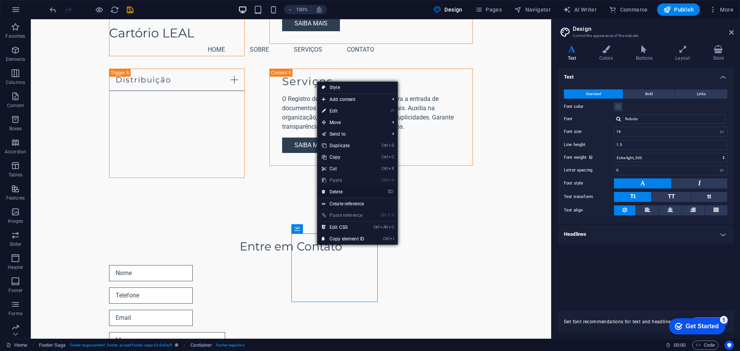
click at [352, 191] on link "⌦ Delete" at bounding box center [343, 192] width 52 height 12
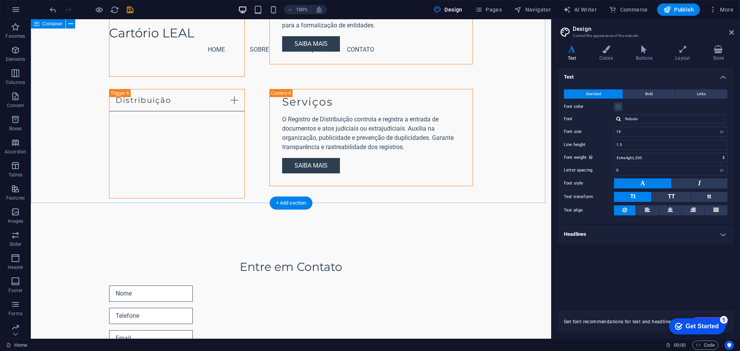
scroll to position [1249, 0]
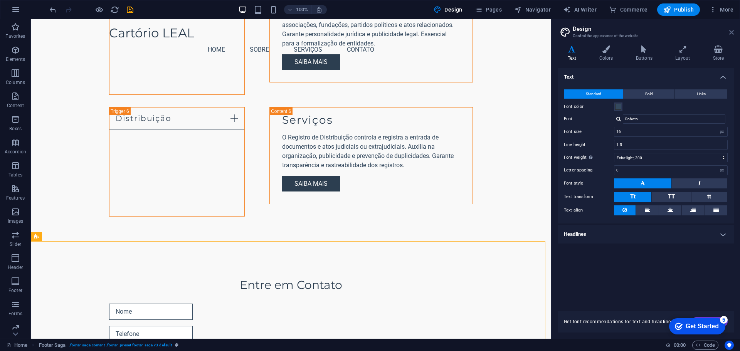
click at [730, 33] on icon at bounding box center [732, 32] width 5 height 6
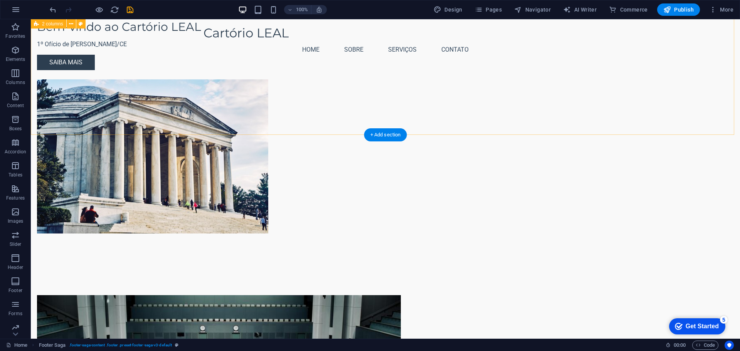
scroll to position [0, 0]
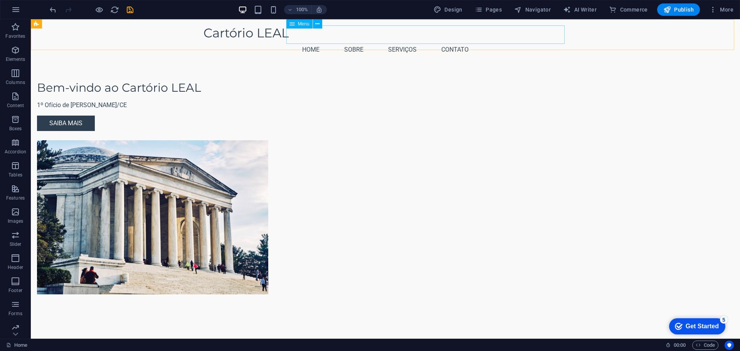
click at [488, 40] on nav "Home Sobre Serviços Contato" at bounding box center [386, 49] width 364 height 19
click at [708, 7] on button "More" at bounding box center [721, 9] width 30 height 12
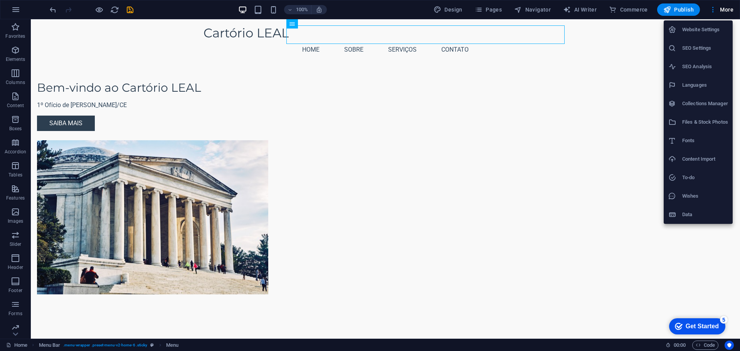
click at [257, 9] on div at bounding box center [370, 175] width 740 height 351
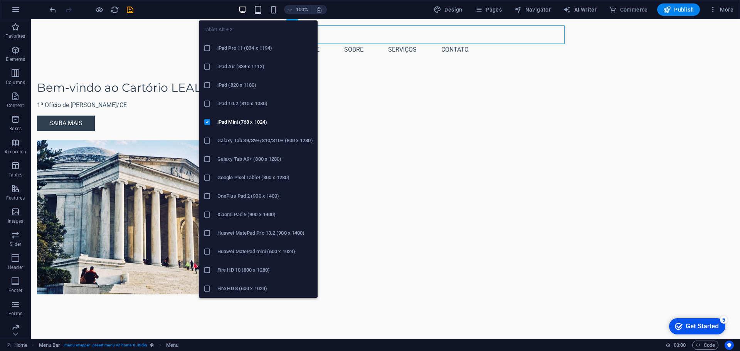
click at [261, 11] on icon "button" at bounding box center [258, 9] width 9 height 9
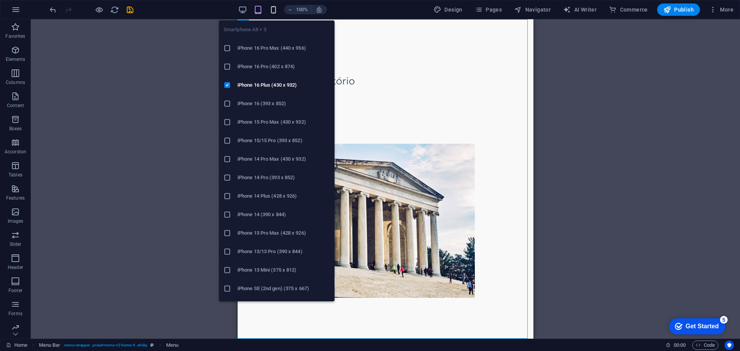
click at [275, 9] on icon "button" at bounding box center [273, 9] width 9 height 9
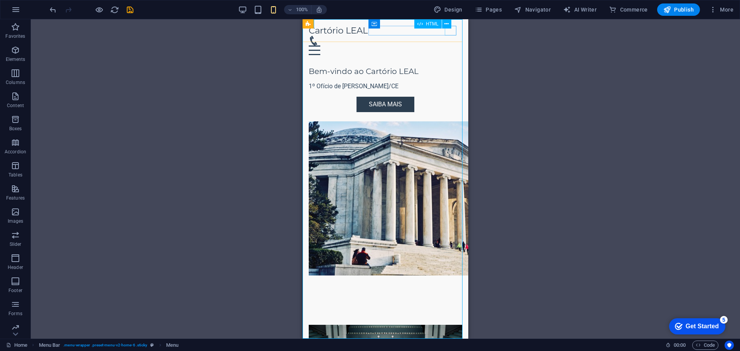
click at [449, 46] on div "Menu" at bounding box center [385, 51] width 153 height 10
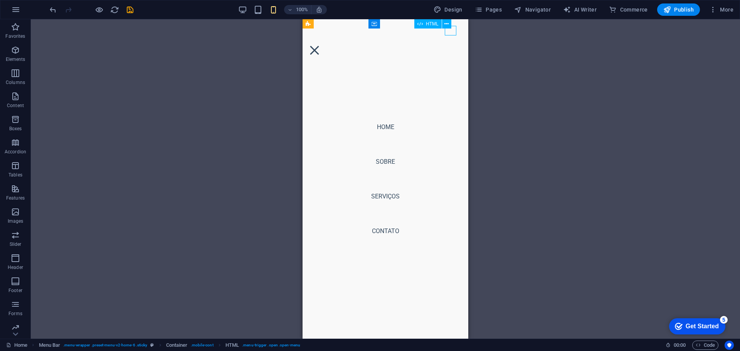
click at [320, 46] on div "Menu" at bounding box center [315, 51] width 12 height 10
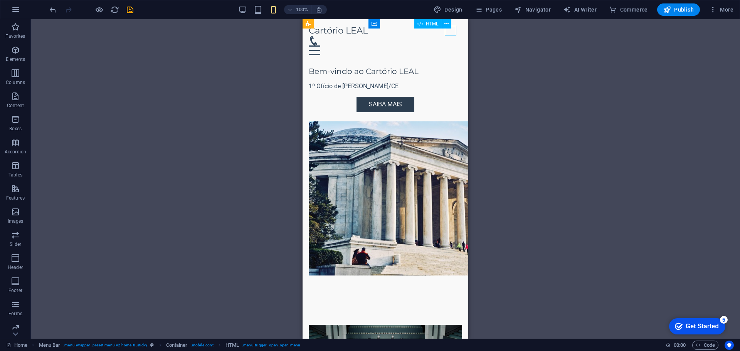
click at [449, 46] on div "Menu" at bounding box center [385, 51] width 153 height 10
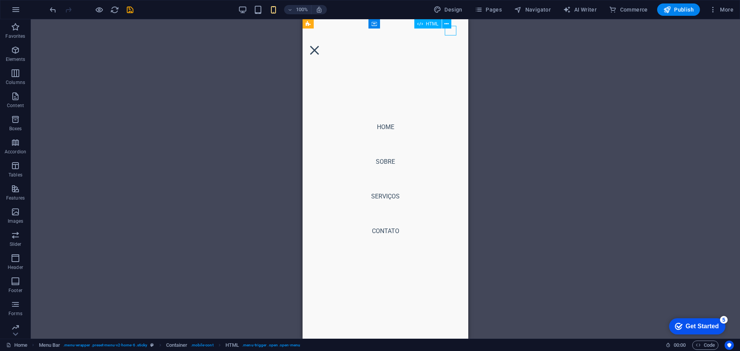
click at [320, 46] on div "Menu" at bounding box center [315, 51] width 12 height 10
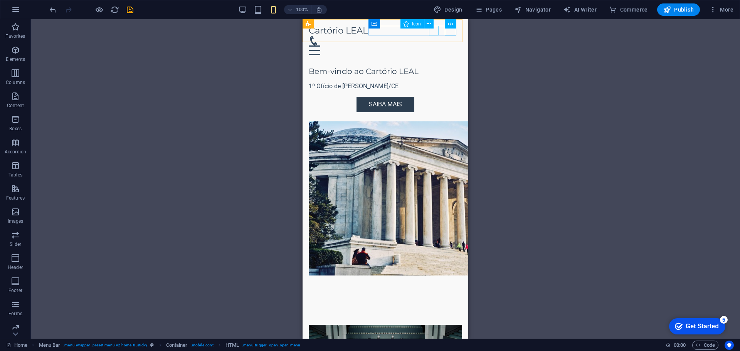
click at [435, 36] on figure at bounding box center [382, 41] width 147 height 10
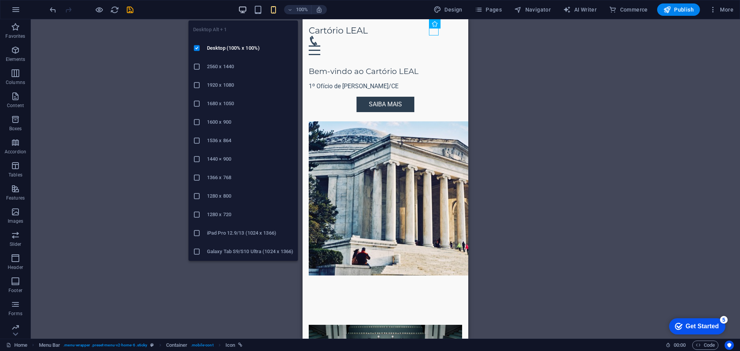
click at [244, 10] on icon "button" at bounding box center [242, 9] width 9 height 9
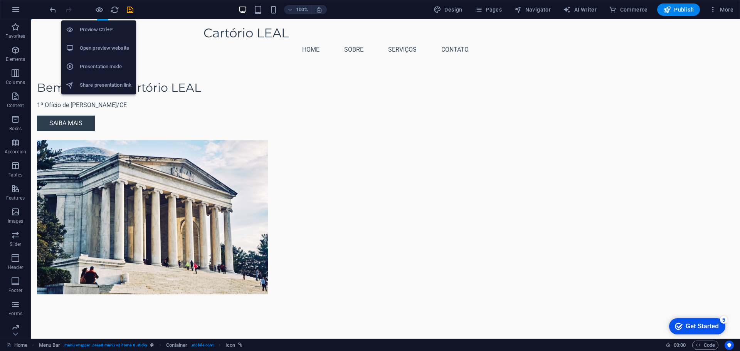
click at [125, 51] on h6 "Open preview website" at bounding box center [106, 48] width 52 height 9
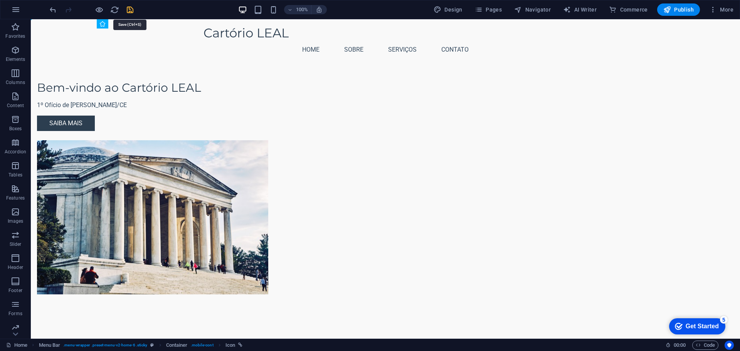
click at [129, 7] on icon "save" at bounding box center [130, 9] width 9 height 9
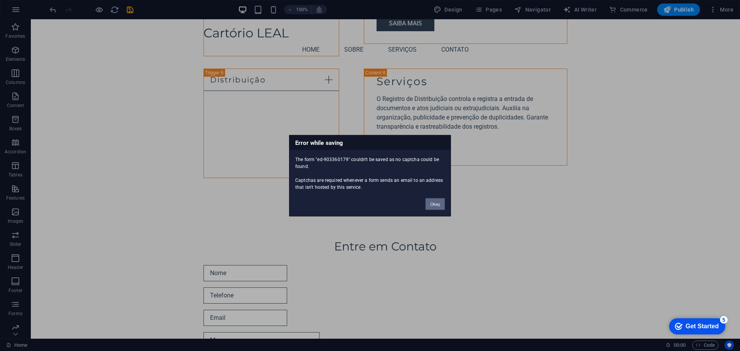
click at [433, 207] on button "Okay" at bounding box center [435, 204] width 19 height 12
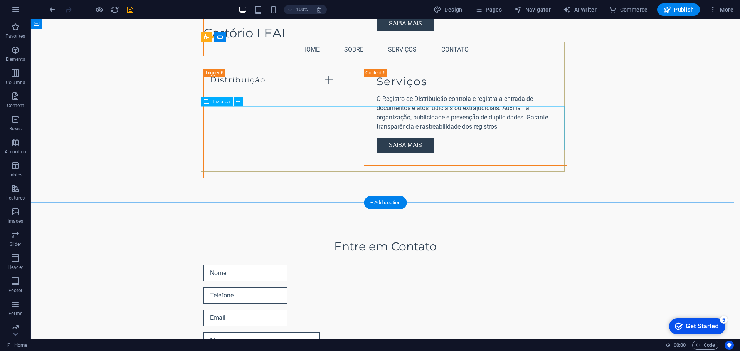
click at [253, 332] on div at bounding box center [386, 355] width 364 height 47
click at [245, 262] on div "Enviar Mensagem" at bounding box center [386, 333] width 364 height 142
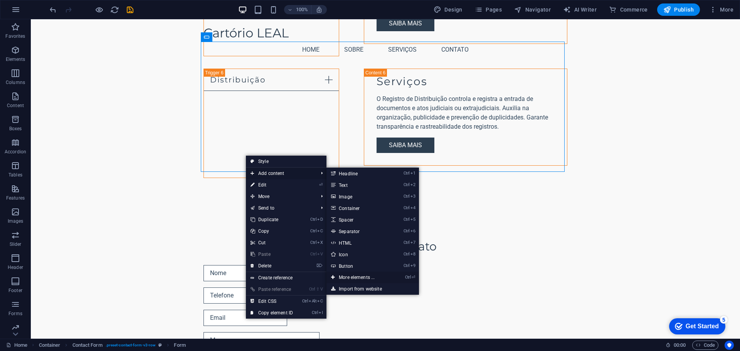
click at [386, 277] on link "Ctrl ⏎ More elements ..." at bounding box center [359, 278] width 64 height 12
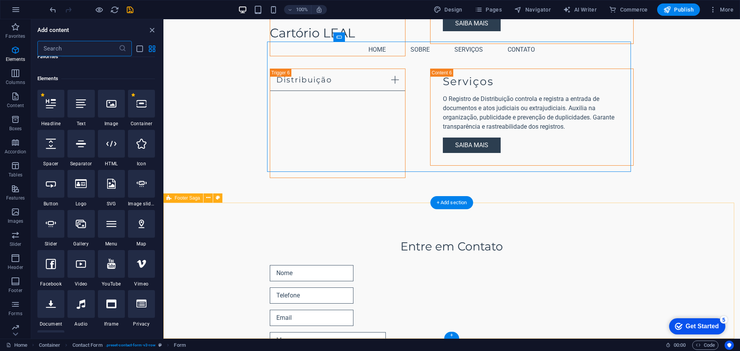
scroll to position [82, 0]
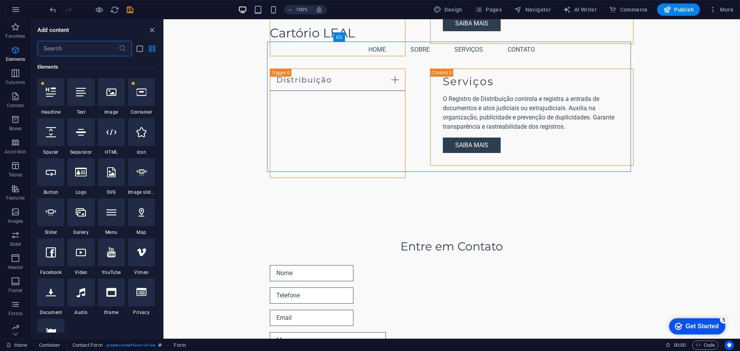
click at [95, 47] on input "text" at bounding box center [77, 48] width 81 height 15
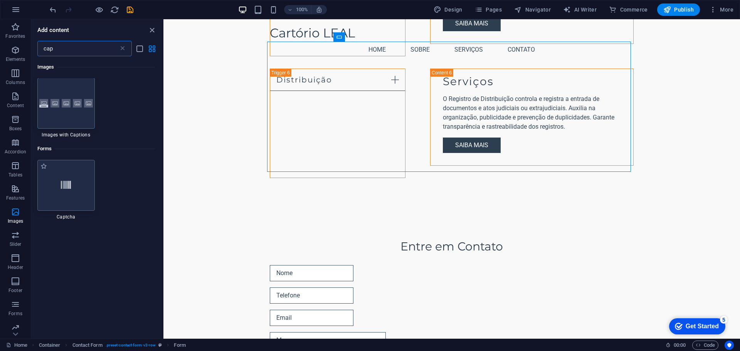
scroll to position [0, 0]
type input "cap"
click at [80, 191] on div at bounding box center [65, 185] width 57 height 51
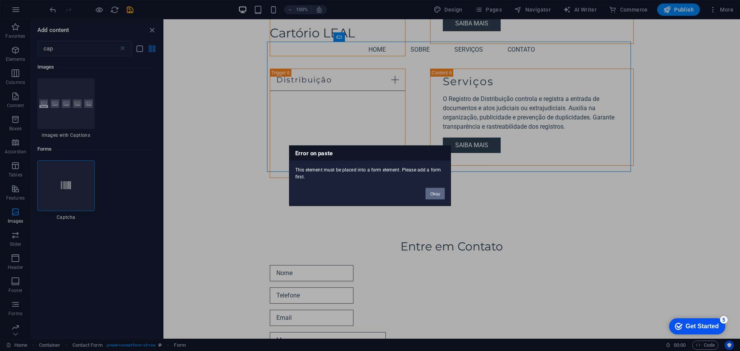
click at [433, 193] on button "Okay" at bounding box center [435, 194] width 19 height 12
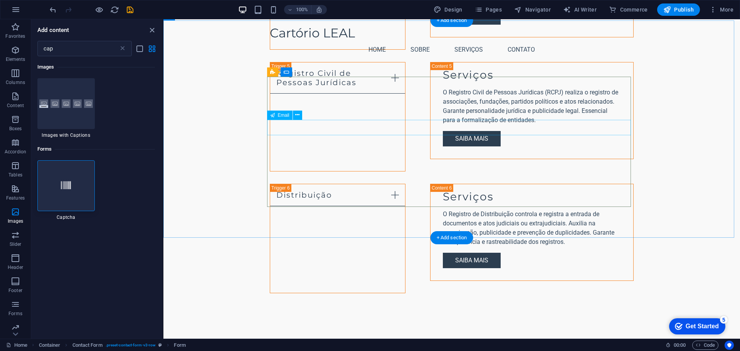
scroll to position [1172, 0]
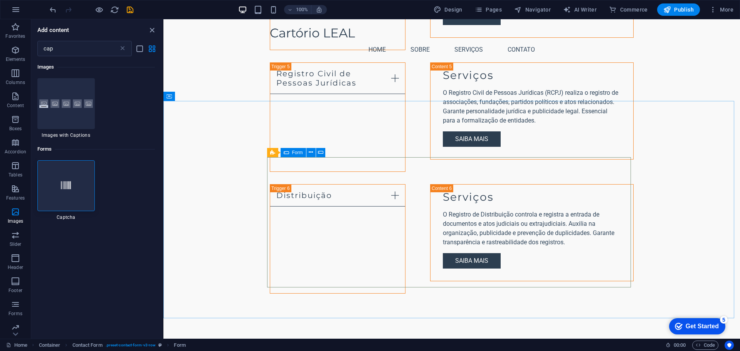
click at [299, 152] on span "Form" at bounding box center [297, 152] width 11 height 5
click at [311, 152] on icon at bounding box center [311, 152] width 4 height 8
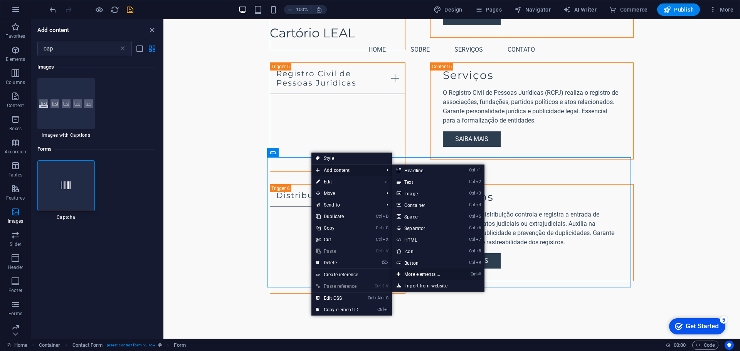
click at [427, 274] on link "Ctrl ⏎ More elements ..." at bounding box center [424, 275] width 64 height 12
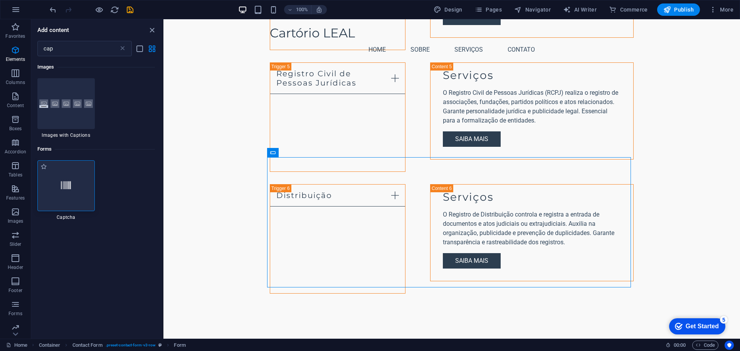
click at [79, 183] on div at bounding box center [65, 185] width 57 height 51
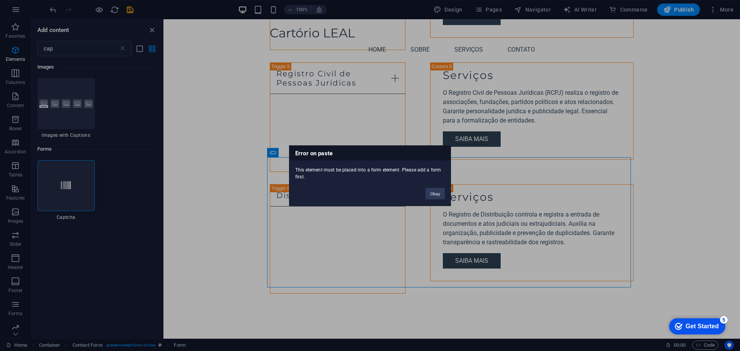
click at [436, 187] on div "Okay" at bounding box center [435, 190] width 31 height 20
click at [437, 192] on button "Okay" at bounding box center [435, 194] width 19 height 12
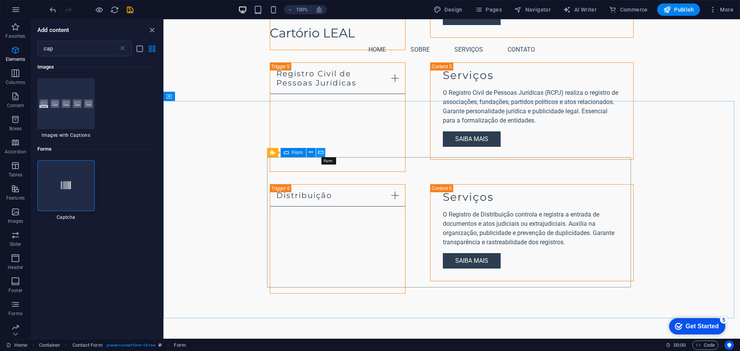
click at [320, 153] on icon at bounding box center [320, 152] width 5 height 8
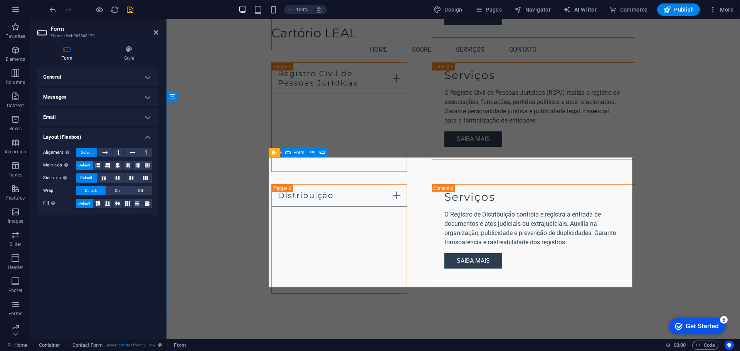
click at [113, 118] on h4 "Email" at bounding box center [97, 117] width 121 height 19
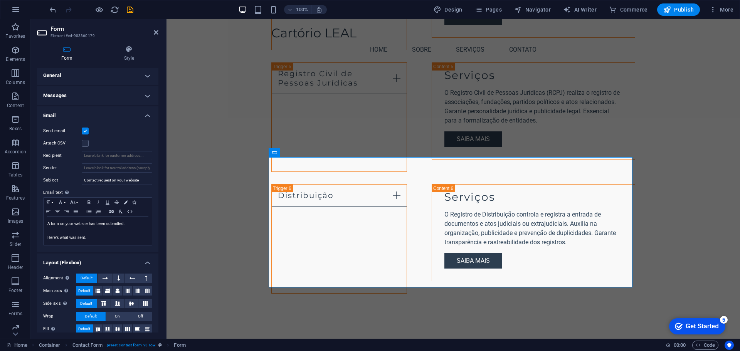
scroll to position [0, 0]
click at [89, 114] on h4 "Email" at bounding box center [97, 115] width 121 height 14
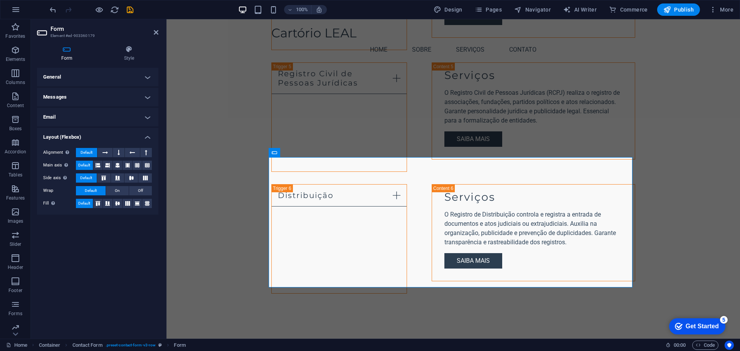
click at [89, 99] on h4 "Messages" at bounding box center [97, 97] width 121 height 19
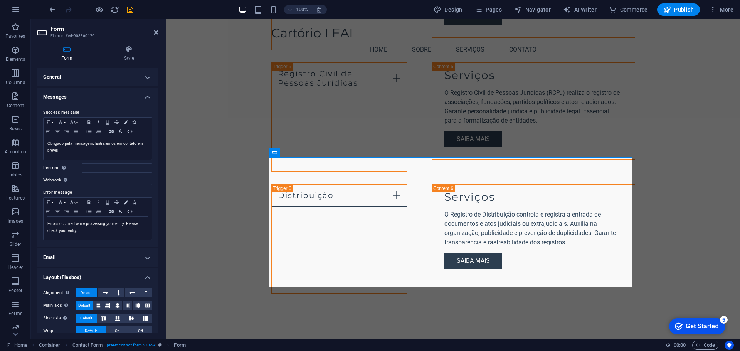
click at [89, 99] on h4 "Messages" at bounding box center [97, 95] width 121 height 14
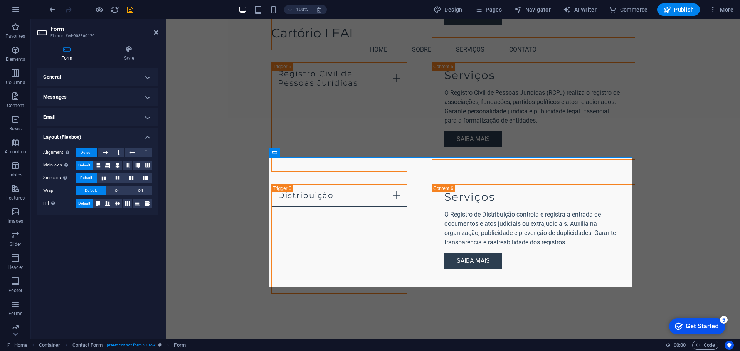
click at [92, 77] on h4 "General" at bounding box center [97, 77] width 121 height 19
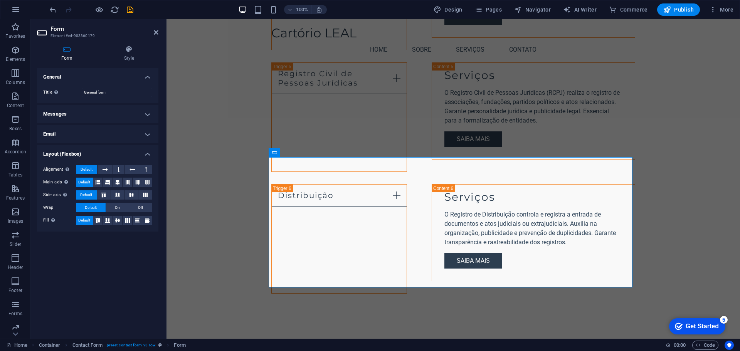
click at [92, 77] on h4 "General" at bounding box center [97, 75] width 121 height 14
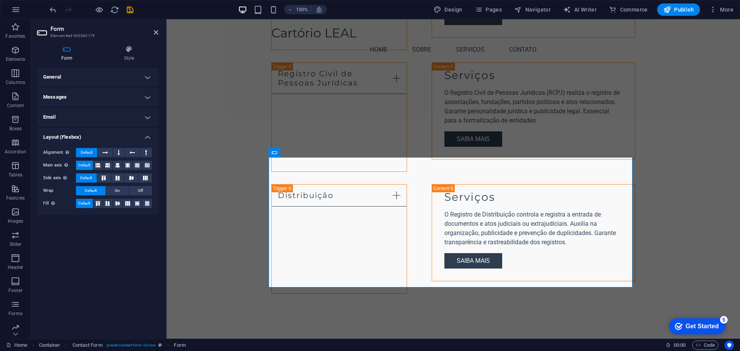
click at [153, 34] on header "Form Element #ed-903360179" at bounding box center [97, 29] width 121 height 20
click at [158, 30] on icon at bounding box center [156, 32] width 5 height 6
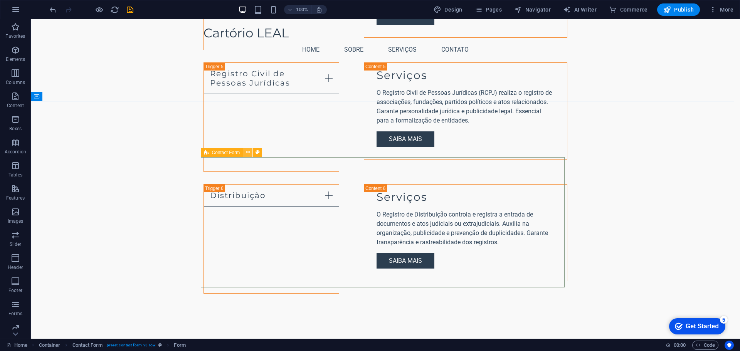
click at [245, 153] on button at bounding box center [247, 152] width 9 height 9
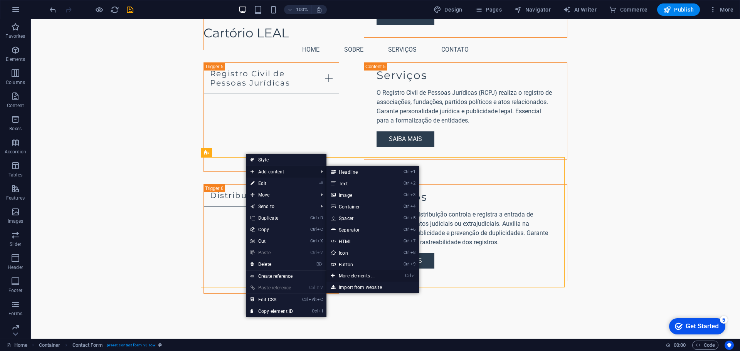
click at [353, 278] on link "Ctrl ⏎ More elements ..." at bounding box center [359, 276] width 64 height 12
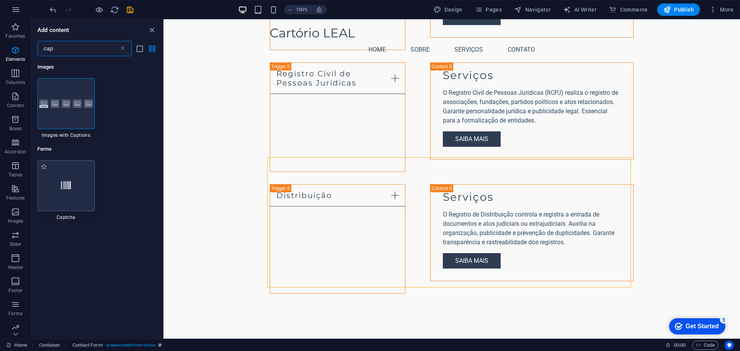
click at [79, 183] on div at bounding box center [65, 185] width 57 height 51
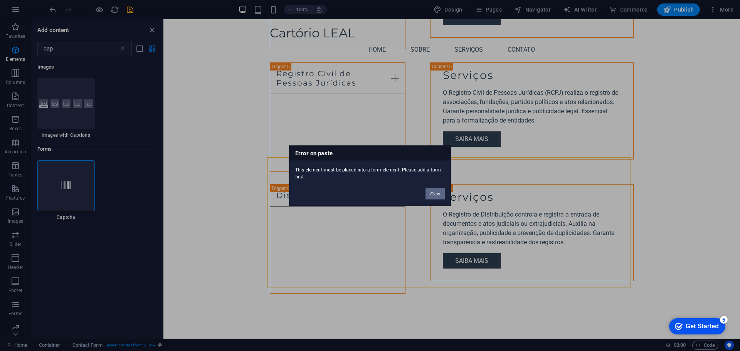
click at [438, 188] on button "Okay" at bounding box center [435, 194] width 19 height 12
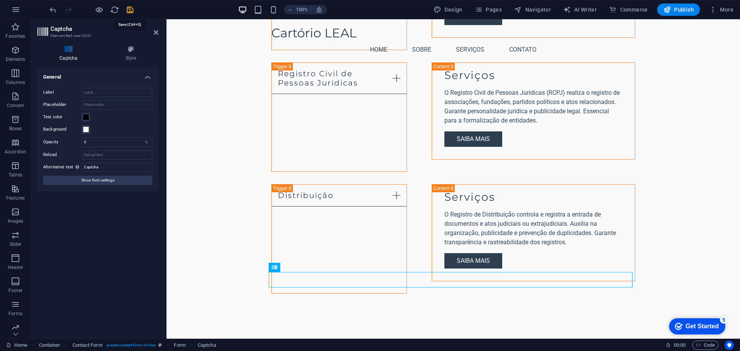
click at [128, 12] on icon "save" at bounding box center [130, 9] width 9 height 9
